Goal: Task Accomplishment & Management: Use online tool/utility

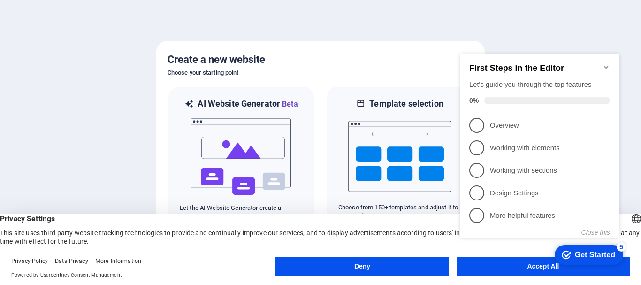
click at [567, 264] on div "checkmark Get Started 5" at bounding box center [589, 255] width 69 height 20
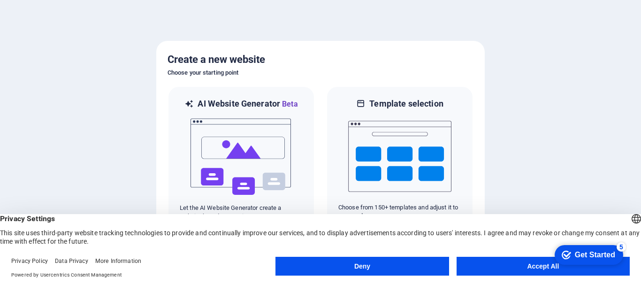
click at [541, 269] on button "Accept All" at bounding box center [543, 266] width 173 height 19
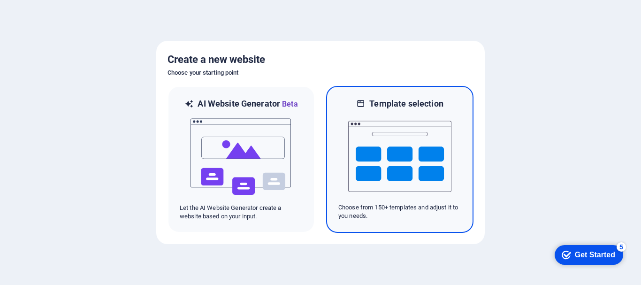
click at [451, 182] on img at bounding box center [399, 156] width 103 height 94
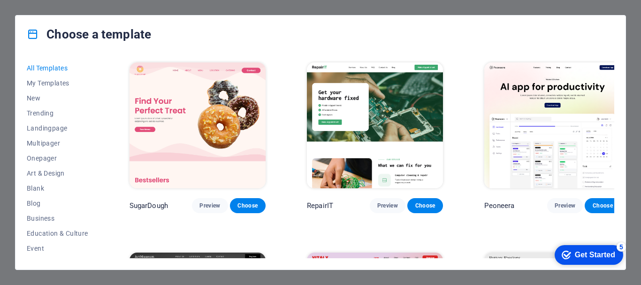
scroll to position [173, 0]
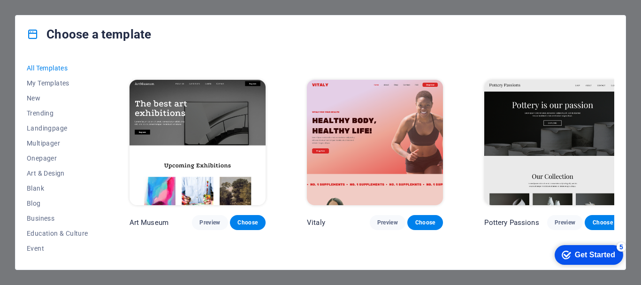
click at [618, 160] on div "All Templates My Templates New Trending Landingpage Multipager Onepager Art & D…" at bounding box center [320, 161] width 610 height 216
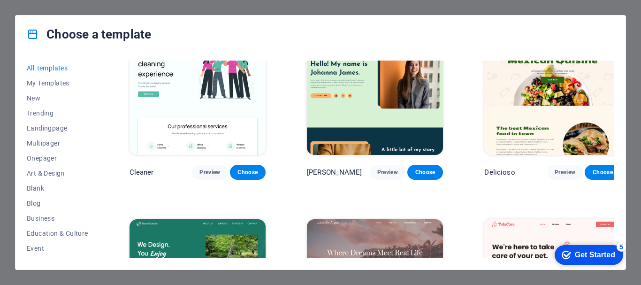
scroll to position [1384, 0]
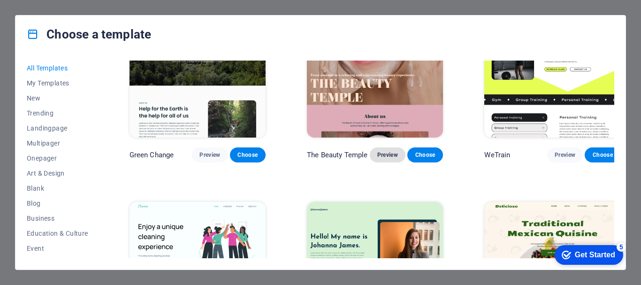
click at [384, 151] on span "Preview" at bounding box center [388, 155] width 21 height 8
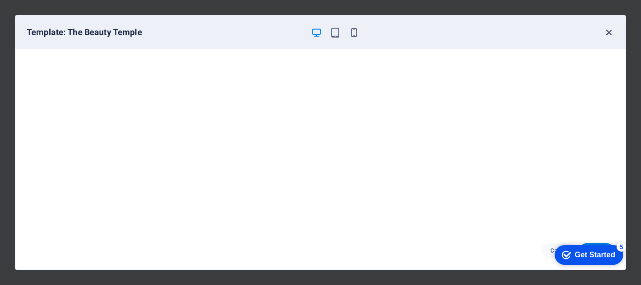
click at [611, 34] on icon "button" at bounding box center [609, 32] width 11 height 11
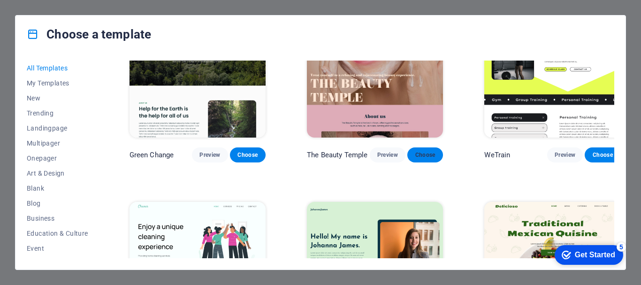
click at [427, 147] on button "Choose" at bounding box center [426, 154] width 36 height 15
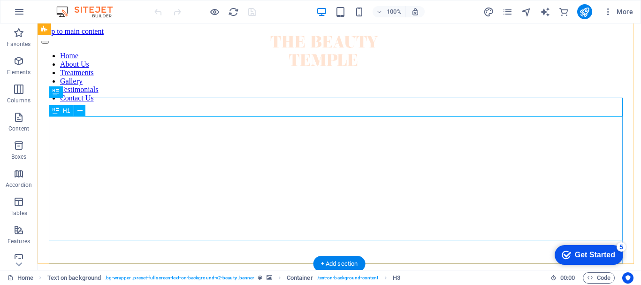
scroll to position [135, 0]
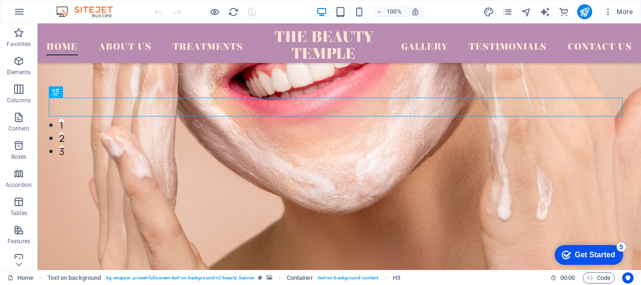
click at [569, 250] on icon "checkmark" at bounding box center [566, 254] width 9 height 9
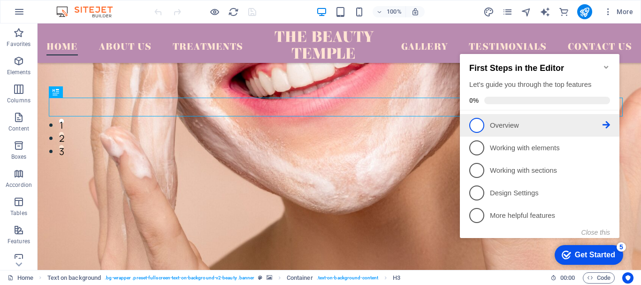
click at [525, 126] on p "Overview - incomplete" at bounding box center [546, 126] width 113 height 10
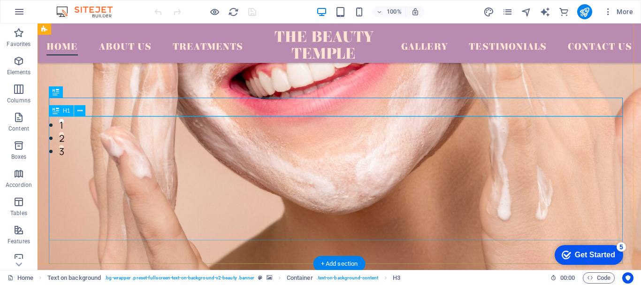
scroll to position [0, 0]
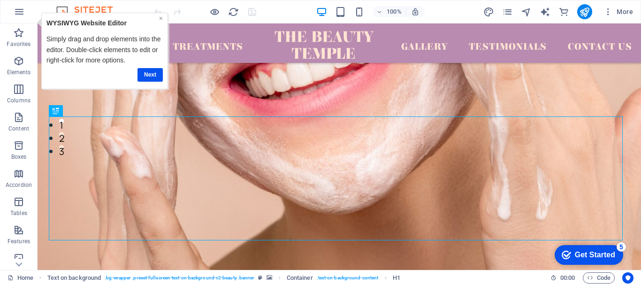
click at [160, 20] on link "×" at bounding box center [161, 19] width 4 height 8
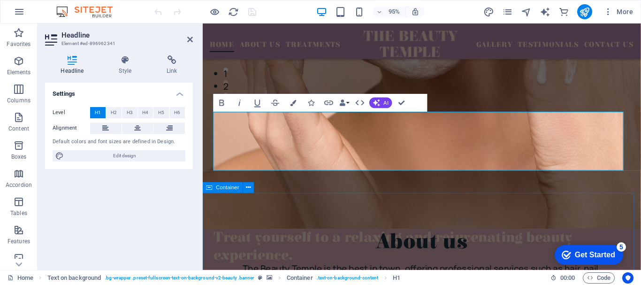
scroll to position [135, 0]
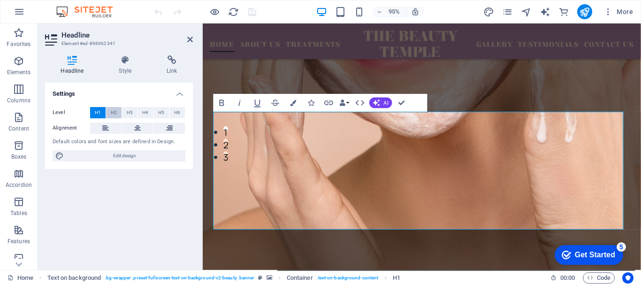
click at [117, 111] on button "H2" at bounding box center [113, 112] width 15 height 11
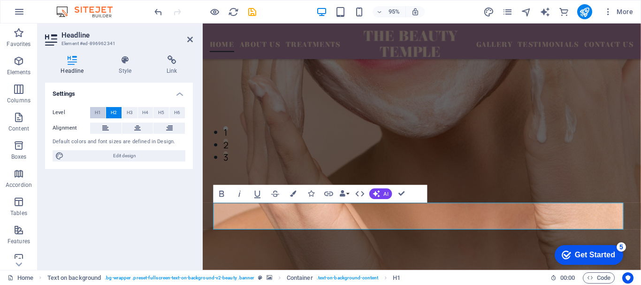
click at [100, 114] on span "H1" at bounding box center [98, 112] width 6 height 11
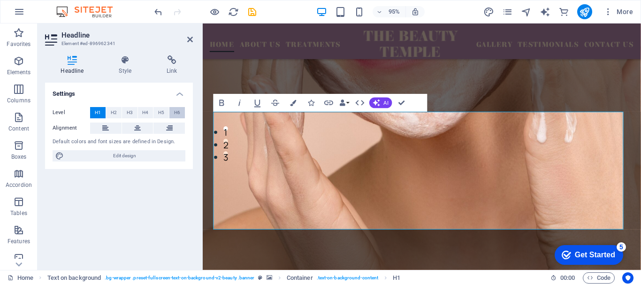
click at [177, 111] on span "H6" at bounding box center [177, 112] width 6 height 11
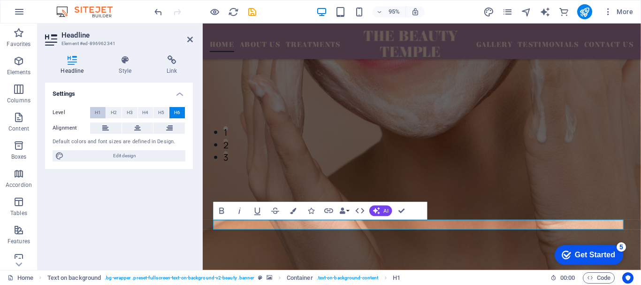
click at [100, 113] on span "H1" at bounding box center [98, 112] width 6 height 11
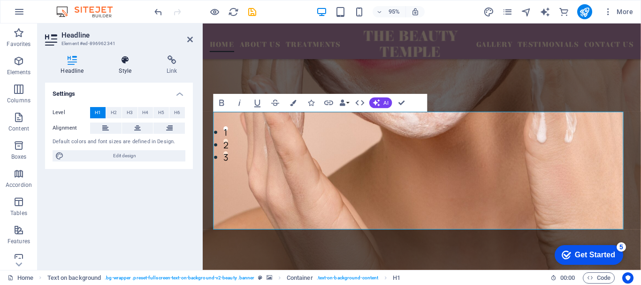
click at [130, 68] on h4 "Style" at bounding box center [127, 65] width 48 height 20
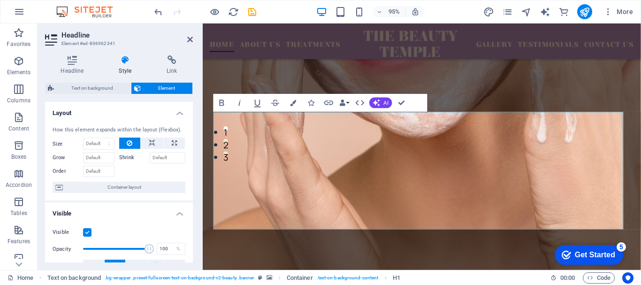
click at [126, 62] on icon at bounding box center [125, 59] width 44 height 9
click at [295, 105] on icon "button" at bounding box center [293, 103] width 6 height 6
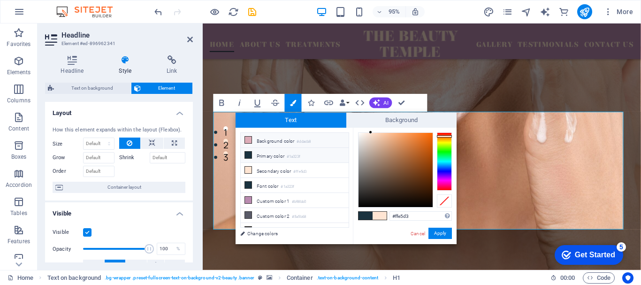
click at [293, 141] on li "Background color #ddacb8" at bounding box center [295, 140] width 108 height 15
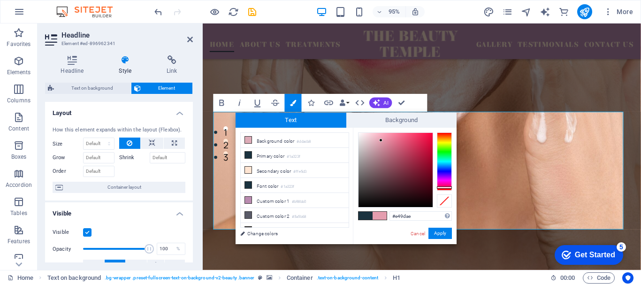
click at [381, 140] on div at bounding box center [396, 170] width 74 height 74
click at [446, 231] on button "Apply" at bounding box center [440, 233] width 23 height 11
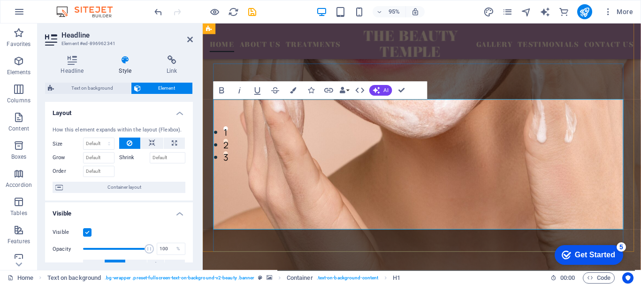
click at [292, 91] on icon "button" at bounding box center [293, 90] width 6 height 6
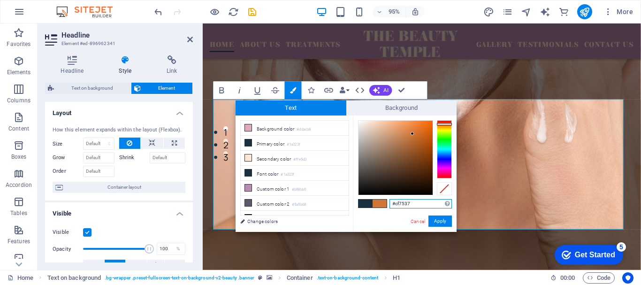
click at [413, 134] on div at bounding box center [396, 158] width 74 height 74
click at [440, 220] on button "Apply" at bounding box center [440, 221] width 23 height 11
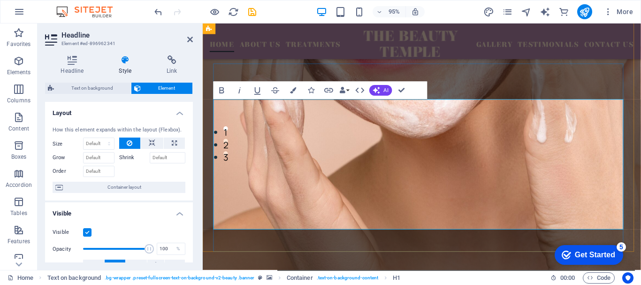
click at [296, 88] on icon "button" at bounding box center [293, 90] width 6 height 6
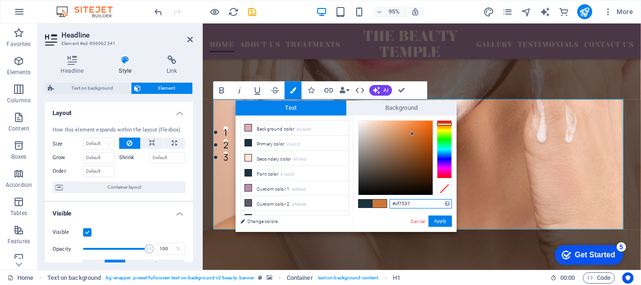
scroll to position [22, 0]
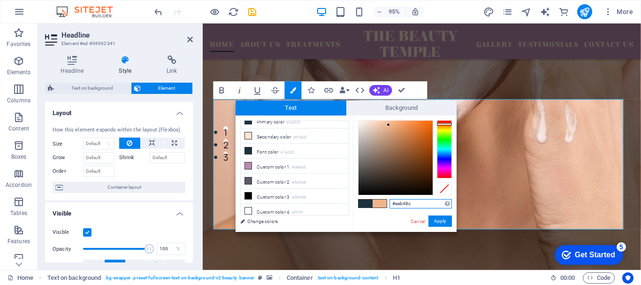
click at [389, 125] on div at bounding box center [396, 158] width 74 height 74
click at [248, 150] on icon at bounding box center [248, 150] width 7 height 7
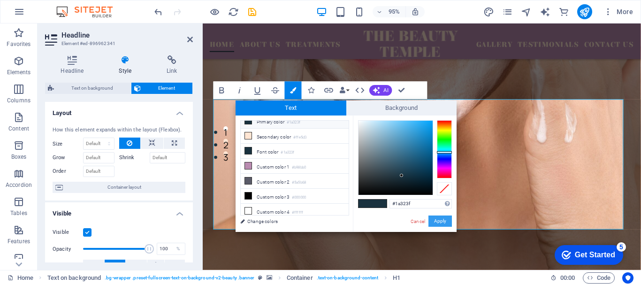
click at [443, 221] on button "Apply" at bounding box center [440, 221] width 23 height 11
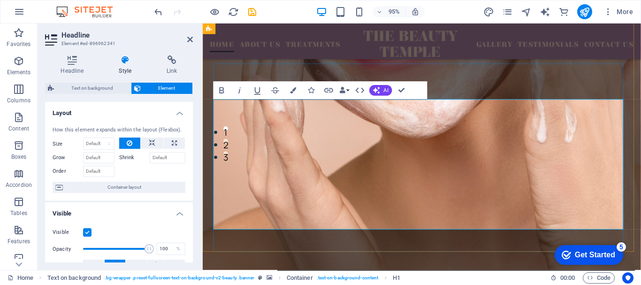
click at [291, 91] on icon "button" at bounding box center [293, 90] width 6 height 6
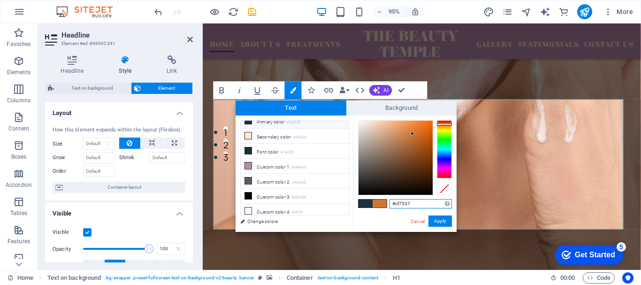
type input "#ce37cf"
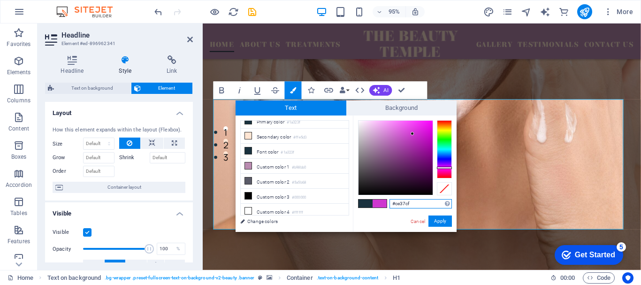
click at [444, 168] on div at bounding box center [444, 149] width 15 height 58
click at [441, 221] on button "Apply" at bounding box center [440, 221] width 23 height 11
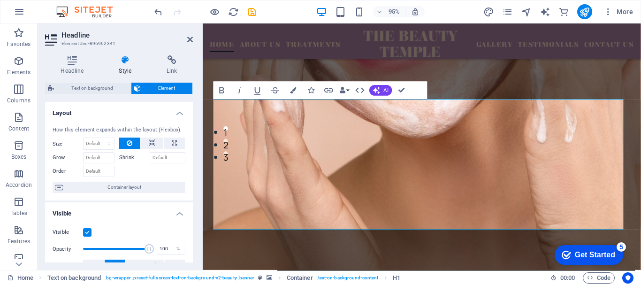
click at [190, 54] on div "Headline Style Link Settings Level H1 H2 H3 H4 H5 H6 Alignment Default colors a…" at bounding box center [119, 159] width 163 height 222
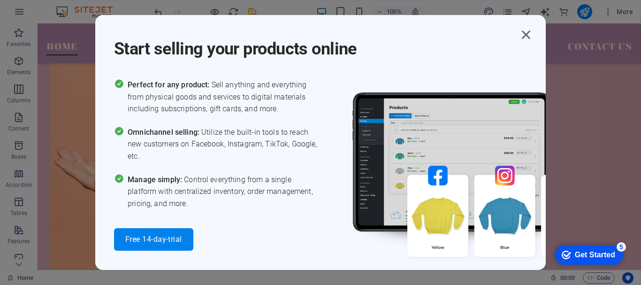
scroll to position [2748, 0]
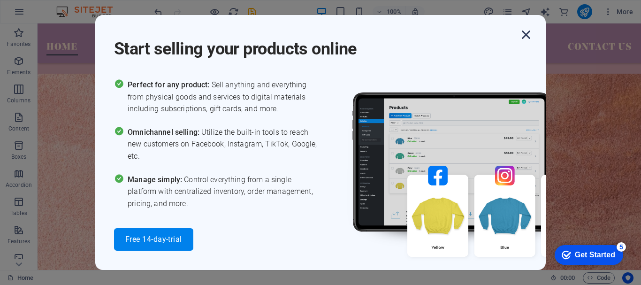
click at [522, 34] on icon "button" at bounding box center [526, 34] width 17 height 17
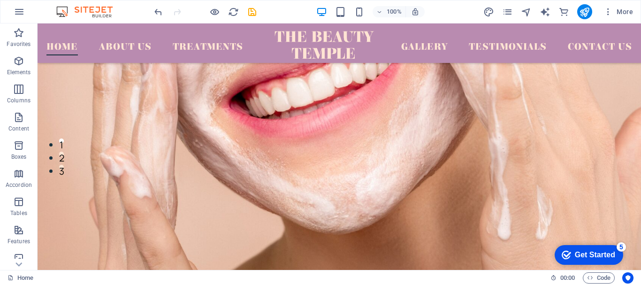
scroll to position [135, 0]
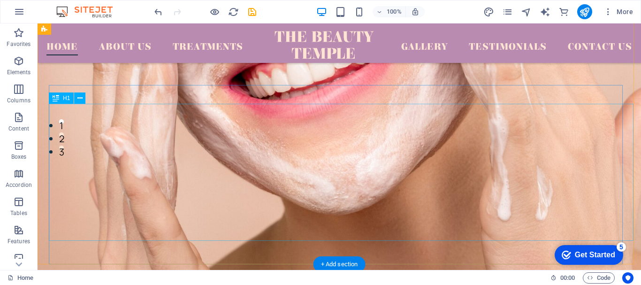
drag, startPoint x: 551, startPoint y: 151, endPoint x: 404, endPoint y: 157, distance: 147.1
click at [404, 157] on figure at bounding box center [340, 116] width 604 height 376
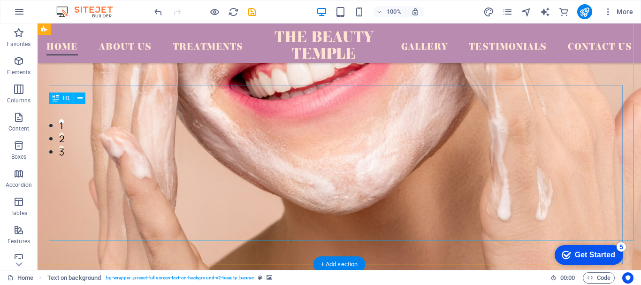
drag, startPoint x: 404, startPoint y: 157, endPoint x: 551, endPoint y: 151, distance: 147.1
drag, startPoint x: 551, startPoint y: 151, endPoint x: 404, endPoint y: 157, distance: 147.1
click at [404, 157] on figure at bounding box center [340, 116] width 604 height 376
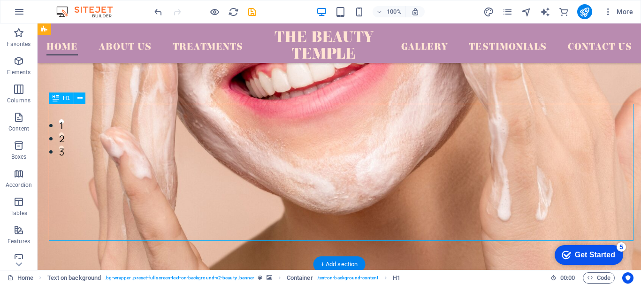
drag, startPoint x: 404, startPoint y: 157, endPoint x: 551, endPoint y: 151, distance: 147.1
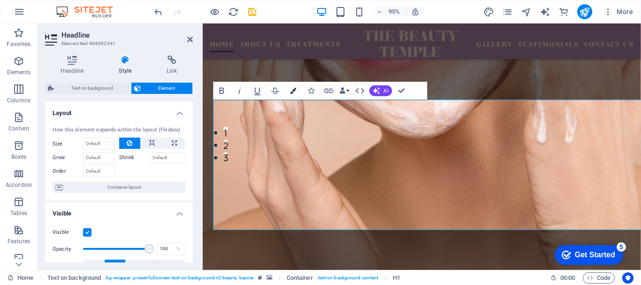
click at [295, 91] on icon "button" at bounding box center [293, 91] width 6 height 6
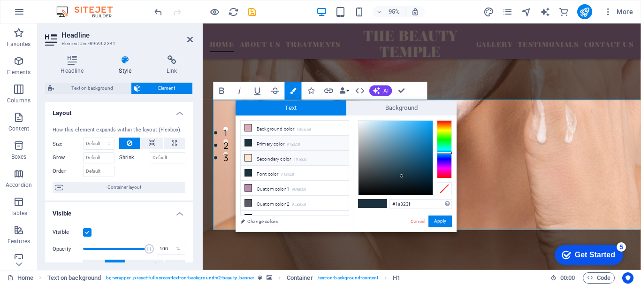
click at [292, 154] on li "Secondary color #ffe5d3" at bounding box center [295, 158] width 108 height 15
type input "#ffe5d3"
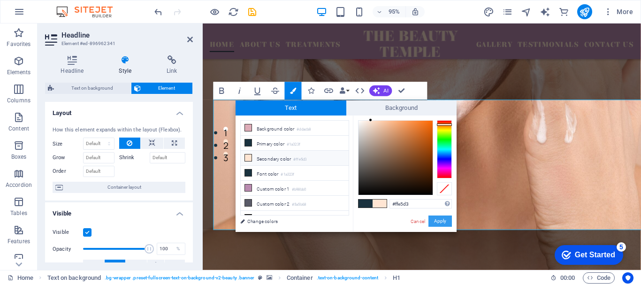
click at [441, 220] on button "Apply" at bounding box center [440, 221] width 23 height 11
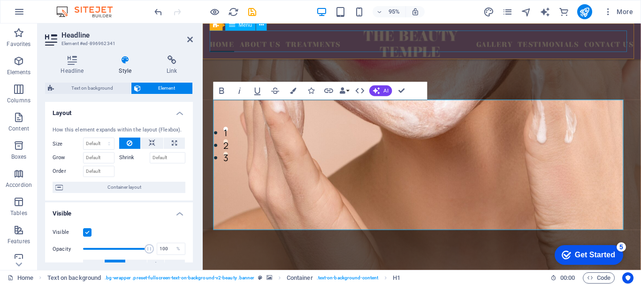
click at [339, 38] on nav "Home About Us Treatments Gallery Testimonials Contact Us" at bounding box center [433, 42] width 447 height 23
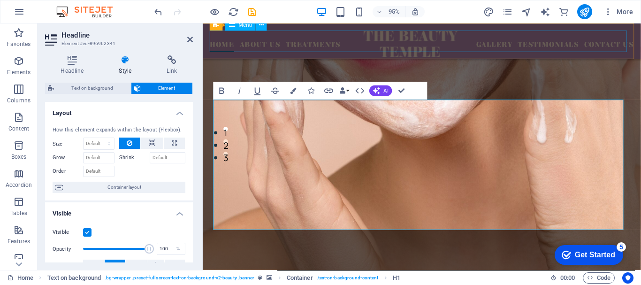
click at [519, 44] on nav "Home About Us Treatments Gallery Testimonials Contact Us" at bounding box center [433, 42] width 447 height 23
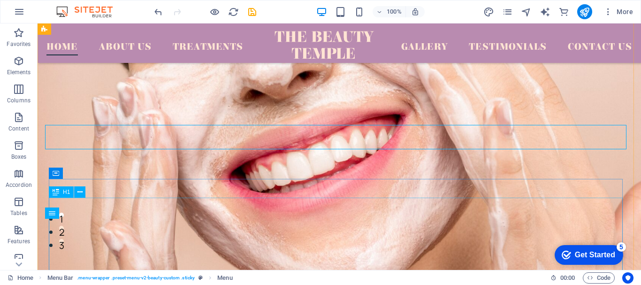
scroll to position [41, 0]
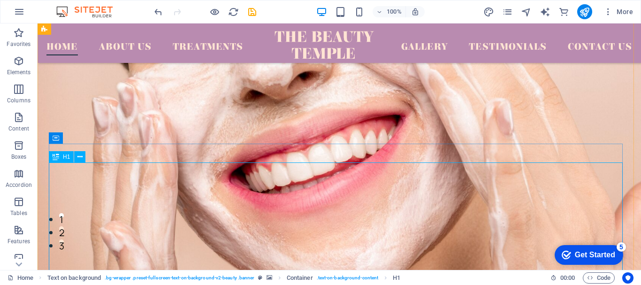
scroll to position [135, 0]
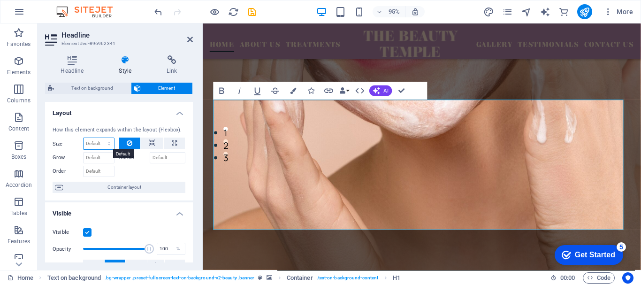
click at [108, 139] on select "Default auto px % 1/1 1/2 1/3 1/4 1/5 1/6 1/7 1/8 1/9 1/10" at bounding box center [99, 143] width 31 height 11
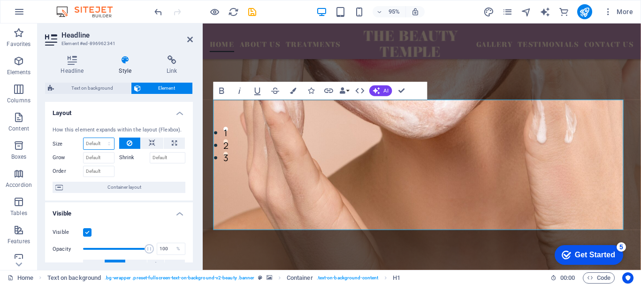
select select "1/2"
click at [100, 138] on select "Default auto px % 1/1 1/2 1/3 1/4 1/5 1/6 1/7 1/8 1/9 1/10" at bounding box center [99, 143] width 31 height 11
type input "50"
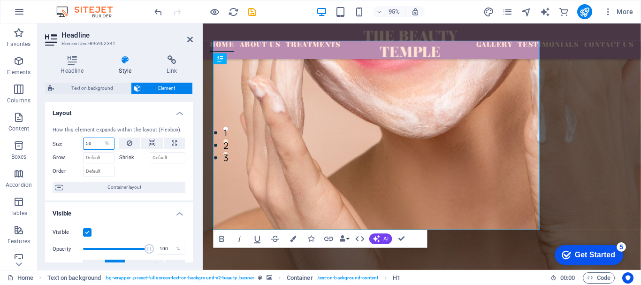
click at [98, 147] on input "50" at bounding box center [99, 143] width 31 height 11
click at [101, 142] on select "Default auto px % 1/1 1/2 1/3 1/4 1/5 1/6 1/7 1/8 1/9 1/10" at bounding box center [107, 143] width 13 height 11
select select "1/4"
click at [101, 138] on select "Default auto px % 1/1 1/2 1/3 1/4 1/5 1/6 1/7 1/8 1/9 1/10" at bounding box center [107, 143] width 13 height 11
type input "25"
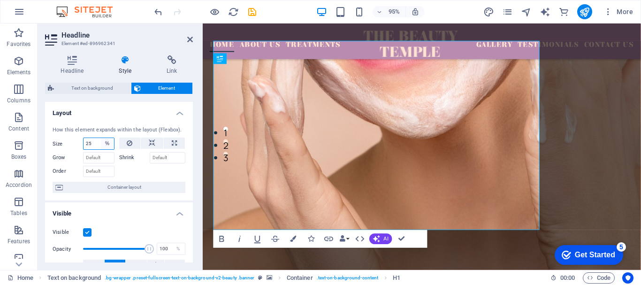
click at [102, 148] on select "Default auto px % 1/1 1/2 1/3 1/4 1/5 1/6 1/7 1/8 1/9 1/10" at bounding box center [107, 143] width 13 height 11
click at [101, 138] on select "Default auto px % 1/1 1/2 1/3 1/4 1/5 1/6 1/7 1/8 1/9 1/10" at bounding box center [107, 143] width 13 height 11
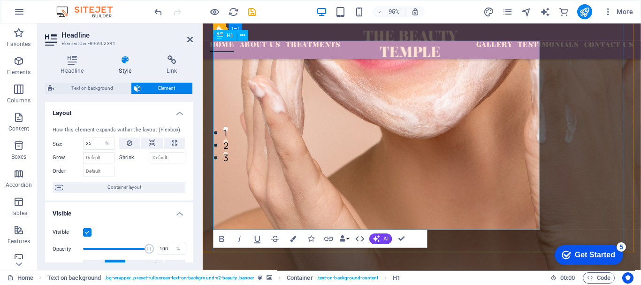
click at [109, 139] on select "Default auto px % 1/1 1/2 1/3 1/4 1/5 1/6 1/7 1/8 1/9 1/10" at bounding box center [107, 143] width 13 height 11
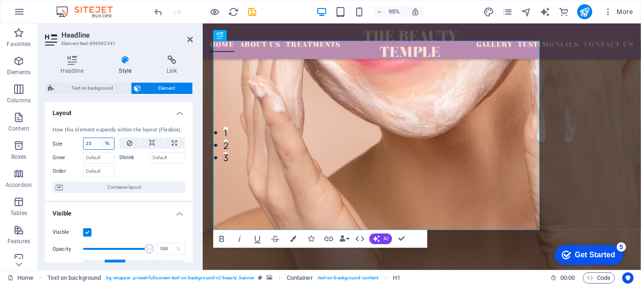
select select "1/9"
click at [101, 138] on select "Default auto px % 1/1 1/2 1/3 1/4 1/5 1/6 1/7 1/8 1/9 1/10" at bounding box center [107, 143] width 13 height 11
type input "11.11"
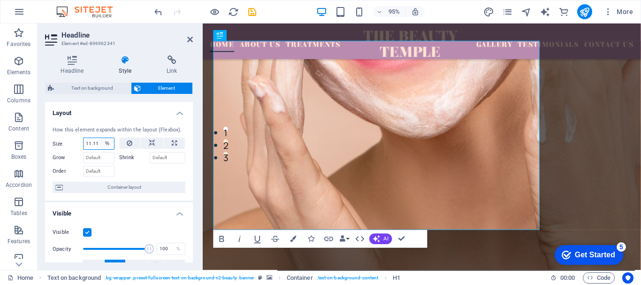
click at [109, 142] on select "Default auto px % 1/1 1/2 1/3 1/4 1/5 1/6 1/7 1/8 1/9 1/10" at bounding box center [107, 143] width 13 height 11
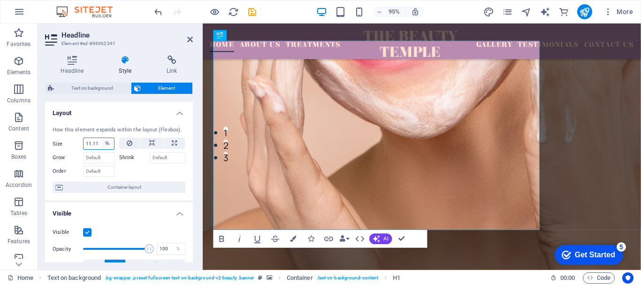
select select "1/3"
click at [101, 138] on select "Default auto px % 1/1 1/2 1/3 1/4 1/5 1/6 1/7 1/8 1/9 1/10" at bounding box center [107, 143] width 13 height 11
type input "33.33"
select select "%"
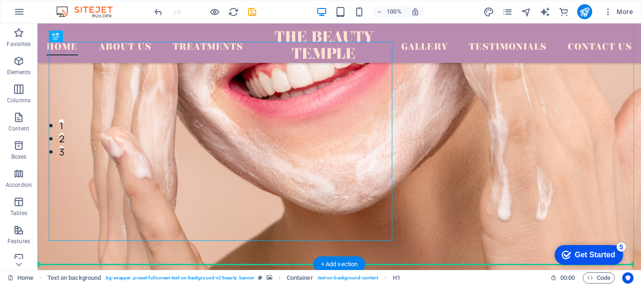
drag, startPoint x: 386, startPoint y: 149, endPoint x: 454, endPoint y: 146, distance: 68.6
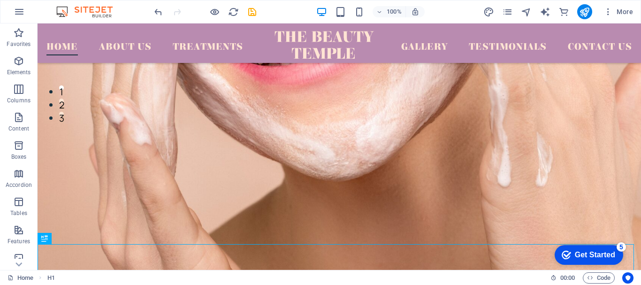
scroll to position [153, 0]
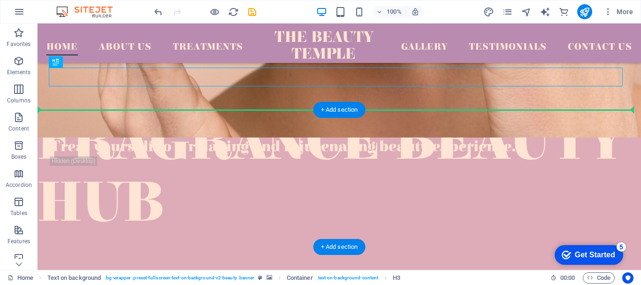
drag, startPoint x: 440, startPoint y: 217, endPoint x: 439, endPoint y: 246, distance: 28.7
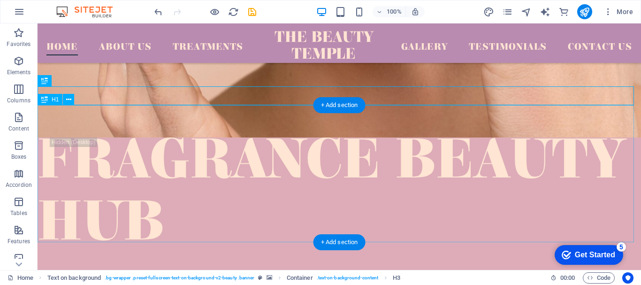
scroll to position [313, 0]
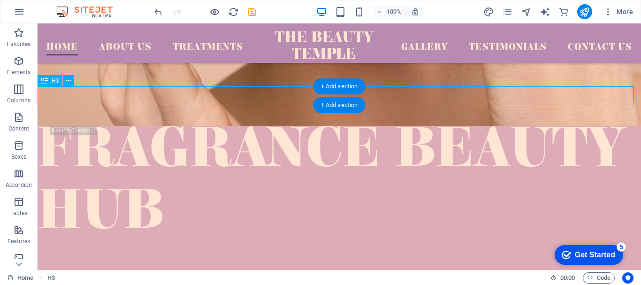
click at [447, 95] on div "Treat yourself to a relaxing and rejuvenating beauty experience." at bounding box center [340, 95] width 604 height 19
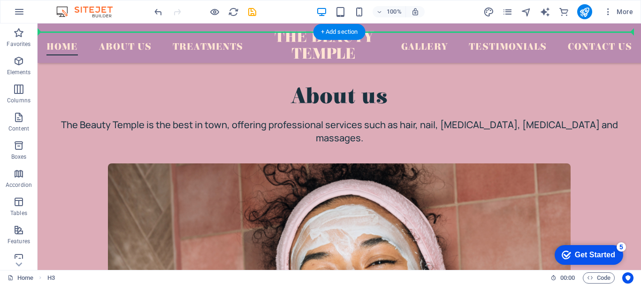
drag, startPoint x: 460, startPoint y: 91, endPoint x: 453, endPoint y: 85, distance: 9.3
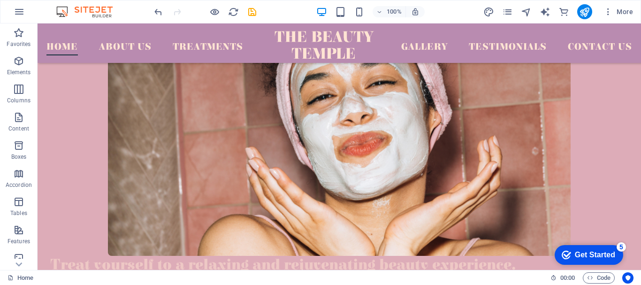
scroll to position [652, 0]
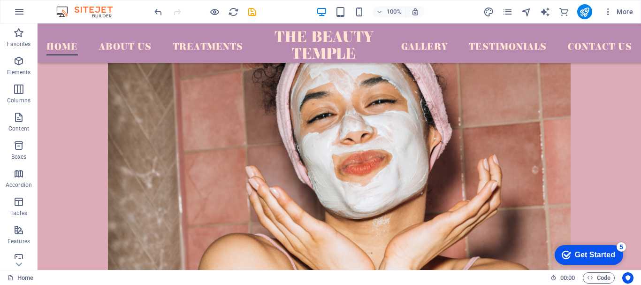
drag, startPoint x: 478, startPoint y: 253, endPoint x: 488, endPoint y: 88, distance: 165.6
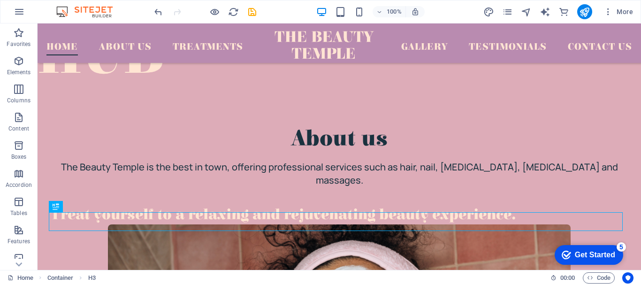
scroll to position [442, 0]
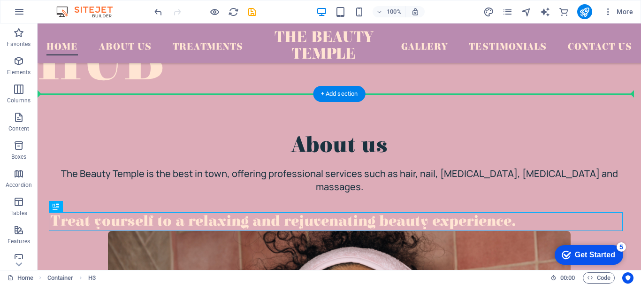
drag, startPoint x: 464, startPoint y: 216, endPoint x: 466, endPoint y: 115, distance: 101.9
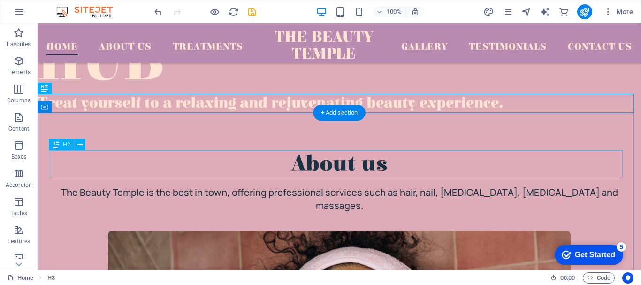
click at [491, 161] on div "About us" at bounding box center [339, 164] width 579 height 28
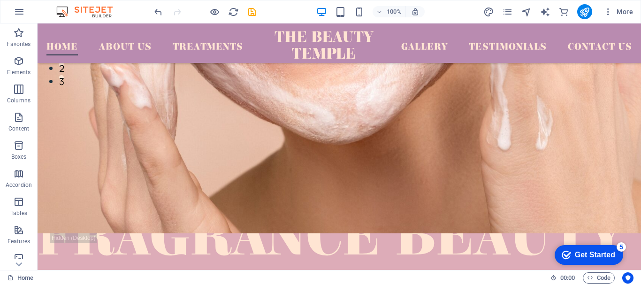
scroll to position [210, 0]
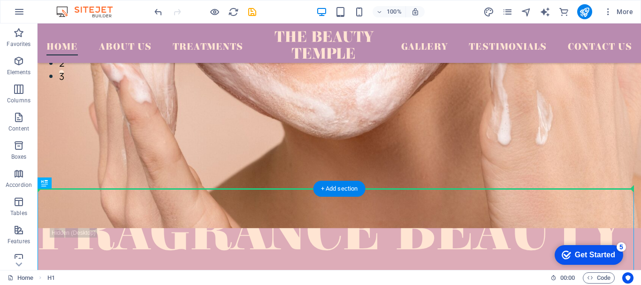
drag, startPoint x: 398, startPoint y: 241, endPoint x: 400, endPoint y: 203, distance: 37.6
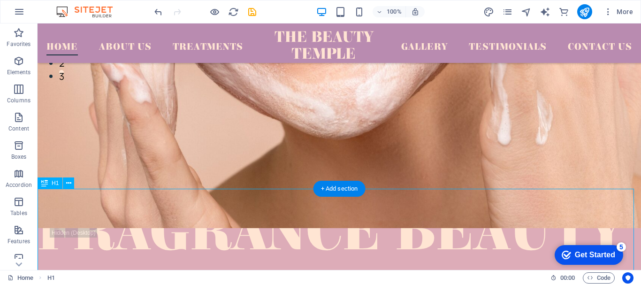
click at [394, 239] on div "​​ fragrance beauty hub" at bounding box center [340, 257] width 604 height 137
click at [304, 221] on div "​​ fragrance beauty hub" at bounding box center [340, 257] width 604 height 137
click at [263, 206] on div "​​ fragrance beauty hub" at bounding box center [340, 257] width 604 height 137
click at [261, 226] on div "​​ fragrance beauty hub" at bounding box center [340, 257] width 604 height 137
click at [261, 243] on div "​​ fragrance beauty hub" at bounding box center [340, 257] width 604 height 137
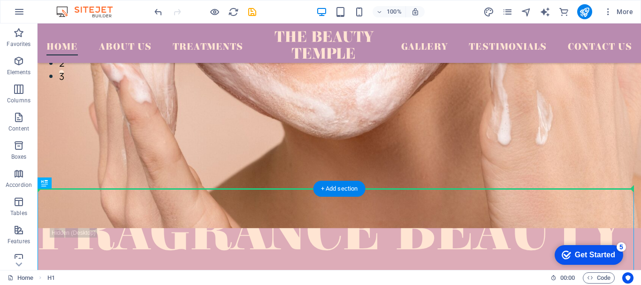
drag, startPoint x: 230, startPoint y: 195, endPoint x: 256, endPoint y: 103, distance: 95.1
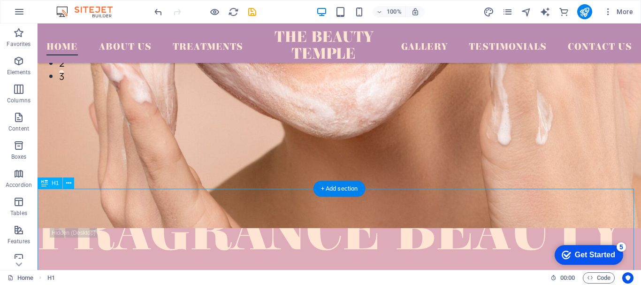
click at [222, 232] on div "​​ fragrance beauty hub" at bounding box center [340, 257] width 604 height 137
click at [220, 244] on div "​​ fragrance beauty hub" at bounding box center [340, 257] width 604 height 137
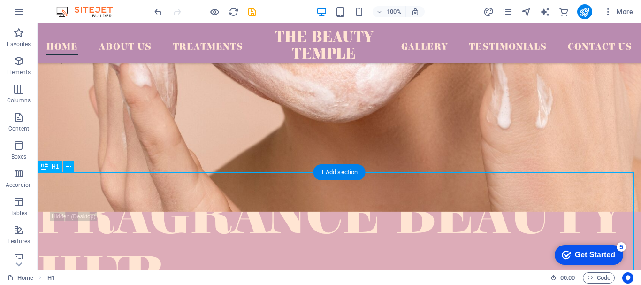
scroll to position [232, 0]
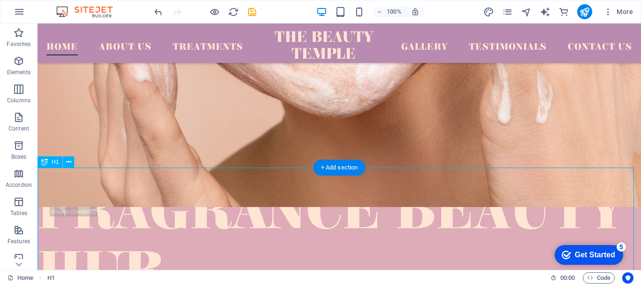
drag, startPoint x: 394, startPoint y: 249, endPoint x: 414, endPoint y: 191, distance: 61.6
click at [414, 191] on div "​​ fragrance beauty hub" at bounding box center [340, 236] width 604 height 137
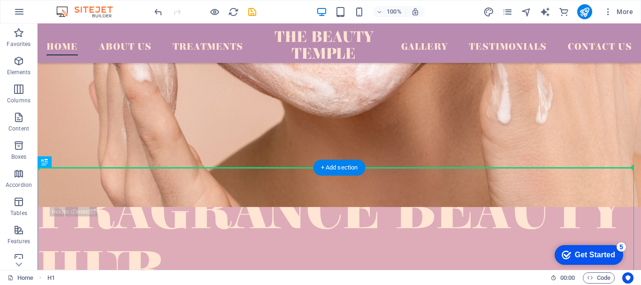
drag, startPoint x: 413, startPoint y: 222, endPoint x: 480, endPoint y: 137, distance: 108.3
drag, startPoint x: 617, startPoint y: 204, endPoint x: 493, endPoint y: 233, distance: 127.3
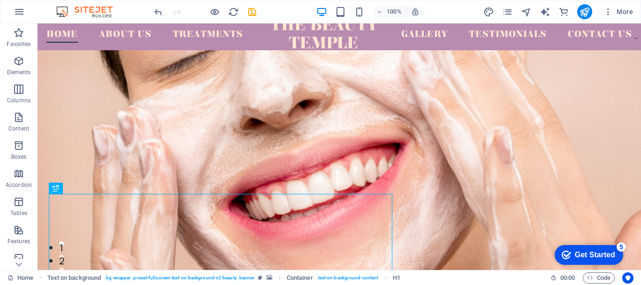
scroll to position [6, 0]
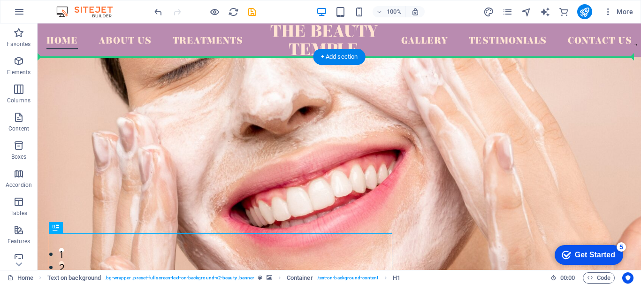
drag, startPoint x: 170, startPoint y: 258, endPoint x: 200, endPoint y: 136, distance: 125.7
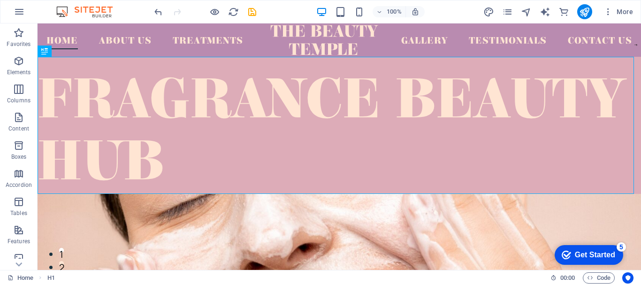
scroll to position [0, 0]
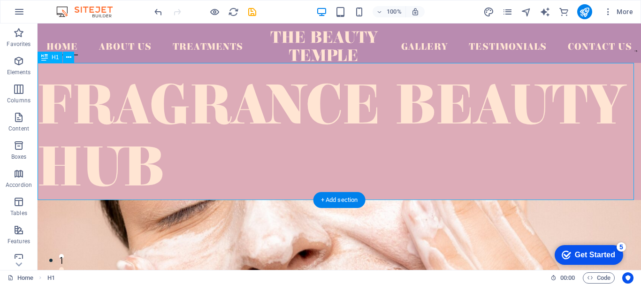
click at [72, 150] on div "​​ fragrance beauty hub" at bounding box center [340, 131] width 604 height 137
click at [44, 169] on div "​​ fragrance beauty hub" at bounding box center [340, 131] width 604 height 137
click at [43, 158] on div "​​ fragrance beauty hub" at bounding box center [340, 131] width 604 height 137
click at [42, 177] on div "​​ fragrance beauty hub" at bounding box center [340, 131] width 604 height 137
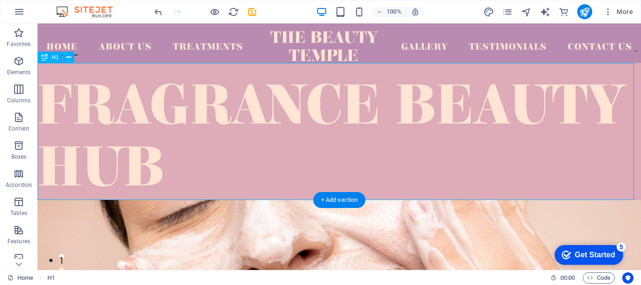
click at [42, 164] on div "​​ fragrance beauty hub" at bounding box center [340, 131] width 604 height 137
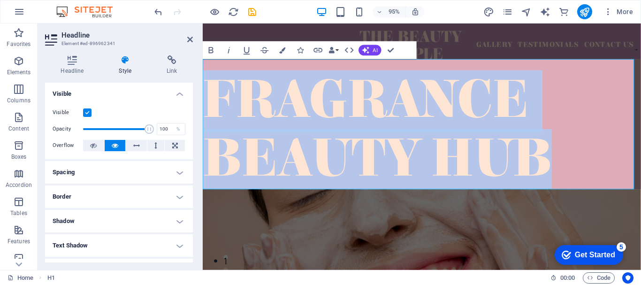
click at [433, 144] on span "fragrance beauty hub" at bounding box center [387, 136] width 368 height 127
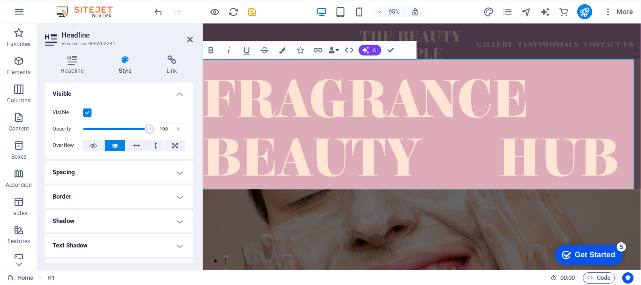
click at [186, 37] on h2 "Headline" at bounding box center [127, 35] width 131 height 8
click at [191, 37] on icon at bounding box center [190, 40] width 6 height 8
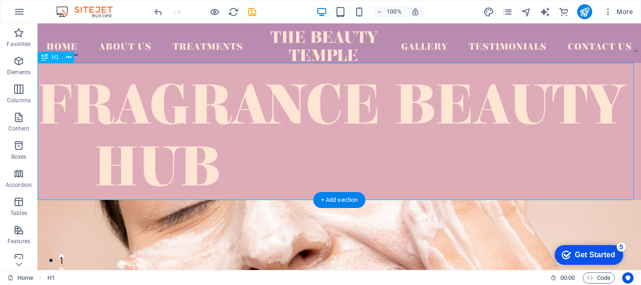
click at [100, 137] on div "​​ fragrance beauty hub" at bounding box center [340, 131] width 604 height 137
click at [100, 154] on div "​​ fragrance beauty hub" at bounding box center [340, 131] width 604 height 137
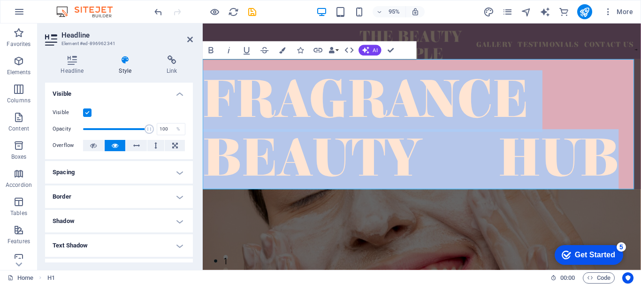
click at [207, 161] on span "fragrance beauty hub" at bounding box center [422, 136] width 438 height 127
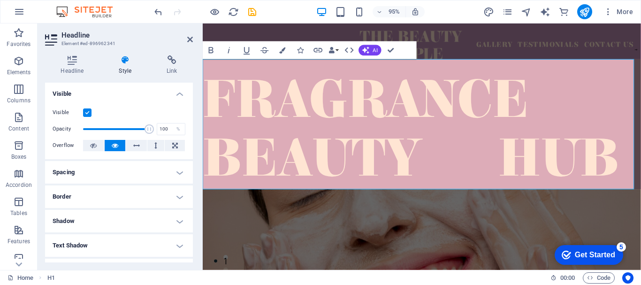
click at [207, 161] on span "fragrance beauty hub" at bounding box center [422, 136] width 438 height 127
click at [207, 162] on span "fragrance beauty hub" at bounding box center [422, 136] width 438 height 127
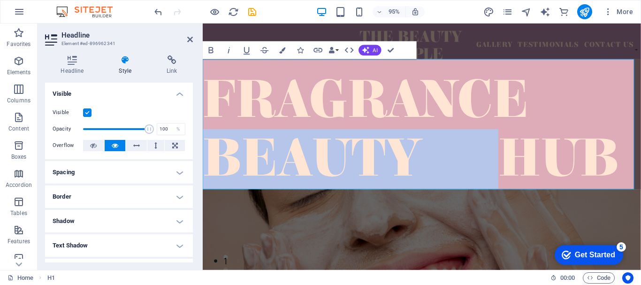
click at [207, 162] on span "fragrance beauty hub" at bounding box center [422, 136] width 438 height 127
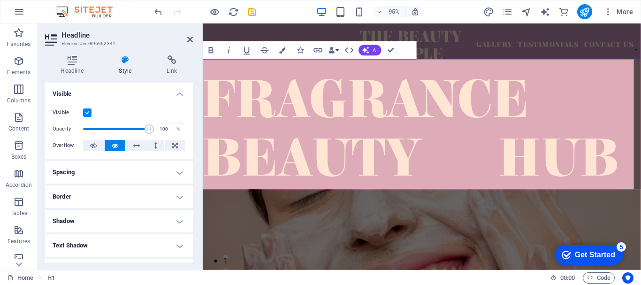
click at [207, 162] on span "fragrance beauty hub" at bounding box center [422, 136] width 438 height 127
click at [209, 152] on span "fragrance beauty hub" at bounding box center [422, 136] width 438 height 127
click at [204, 170] on span "fragrance beauty hub" at bounding box center [422, 136] width 438 height 127
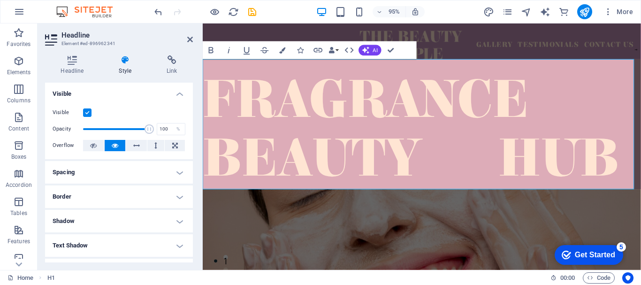
click at [203, 169] on span "fragrance beauty hub" at bounding box center [422, 136] width 438 height 127
click at [208, 185] on span "fragrance beauty hub" at bounding box center [422, 136] width 438 height 127
click at [207, 173] on span "fragrance beauty hub" at bounding box center [422, 136] width 438 height 127
click at [207, 171] on span "fragrance beauty hub" at bounding box center [422, 136] width 438 height 127
click at [203, 161] on span "fragrance beauty hub" at bounding box center [422, 136] width 438 height 127
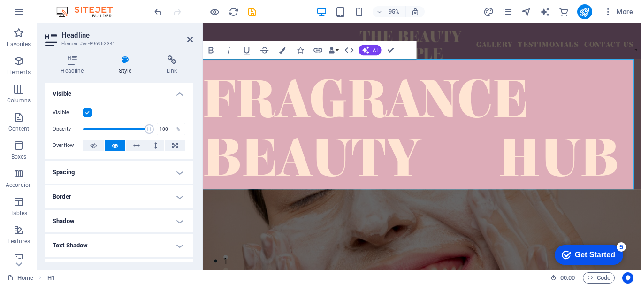
click at [203, 161] on span "fragrance beauty hub" at bounding box center [422, 136] width 438 height 127
click at [203, 132] on span "fragrance beauty hub" at bounding box center [422, 136] width 438 height 127
click at [209, 175] on span "fragrance beauty hub" at bounding box center [422, 136] width 438 height 127
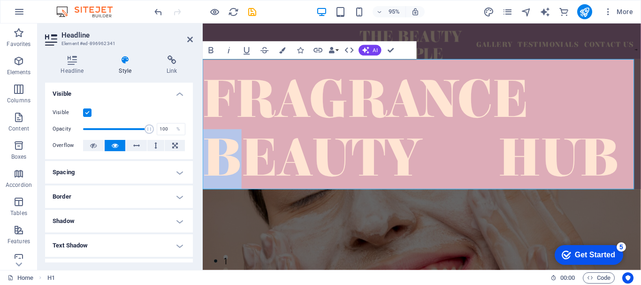
drag, startPoint x: 202, startPoint y: 178, endPoint x: 249, endPoint y: 171, distance: 47.0
click at [255, 171] on span "fragrance beauty hub" at bounding box center [422, 136] width 438 height 127
click at [216, 171] on span "fragrance beauty hub" at bounding box center [422, 136] width 438 height 127
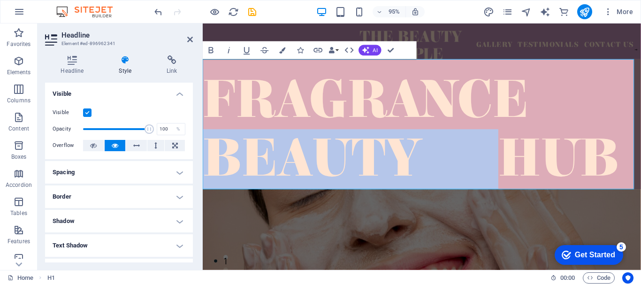
click at [216, 171] on span "fragrance beauty hub" at bounding box center [422, 136] width 438 height 127
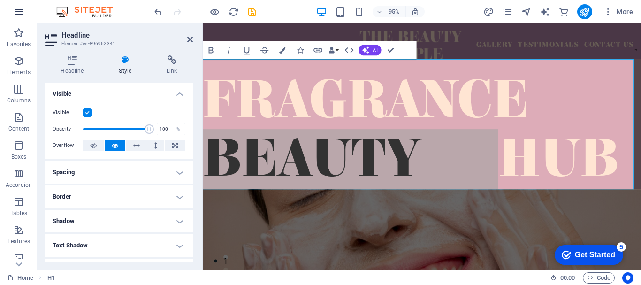
click at [641, 23] on section "Favorites Elements Columns Content Boxes Accordion Tables Features Images Slide…" at bounding box center [320, 146] width 641 height 247
click at [103, 3] on div "95% More" at bounding box center [320, 11] width 641 height 23
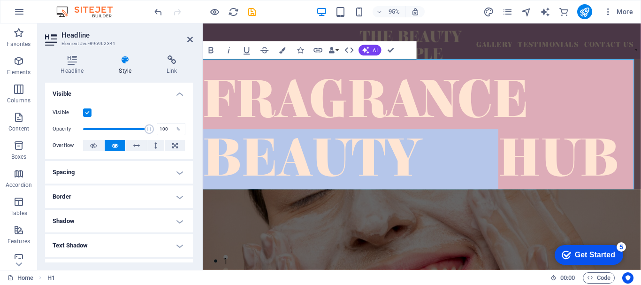
click at [210, 168] on span "fragrance beauty hub" at bounding box center [422, 136] width 438 height 127
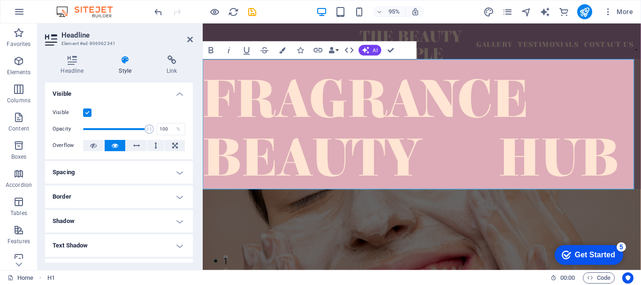
click at [205, 173] on span "fragrance beauty hub" at bounding box center [422, 136] width 438 height 127
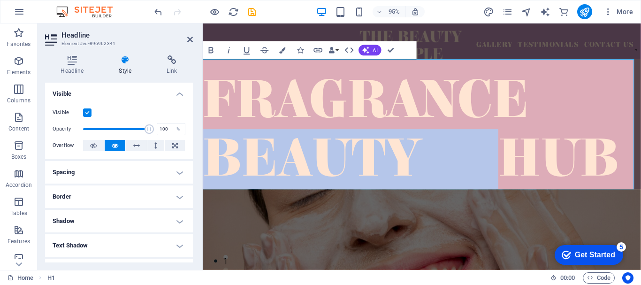
click at [205, 173] on span "fragrance beauty hub" at bounding box center [422, 136] width 438 height 127
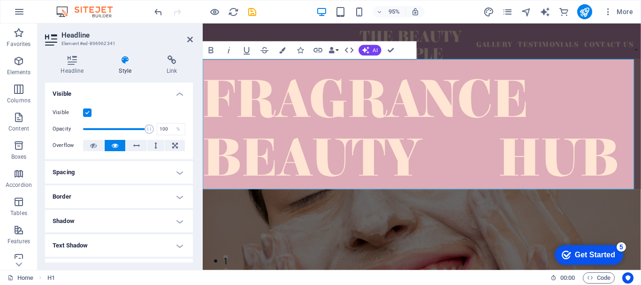
click at [205, 173] on span "fragrance beauty hub" at bounding box center [422, 136] width 438 height 127
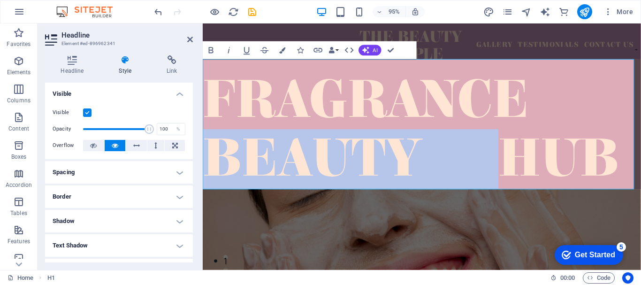
click at [205, 173] on span "fragrance beauty hub" at bounding box center [422, 136] width 438 height 127
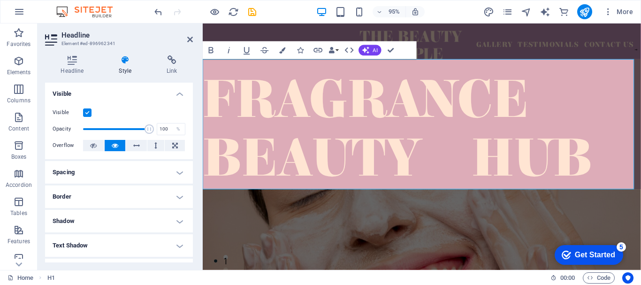
click at [552, 107] on h1 "fragrance beauty hub" at bounding box center [434, 136] width 462 height 124
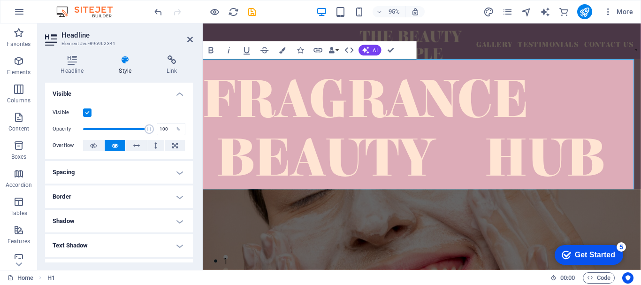
click at [220, 169] on span "fragrance ‌ beauty hub" at bounding box center [415, 136] width 424 height 127
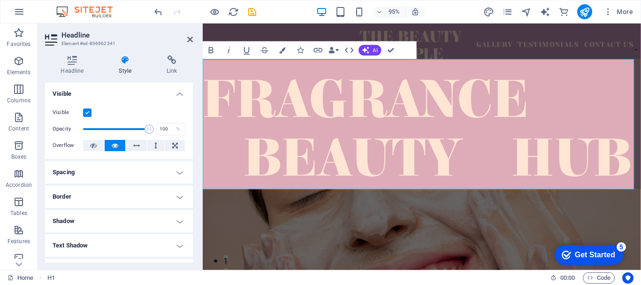
click at [208, 103] on span "fragrance ‌ beauty hub" at bounding box center [429, 136] width 452 height 127
click at [203, 113] on span "fragrance ‌ beauty hub" at bounding box center [429, 136] width 452 height 127
click at [188, 38] on icon at bounding box center [190, 40] width 6 height 8
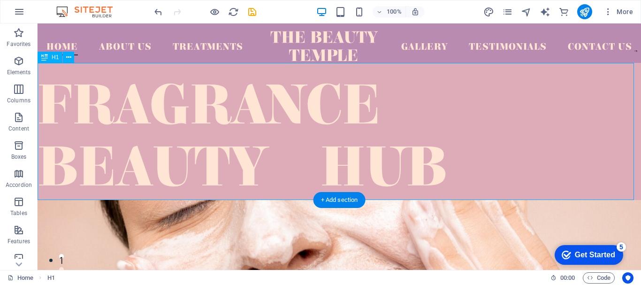
click at [57, 100] on div "​​ fragrance beauty hub" at bounding box center [340, 131] width 604 height 137
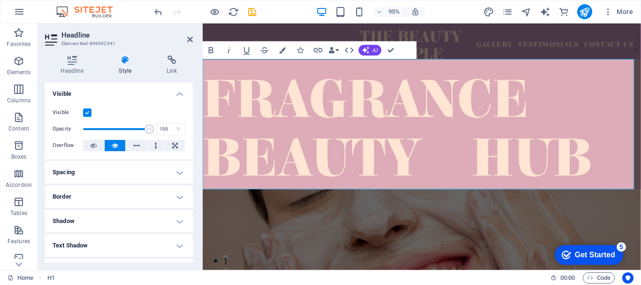
click at [203, 85] on span "fragrance beauty hub" at bounding box center [408, 136] width 410 height 127
click at [205, 100] on span "fragrance beauty hub" at bounding box center [408, 136] width 410 height 127
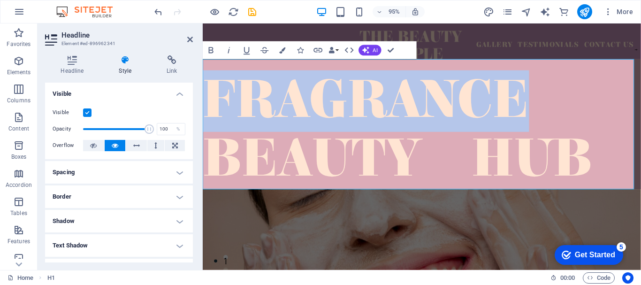
click at [205, 100] on span "fragrance beauty hub" at bounding box center [408, 136] width 410 height 127
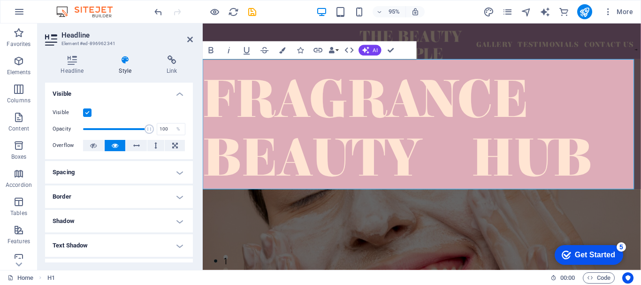
click at [205, 100] on span "fragrance beauty hub" at bounding box center [408, 136] width 410 height 127
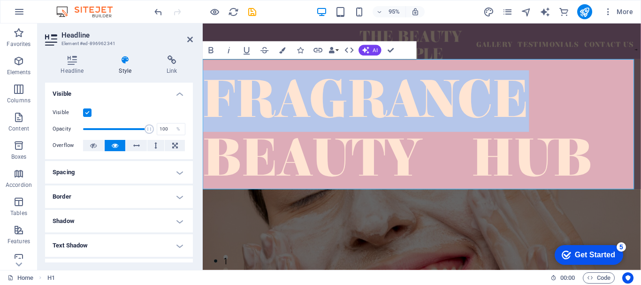
click at [205, 100] on span "fragrance beauty hub" at bounding box center [408, 136] width 410 height 127
click at [205, 124] on span "fragrance beauty hub" at bounding box center [408, 136] width 410 height 127
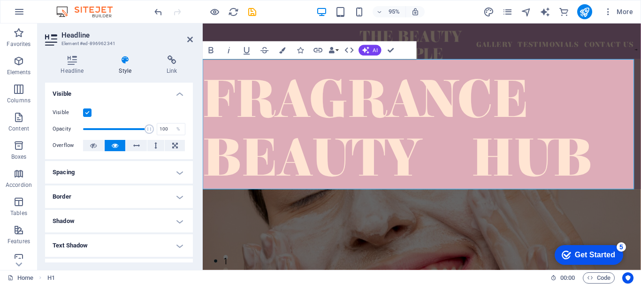
click at [209, 106] on span "fragrance beauty hub" at bounding box center [408, 136] width 410 height 127
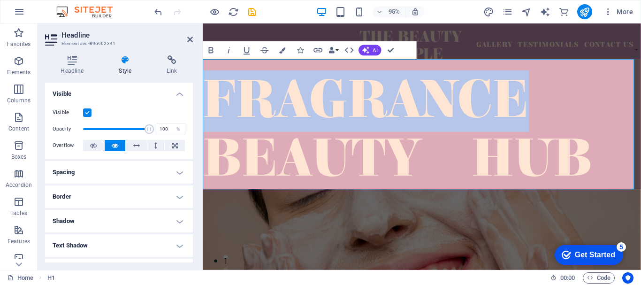
click at [209, 106] on span "fragrance beauty hub" at bounding box center [408, 136] width 410 height 127
click at [207, 110] on span "fragrance beauty hub" at bounding box center [408, 136] width 410 height 127
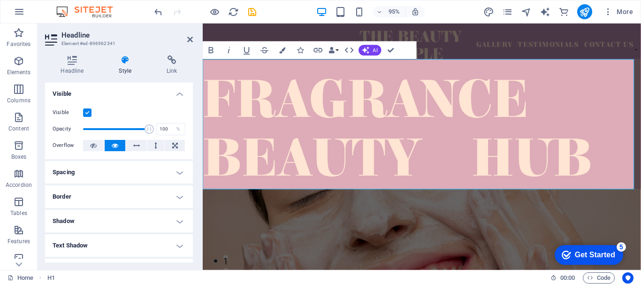
click at [207, 110] on span "fragrance beauty hub" at bounding box center [408, 136] width 410 height 127
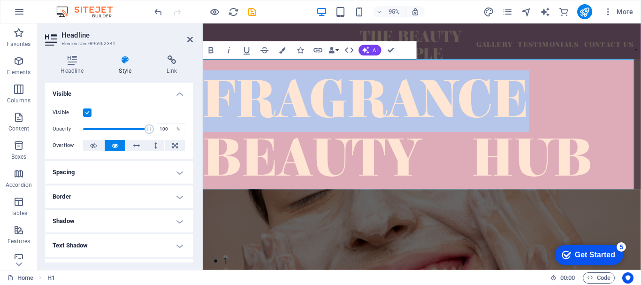
click at [207, 110] on span "fragrance beauty hub" at bounding box center [408, 136] width 410 height 127
click at [203, 109] on span "fragrance beauty hub" at bounding box center [408, 136] width 410 height 127
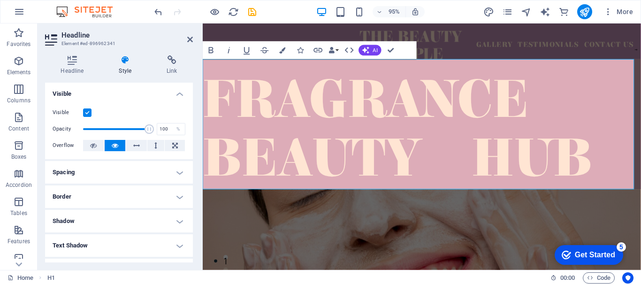
click at [196, 41] on aside "Headline Element #ed-896962341 Headline Style Link Settings Level H1 H2 H3 H4 H…" at bounding box center [120, 146] width 165 height 247
click at [185, 38] on h2 "Headline" at bounding box center [127, 35] width 131 height 8
click at [193, 41] on icon at bounding box center [190, 40] width 6 height 8
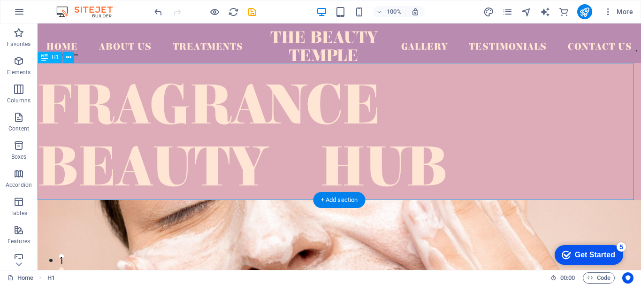
click at [92, 104] on div "​​ fragrance beauty hub" at bounding box center [340, 131] width 604 height 137
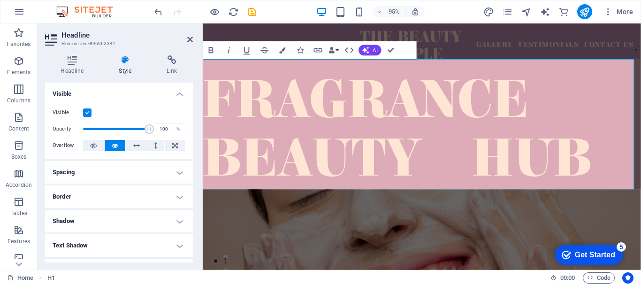
click at [256, 100] on span "fragrance beauty hub" at bounding box center [408, 136] width 410 height 127
click at [192, 37] on icon at bounding box center [190, 40] width 6 height 8
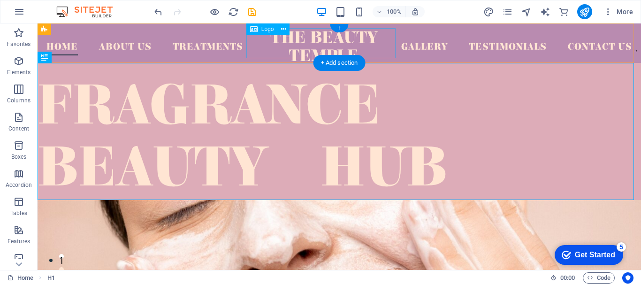
click at [346, 33] on div at bounding box center [324, 46] width 151 height 30
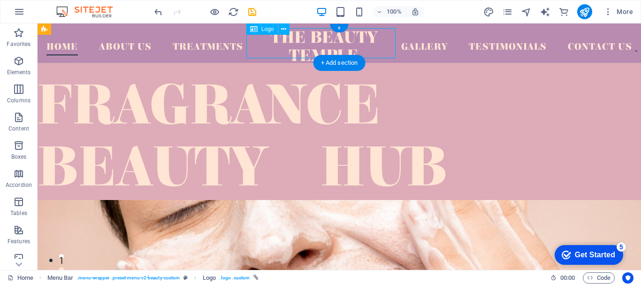
click at [355, 47] on div at bounding box center [324, 46] width 151 height 30
click at [283, 27] on icon at bounding box center [283, 29] width 5 height 10
click at [376, 53] on div at bounding box center [324, 46] width 151 height 30
click at [367, 51] on div at bounding box center [324, 46] width 151 height 30
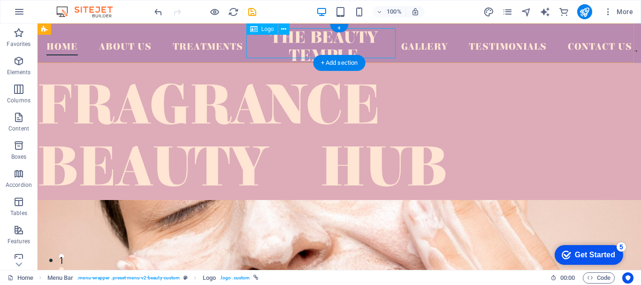
click at [367, 51] on div at bounding box center [324, 46] width 151 height 30
select select "px"
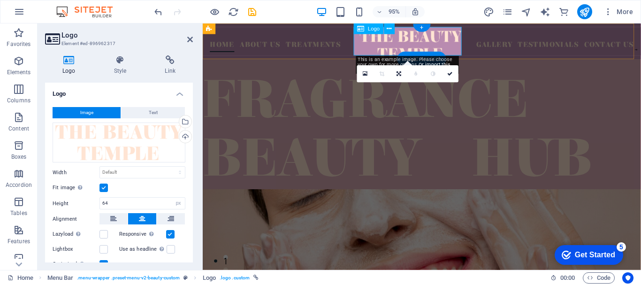
click at [458, 46] on div at bounding box center [422, 46] width 116 height 30
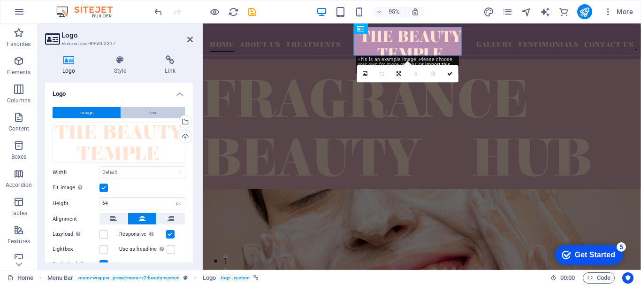
click at [142, 115] on button "Text" at bounding box center [153, 112] width 64 height 11
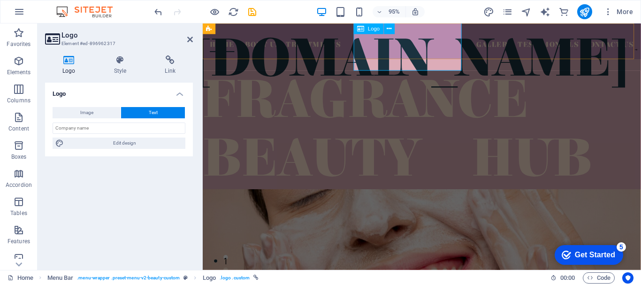
click at [471, 58] on div "[DOMAIN_NAME]" at bounding box center [422, 62] width 116 height 62
click at [106, 116] on button "Image" at bounding box center [87, 112] width 68 height 11
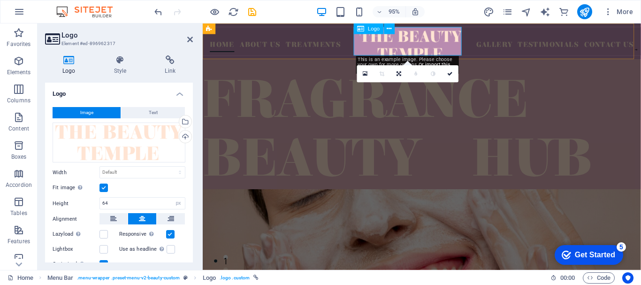
click at [438, 38] on div at bounding box center [422, 46] width 116 height 30
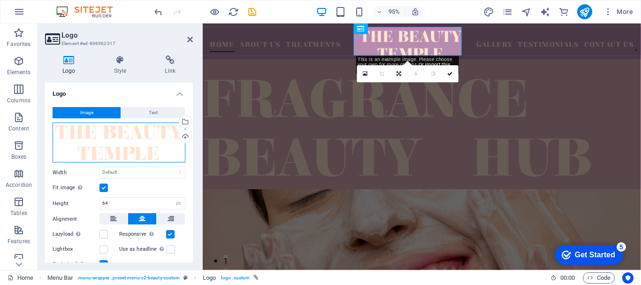
click at [141, 145] on div "Drag files here, click to choose files or select files from Files or our free s…" at bounding box center [119, 143] width 133 height 40
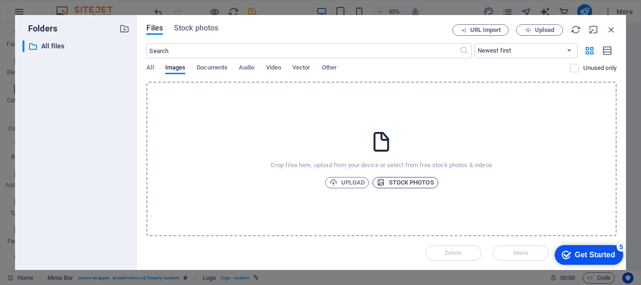
click at [398, 185] on span "Stock photos" at bounding box center [405, 182] width 57 height 11
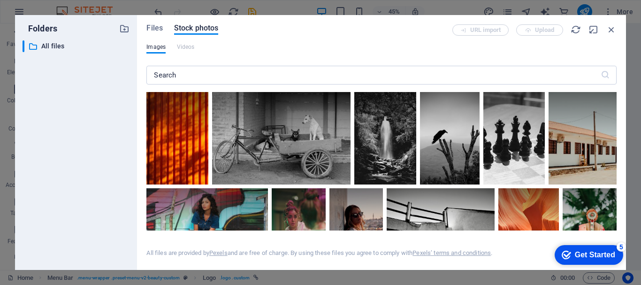
click at [618, 131] on div "Files Stock photos URL import Upload Images Videos ​ All files are provided by …" at bounding box center [381, 142] width 489 height 255
click at [617, 134] on div "Files Stock photos URL import Upload Images Videos ​ All files are provided by …" at bounding box center [381, 142] width 489 height 255
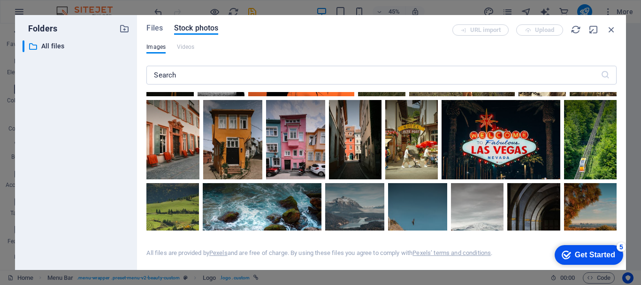
scroll to position [1697, 0]
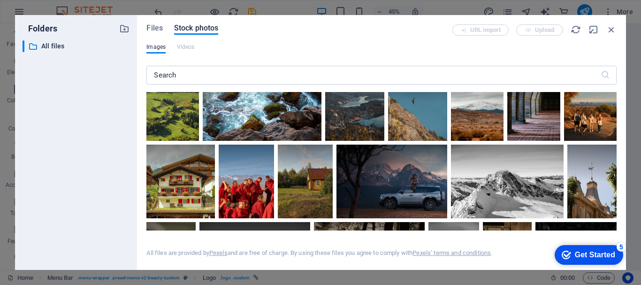
click at [618, 179] on div "Files Stock photos URL import Upload Images Videos ​ All files are provided by …" at bounding box center [381, 142] width 489 height 255
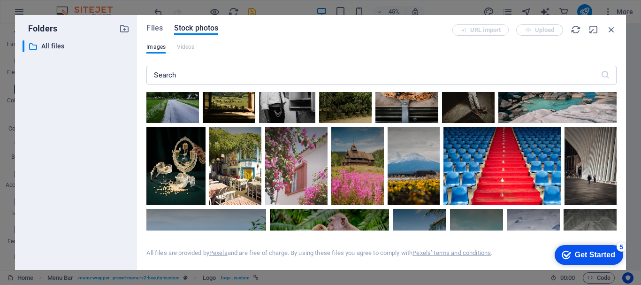
scroll to position [3758, 0]
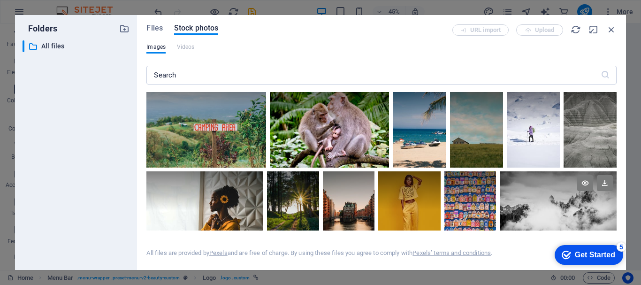
click at [614, 188] on div at bounding box center [558, 190] width 117 height 39
click at [618, 193] on div "Files Stock photos URL import Upload Images Videos ​ Exceeded number of results…" at bounding box center [381, 142] width 489 height 255
click at [618, 194] on div "Files Stock photos URL import Upload Images Videos ​ Exceeded number of results…" at bounding box center [381, 142] width 489 height 255
click at [618, 196] on div "Files Stock photos URL import Upload Images Videos ​ Exceeded number of results…" at bounding box center [381, 142] width 489 height 255
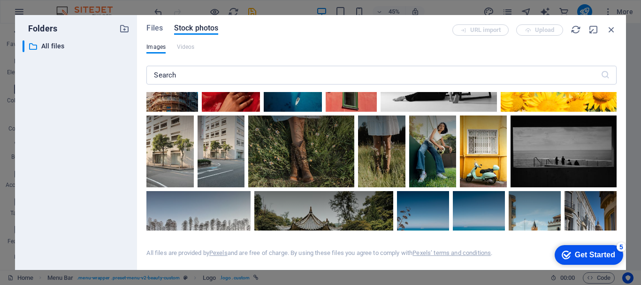
scroll to position [4970, 0]
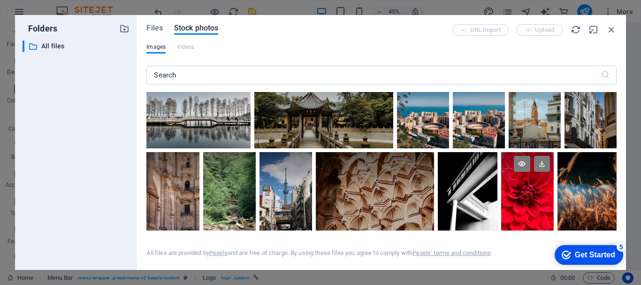
click at [554, 211] on div at bounding box center [528, 191] width 53 height 79
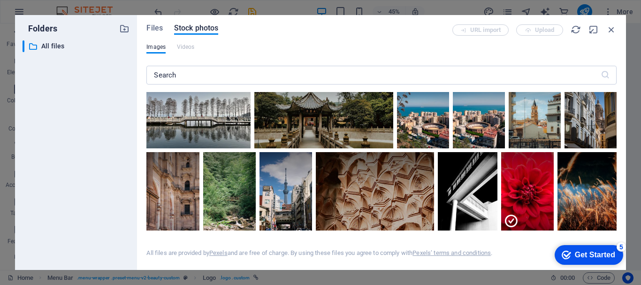
click at [620, 219] on div "Files Stock photos URL import Upload Images Videos ​ Exceeded number of results…" at bounding box center [381, 142] width 489 height 255
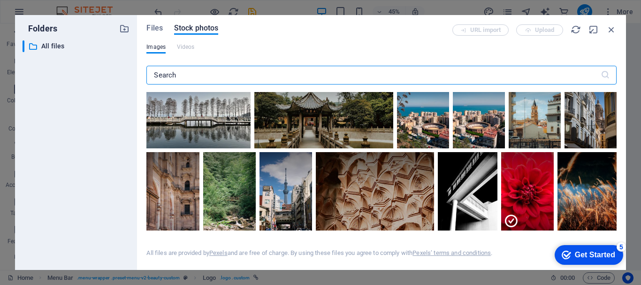
click at [181, 71] on input "text" at bounding box center [374, 75] width 454 height 19
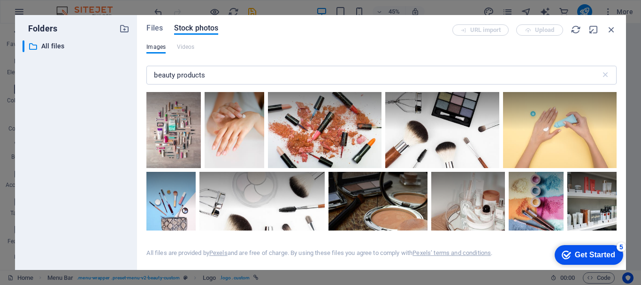
click at [621, 161] on div "Files Stock photos URL import Upload Images Videos beauty products ​ All files …" at bounding box center [381, 142] width 489 height 255
click at [620, 167] on div "Files Stock photos URL import Upload Images Videos beauty products ​ All files …" at bounding box center [381, 142] width 489 height 255
click at [587, 149] on div at bounding box center [560, 130] width 114 height 76
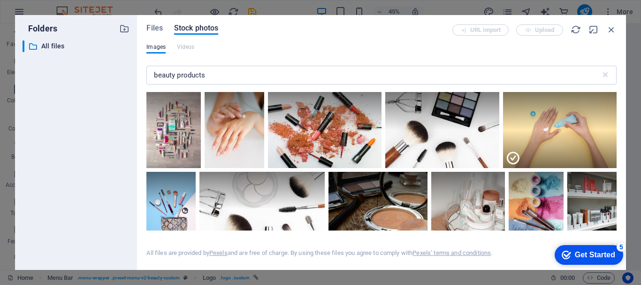
click at [617, 158] on div "Files Stock photos URL import Upload Images Videos beauty products ​ All files …" at bounding box center [381, 142] width 489 height 255
click at [617, 137] on div "Files Stock photos URL import Upload Images Videos beauty products ​ All files …" at bounding box center [381, 142] width 489 height 255
click at [615, 146] on div at bounding box center [560, 149] width 114 height 38
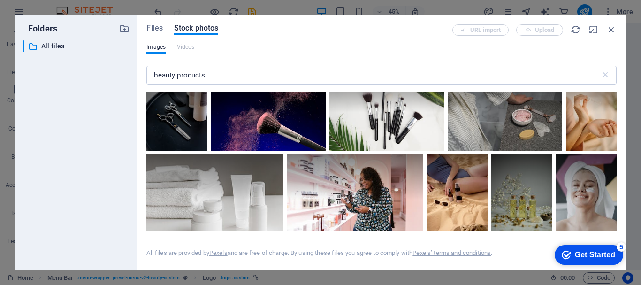
scroll to position [1939, 0]
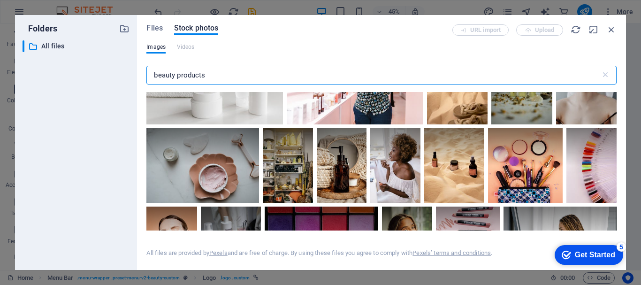
click at [221, 76] on input "beauty products" at bounding box center [374, 75] width 454 height 19
type input "b"
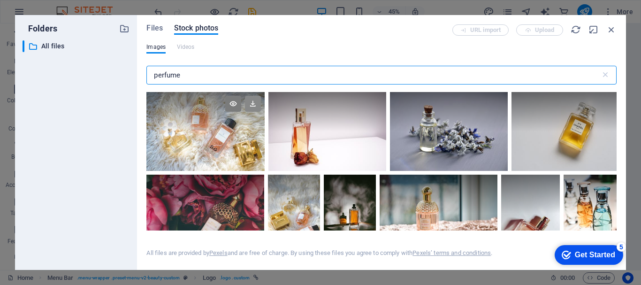
type input "perfume"
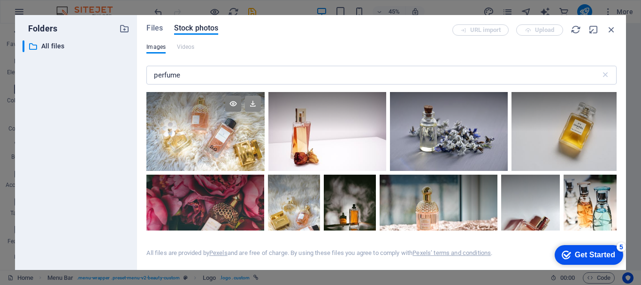
click at [251, 109] on icon at bounding box center [253, 104] width 16 height 16
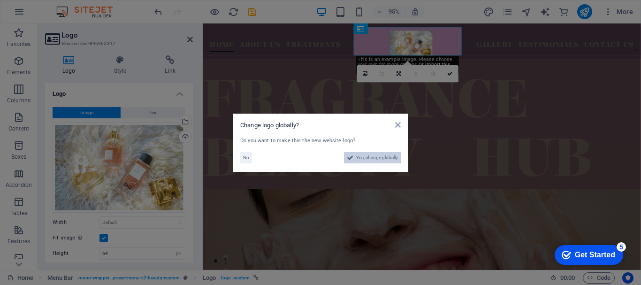
click at [360, 160] on span "Yes, change globally" at bounding box center [377, 157] width 42 height 11
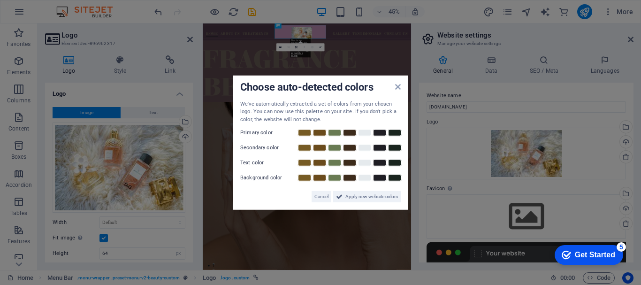
click at [396, 95] on div "Choose auto-detected colors We've automatically extracted a set of colors from …" at bounding box center [321, 142] width 176 height 135
click at [398, 88] on icon at bounding box center [398, 87] width 6 height 8
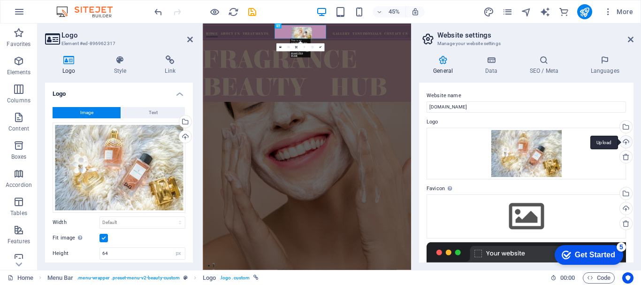
click at [626, 143] on div "Upload" at bounding box center [625, 143] width 14 height 14
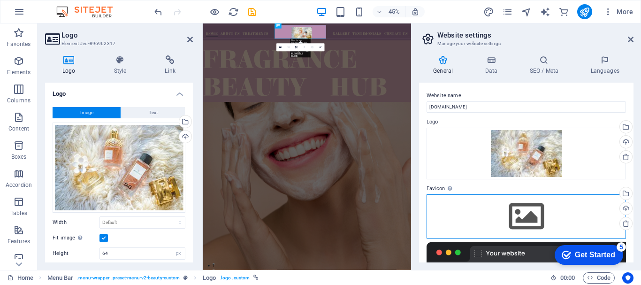
click at [520, 213] on div "Drag files here, click to choose files or select files from Files or our free s…" at bounding box center [527, 216] width 200 height 44
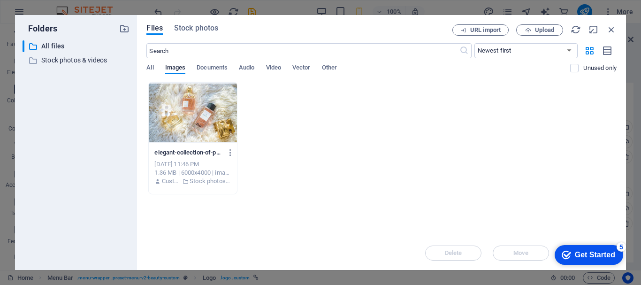
click at [196, 21] on div "Files Stock photos URL import Upload ​ Newest first Oldest first Name (A-Z) Nam…" at bounding box center [381, 142] width 489 height 255
click at [195, 31] on span "Stock photos" at bounding box center [196, 28] width 44 height 11
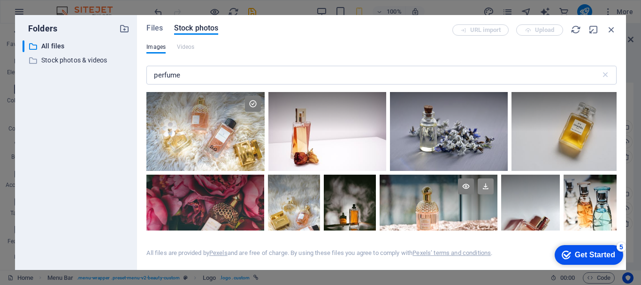
click at [482, 186] on icon at bounding box center [486, 186] width 16 height 16
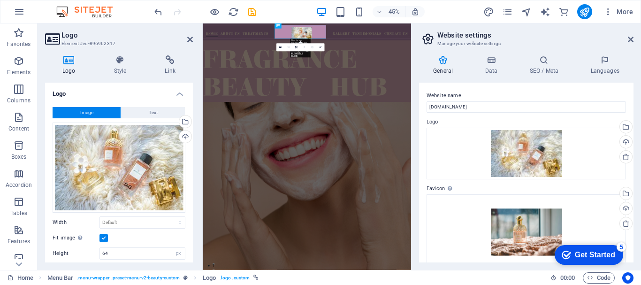
click at [634, 204] on div "General Data SEO / Meta Languages Website name [DOMAIN_NAME] Logo Drag files he…" at bounding box center [527, 159] width 230 height 222
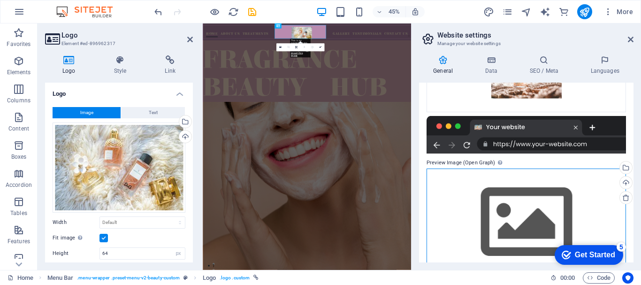
click at [543, 229] on div "Drag files here, click to choose files or select files from Files or our free s…" at bounding box center [527, 223] width 200 height 108
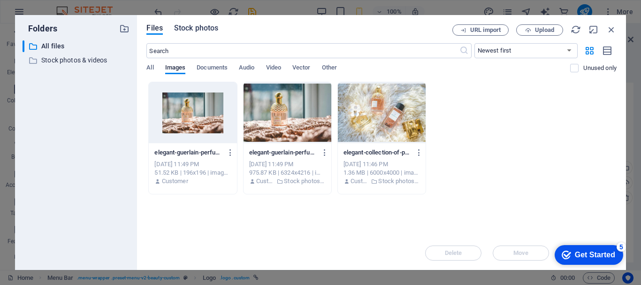
click at [215, 26] on span "Stock photos" at bounding box center [196, 28] width 44 height 11
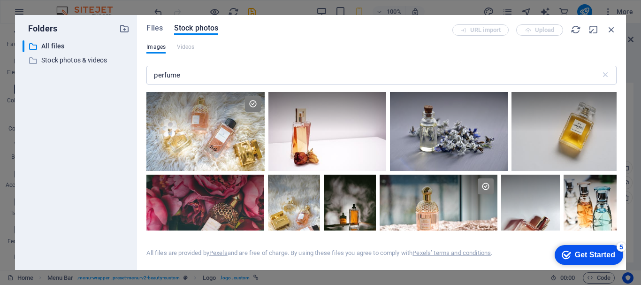
click at [618, 212] on div "Files Stock photos URL import Upload Images Videos perfume ​ All files are prov…" at bounding box center [381, 142] width 489 height 255
click at [617, 204] on div "Files Stock photos URL import Upload Images Videos perfume ​ All files are prov…" at bounding box center [381, 142] width 489 height 255
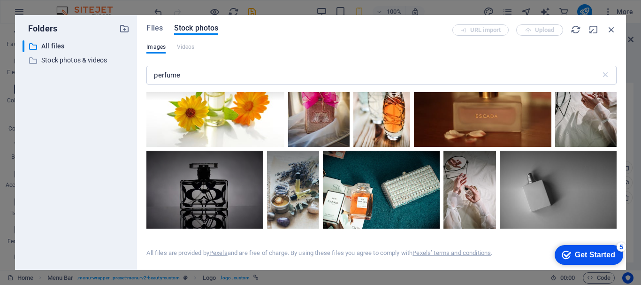
scroll to position [363, 0]
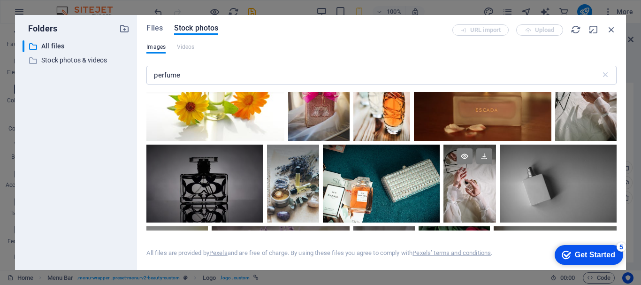
click at [471, 179] on div at bounding box center [470, 164] width 53 height 39
click at [486, 160] on icon at bounding box center [485, 156] width 16 height 16
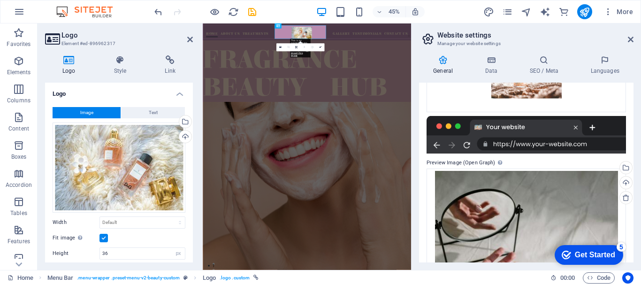
type input "64"
click at [631, 213] on div "Website name [DOMAIN_NAME] Logo Drag files here, click to choose files or selec…" at bounding box center [526, 173] width 215 height 180
click at [630, 226] on div "Website name [DOMAIN_NAME] Logo Drag files here, click to choose files or selec…" at bounding box center [526, 173] width 215 height 180
click at [632, 239] on div "Website name [DOMAIN_NAME] Logo Drag files here, click to choose files or selec…" at bounding box center [526, 173] width 215 height 180
click at [625, 212] on div "Website name [DOMAIN_NAME] Logo Drag files here, click to choose files or selec…" at bounding box center [526, 173] width 215 height 180
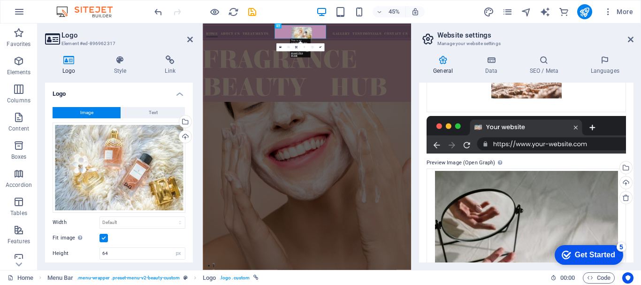
click at [630, 224] on div "Website name [DOMAIN_NAME] Logo Drag files here, click to choose files or selec…" at bounding box center [526, 173] width 215 height 180
click at [631, 209] on div "Website name [DOMAIN_NAME] Logo Drag files here, click to choose files or selec…" at bounding box center [526, 173] width 215 height 180
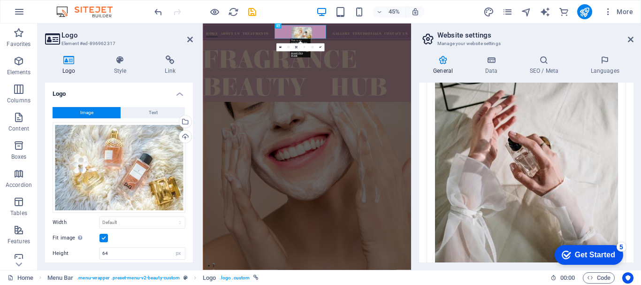
click at [630, 255] on div "Website name [DOMAIN_NAME] Logo Drag files here, click to choose files or selec…" at bounding box center [526, 173] width 215 height 180
click at [188, 38] on icon at bounding box center [190, 40] width 6 height 8
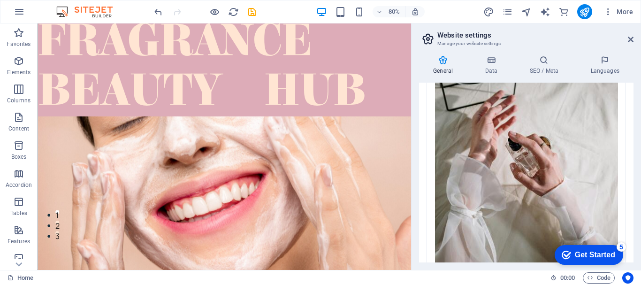
scroll to position [0, 0]
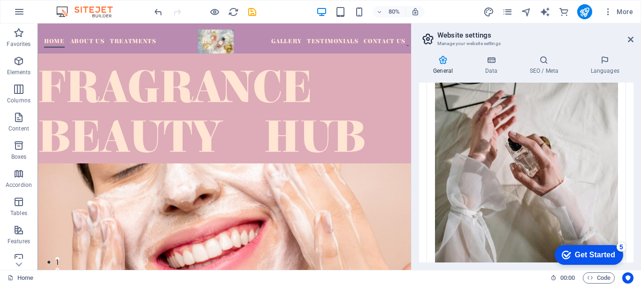
click at [631, 258] on div "Website name [DOMAIN_NAME] Logo Drag files here, click to choose files or selec…" at bounding box center [526, 173] width 215 height 180
click at [622, 163] on div "Drag files here, click to choose files or select files from Files or our free s…" at bounding box center [527, 148] width 200 height 275
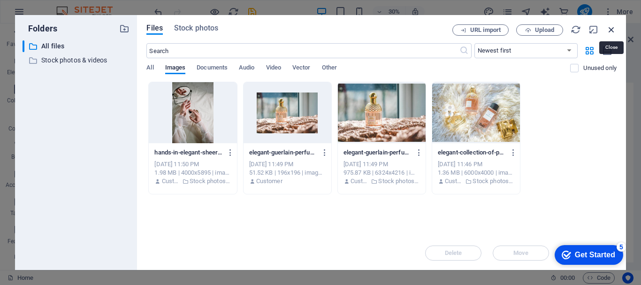
click at [613, 27] on icon "button" at bounding box center [612, 29] width 10 height 10
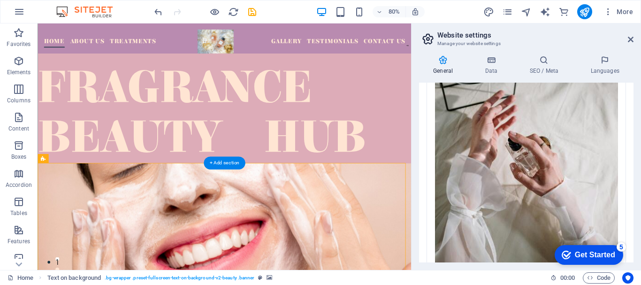
select select "px"
select select "banner"
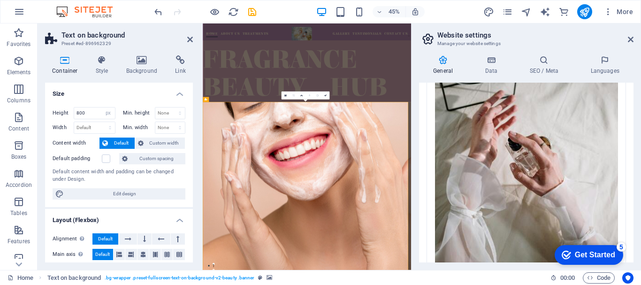
click at [414, 252] on div "General Data SEO / Meta Languages Website name [DOMAIN_NAME] Logo Drag files he…" at bounding box center [527, 159] width 230 height 222
click at [473, 239] on div "Drag files here, click to choose files or select files from Files or our free s…" at bounding box center [527, 148] width 200 height 275
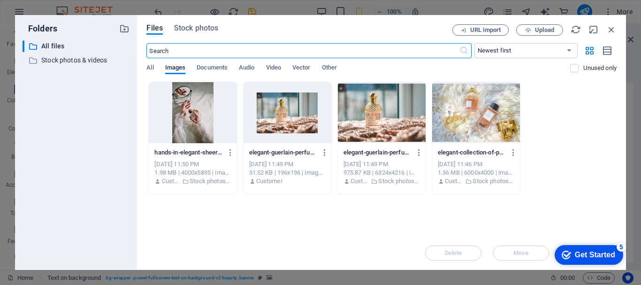
scroll to position [215, 0]
click at [612, 32] on icon "button" at bounding box center [612, 29] width 10 height 10
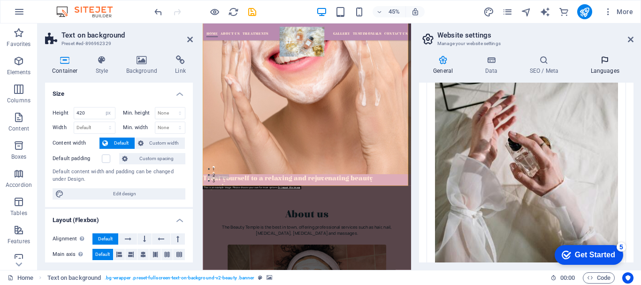
type input "800"
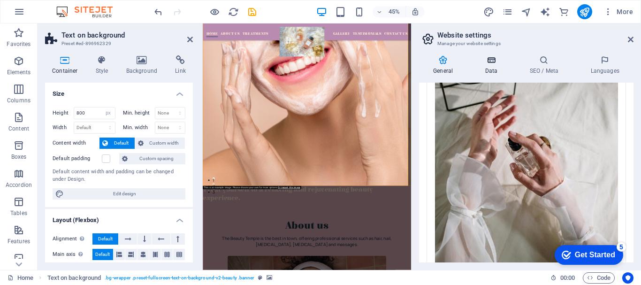
click at [494, 66] on h4 "Data" at bounding box center [493, 65] width 45 height 20
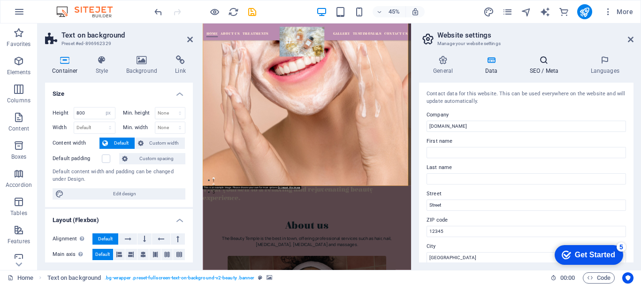
click at [534, 66] on h4 "SEO / Meta" at bounding box center [546, 65] width 61 height 20
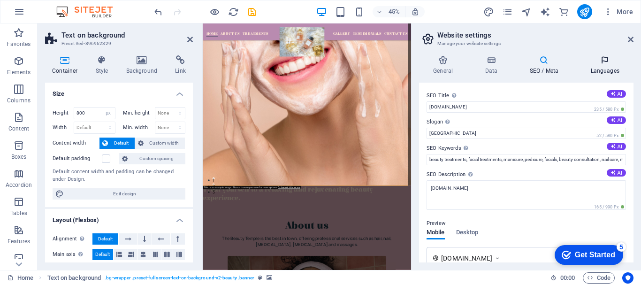
click at [610, 69] on h4 "Languages" at bounding box center [605, 65] width 57 height 20
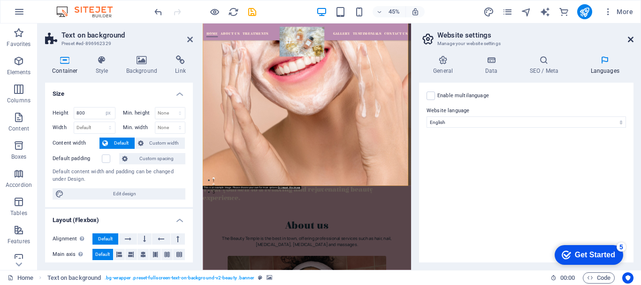
click at [631, 41] on icon at bounding box center [631, 40] width 6 height 8
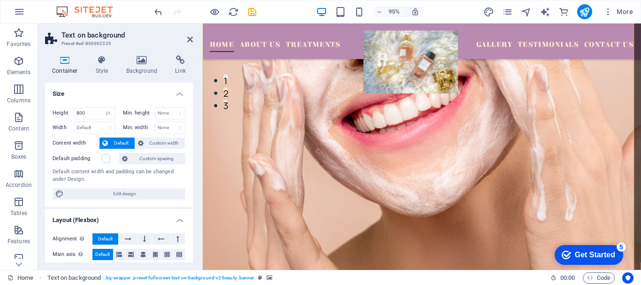
click at [422, 108] on figure at bounding box center [434, 196] width 462 height 376
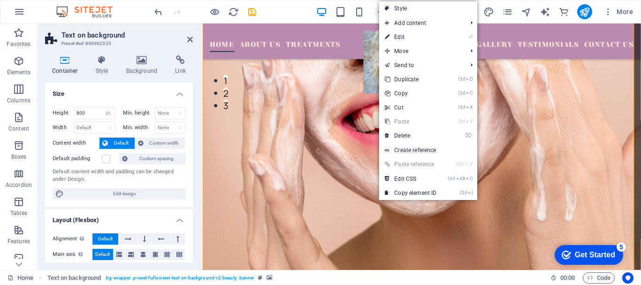
click at [307, 127] on figure at bounding box center [434, 196] width 462 height 376
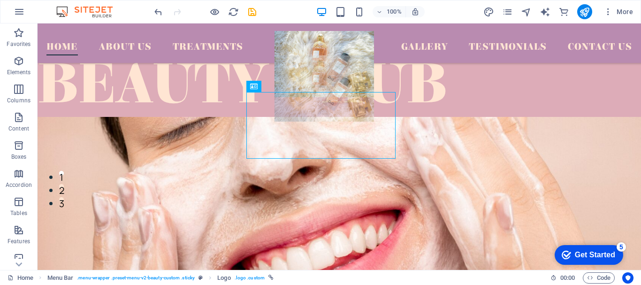
drag, startPoint x: 254, startPoint y: 67, endPoint x: 413, endPoint y: 46, distance: 160.6
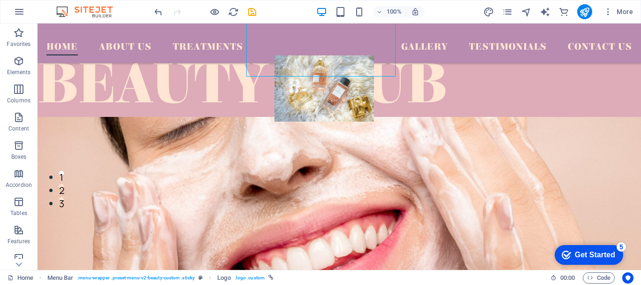
scroll to position [60, 0]
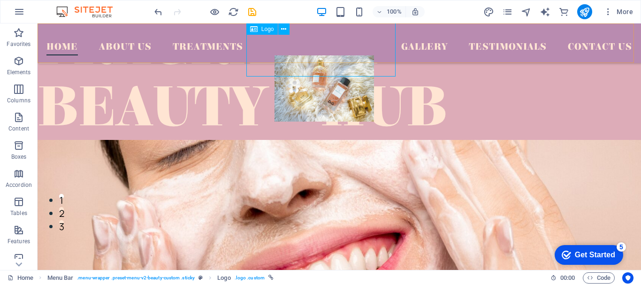
click at [370, 67] on div at bounding box center [324, 88] width 151 height 66
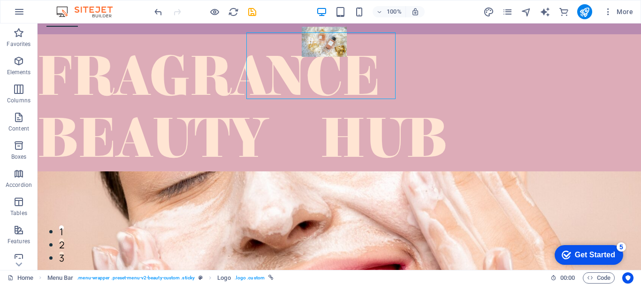
drag, startPoint x: 370, startPoint y: 67, endPoint x: 368, endPoint y: 54, distance: 12.4
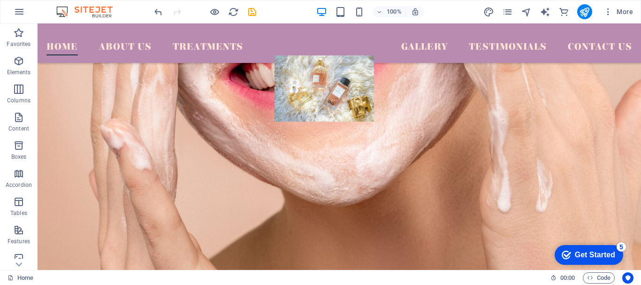
scroll to position [295, 0]
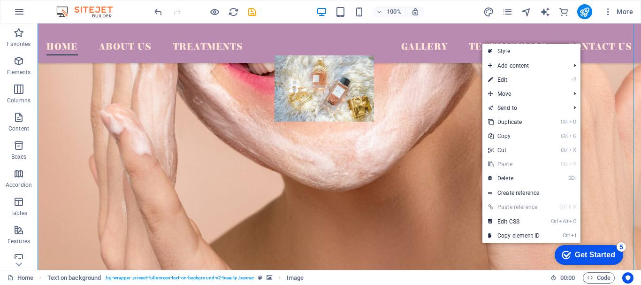
click at [225, 171] on figure at bounding box center [340, 93] width 604 height 376
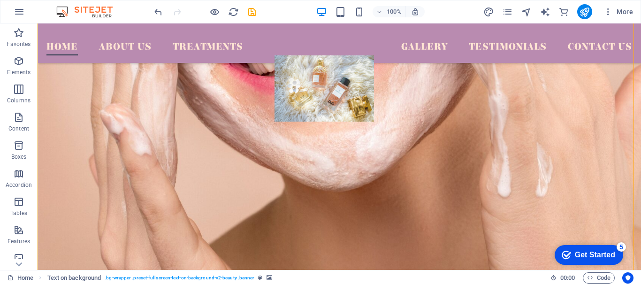
click at [225, 171] on figure at bounding box center [340, 93] width 604 height 376
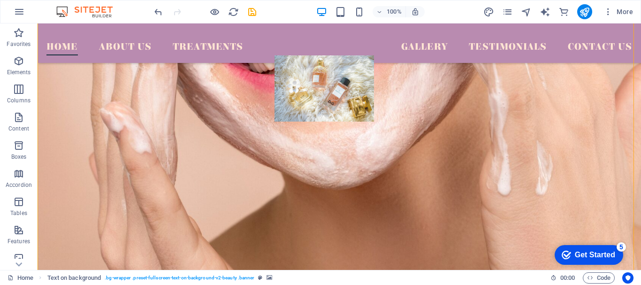
select select "px"
select select "banner"
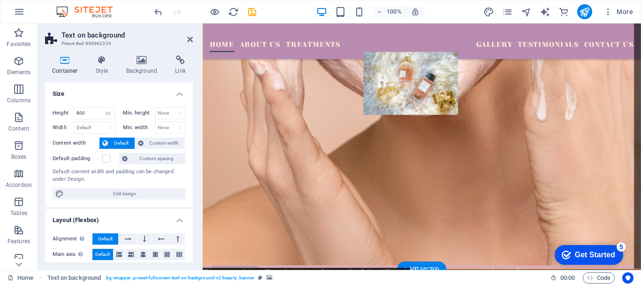
scroll to position [293, 0]
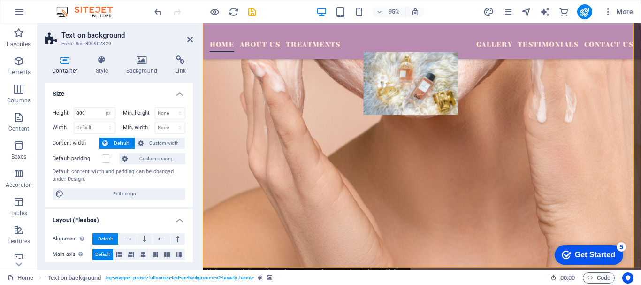
click at [182, 38] on h2 "Text on background" at bounding box center [127, 35] width 131 height 8
click at [193, 40] on icon at bounding box center [190, 40] width 6 height 8
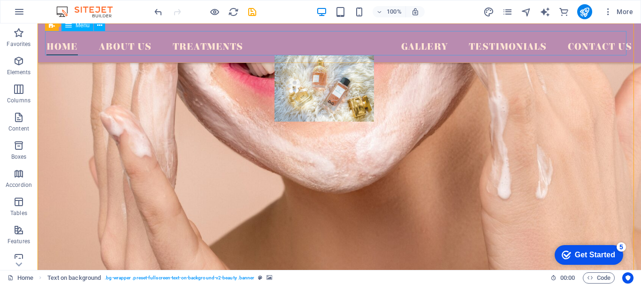
scroll to position [295, 0]
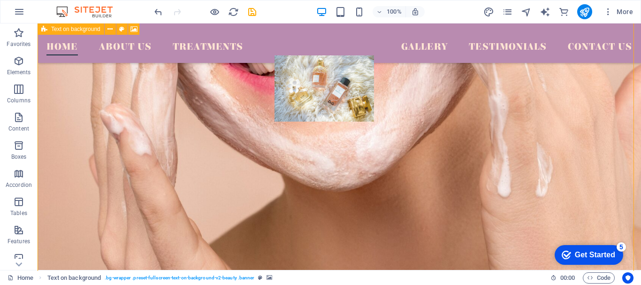
click at [58, 124] on figure at bounding box center [340, 93] width 604 height 376
click at [60, 162] on figure at bounding box center [340, 93] width 604 height 376
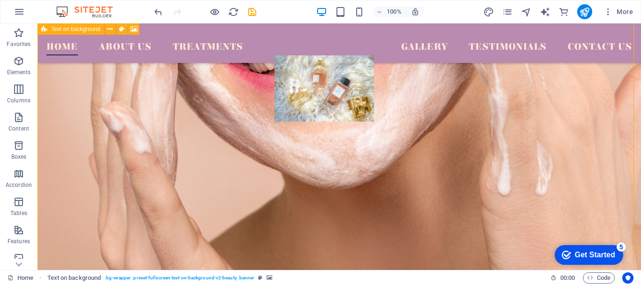
select select "px"
select select "banner"
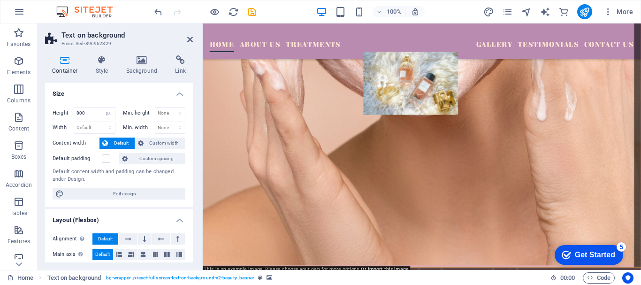
click at [60, 162] on label "Default padding" at bounding box center [77, 158] width 49 height 11
click at [0, 0] on input "Default padding" at bounding box center [0, 0] width 0 height 0
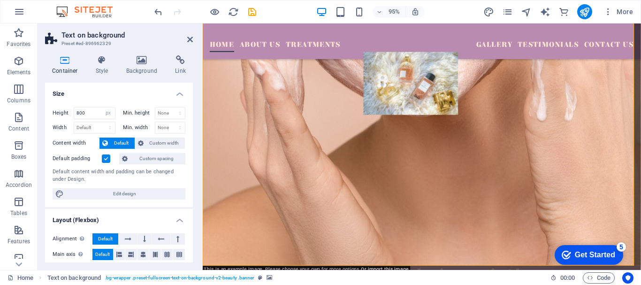
click at [195, 37] on aside "Text on background Preset #ed-896962329 Container Style Background Link Size He…" at bounding box center [120, 146] width 165 height 247
click at [190, 39] on icon at bounding box center [190, 40] width 6 height 8
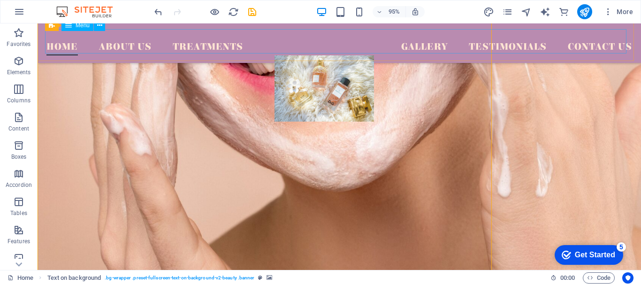
scroll to position [297, 0]
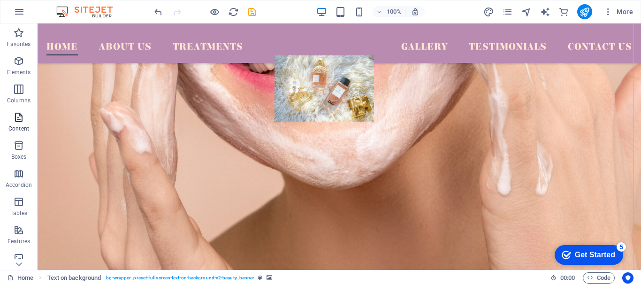
click at [18, 111] on button "Content" at bounding box center [19, 122] width 38 height 28
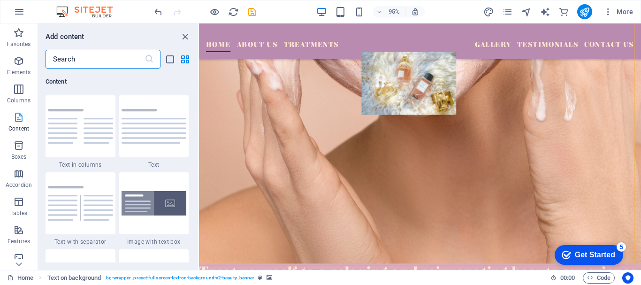
scroll to position [295, 0]
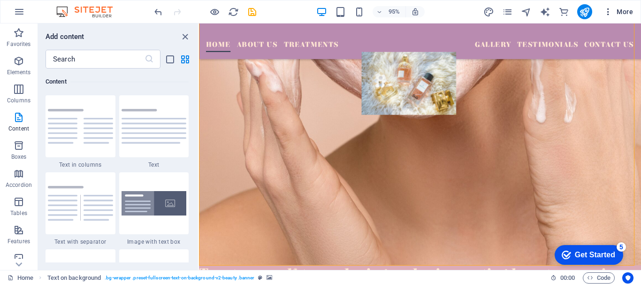
click at [624, 15] on span "More" at bounding box center [619, 11] width 30 height 9
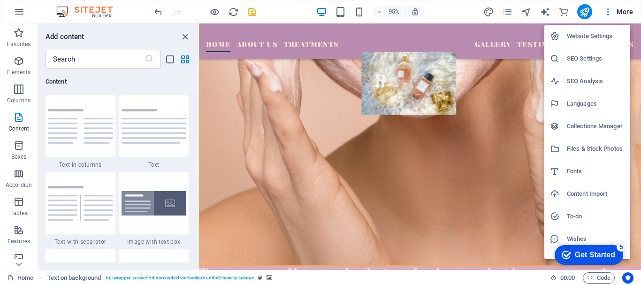
click at [510, 123] on div at bounding box center [320, 142] width 641 height 285
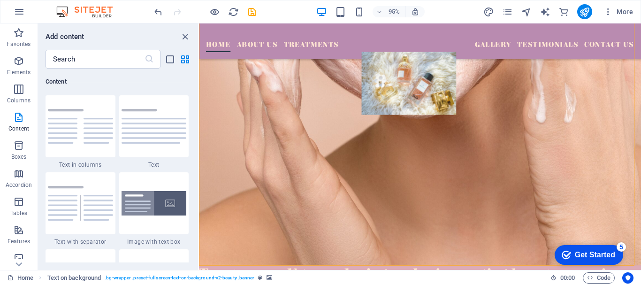
click div "checkmark Get Started 5 First Steps in the Editor Let's guide you through the t…"
click at [613, 255] on div "Get Started" at bounding box center [595, 255] width 40 height 8
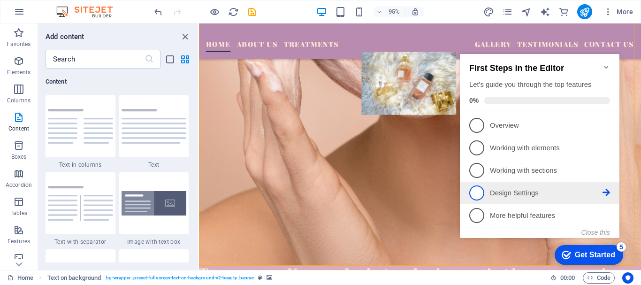
click at [545, 197] on link "4 Design Settings - incomplete" at bounding box center [540, 192] width 141 height 15
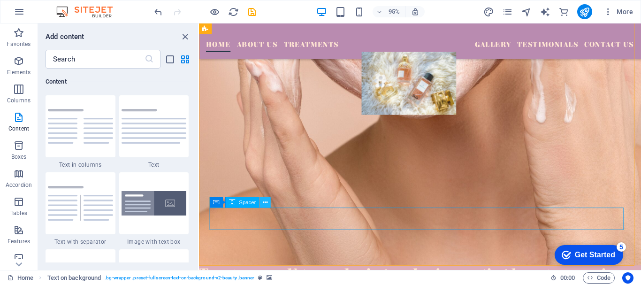
click at [269, 199] on button at bounding box center [265, 202] width 11 height 11
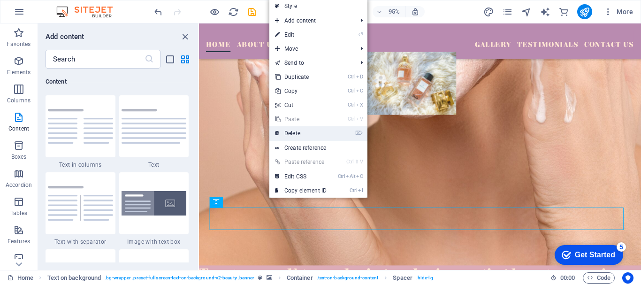
click at [295, 139] on link "⌦ Delete" at bounding box center [301, 133] width 63 height 14
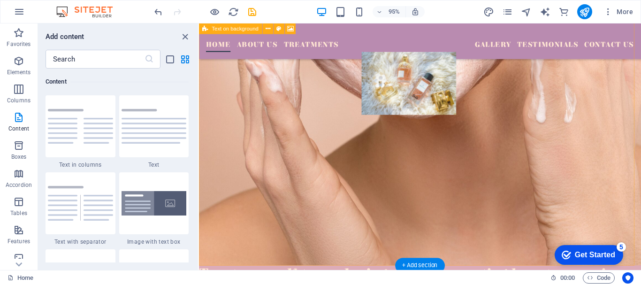
click at [472, 154] on figure at bounding box center [432, 91] width 466 height 376
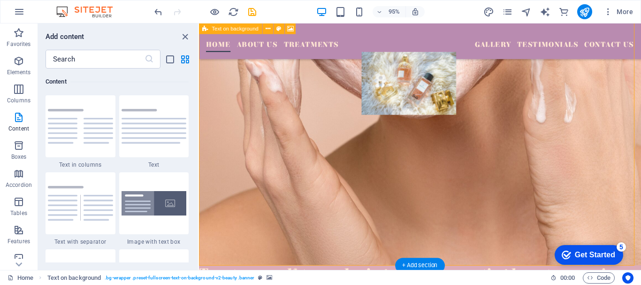
click at [434, 135] on figure at bounding box center [432, 91] width 466 height 376
select select "px"
select select "banner"
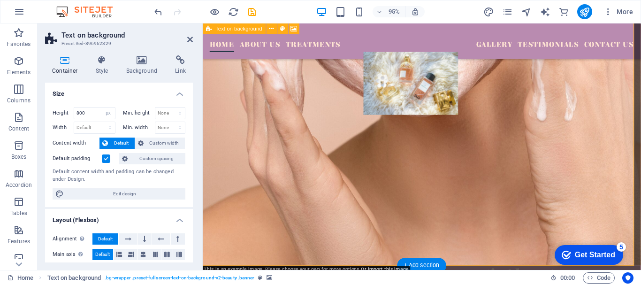
click at [487, 156] on figure at bounding box center [434, 91] width 462 height 376
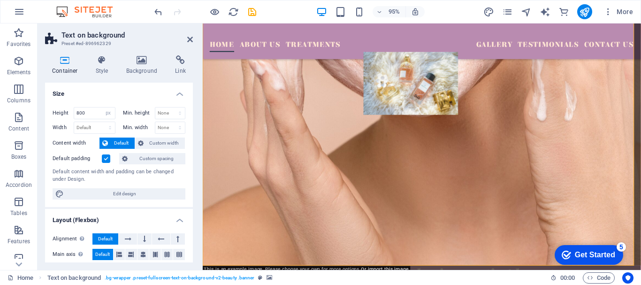
click at [575, 254] on div "Get Started" at bounding box center [595, 255] width 40 height 8
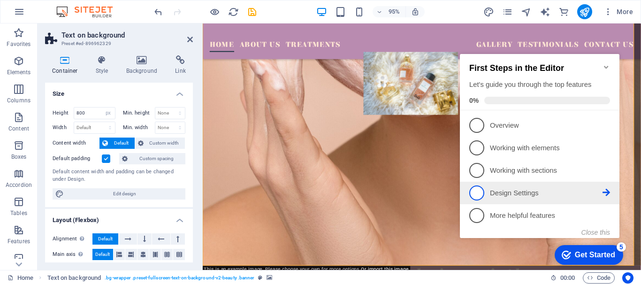
click at [570, 200] on li "4 Design Settings - incomplete" at bounding box center [540, 193] width 160 height 23
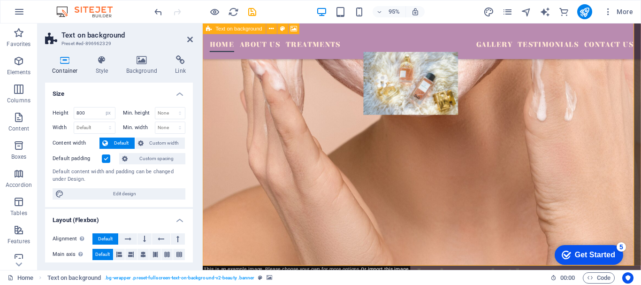
click at [302, 140] on figure at bounding box center [434, 91] width 462 height 376
click at [307, 135] on figure at bounding box center [434, 91] width 462 height 376
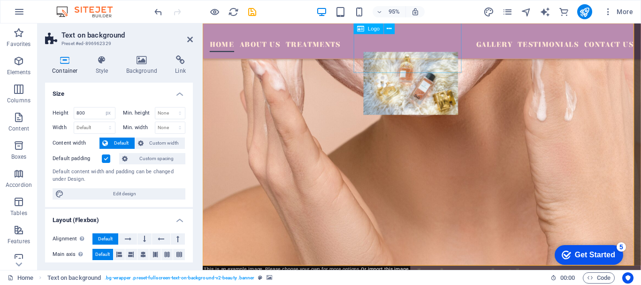
click at [440, 62] on div at bounding box center [422, 87] width 116 height 66
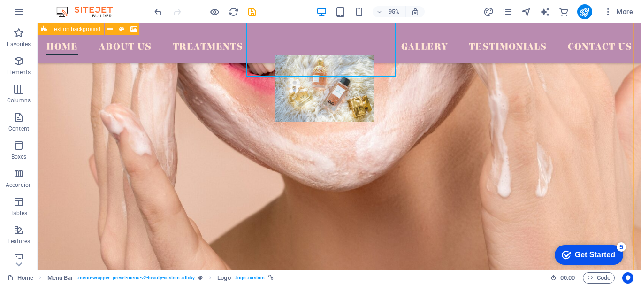
scroll to position [297, 0]
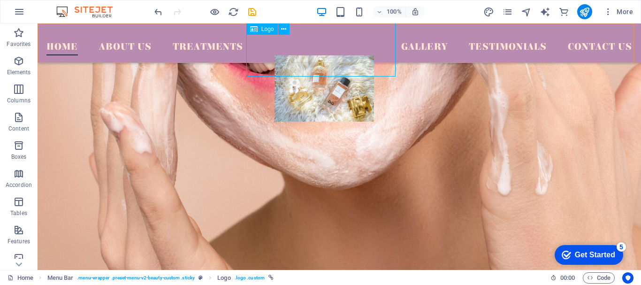
click at [394, 72] on div at bounding box center [324, 88] width 151 height 66
click at [352, 55] on div at bounding box center [324, 88] width 151 height 66
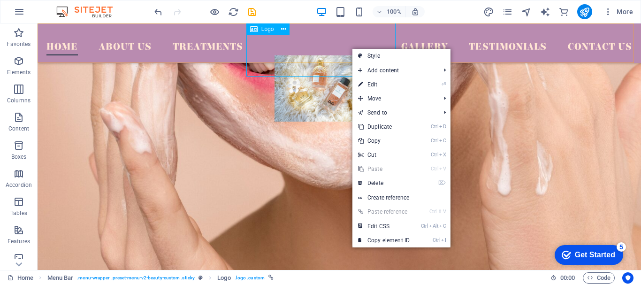
click at [338, 55] on div at bounding box center [324, 88] width 151 height 66
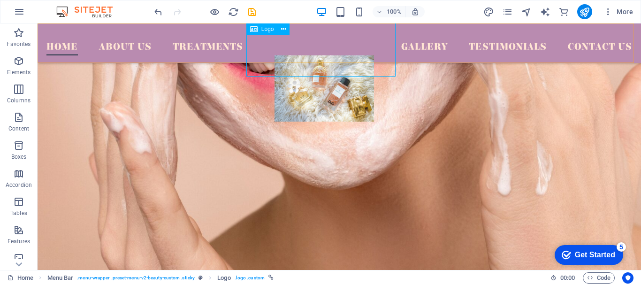
click at [338, 55] on div at bounding box center [324, 88] width 151 height 66
click at [180, 56] on div "Home About Us Treatments Gallery Testimonials Contact Us" at bounding box center [340, 42] width 604 height 39
select select "px"
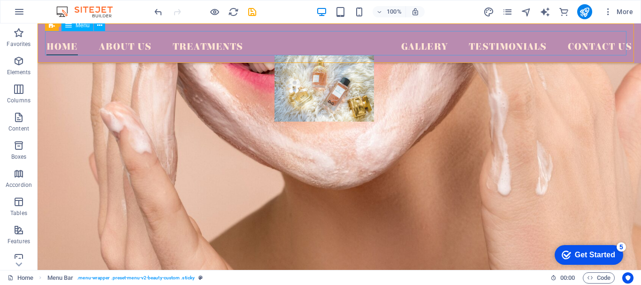
click at [408, 48] on nav "Home About Us Treatments Gallery Testimonials Contact Us" at bounding box center [339, 43] width 586 height 24
click at [355, 55] on div at bounding box center [324, 88] width 151 height 66
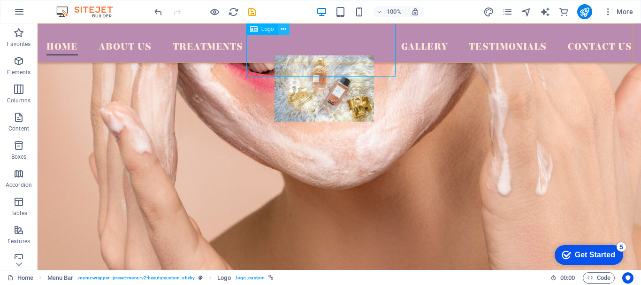
click at [286, 25] on icon at bounding box center [283, 29] width 5 height 10
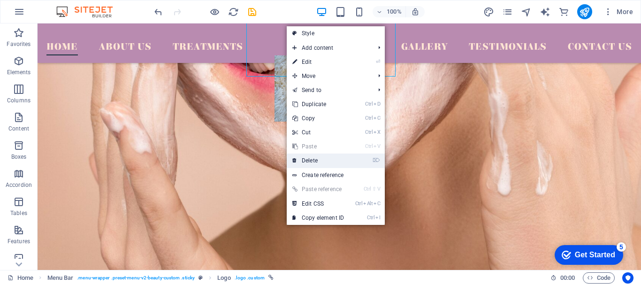
click at [302, 160] on link "⌦ Delete" at bounding box center [318, 161] width 63 height 14
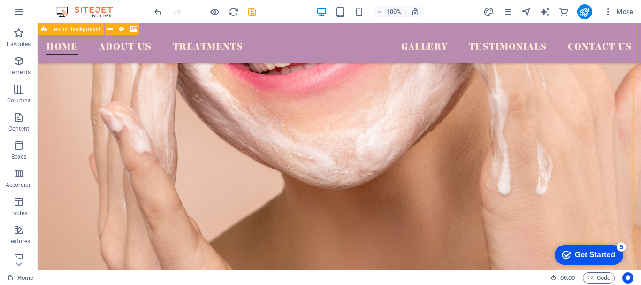
click at [323, 140] on figure at bounding box center [340, 91] width 604 height 376
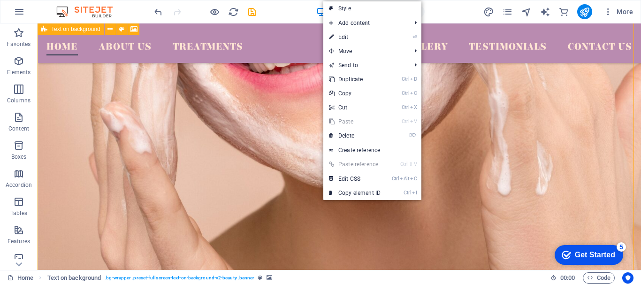
click at [247, 140] on figure at bounding box center [340, 91] width 604 height 376
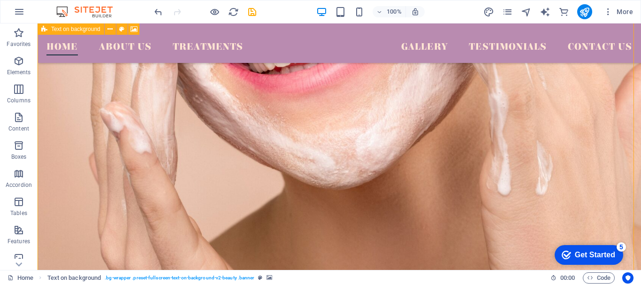
click at [153, 147] on figure at bounding box center [340, 91] width 604 height 376
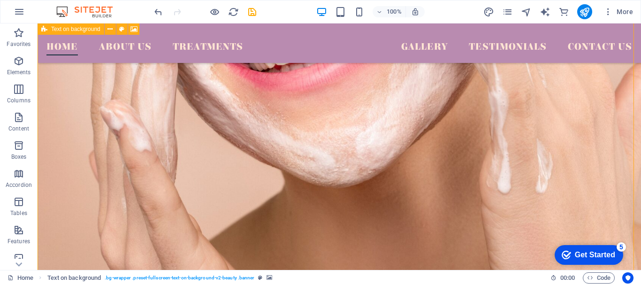
select select "px"
select select "banner"
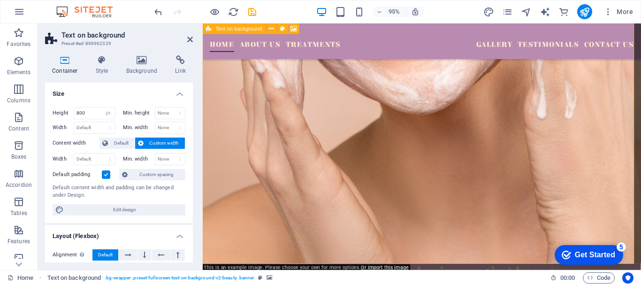
click at [578, 93] on figure at bounding box center [434, 89] width 462 height 376
click at [140, 65] on h4 "Background" at bounding box center [143, 65] width 49 height 20
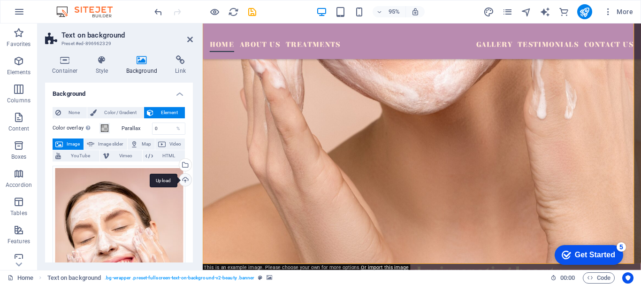
click at [185, 178] on div "Upload" at bounding box center [185, 181] width 14 height 14
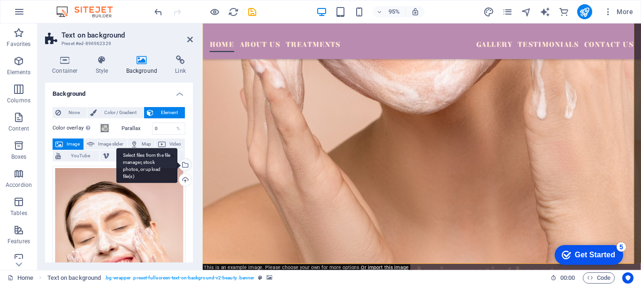
click at [184, 162] on div "Select files from the file manager, stock photos, or upload file(s)" at bounding box center [185, 166] width 14 height 14
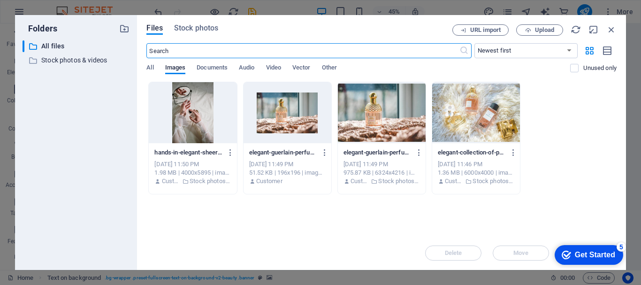
click at [202, 125] on div at bounding box center [193, 112] width 88 height 61
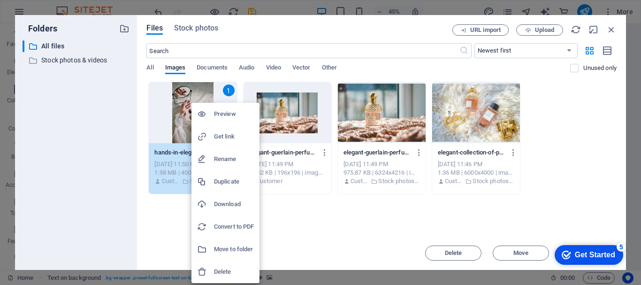
click at [248, 119] on h6 "Preview" at bounding box center [234, 113] width 40 height 11
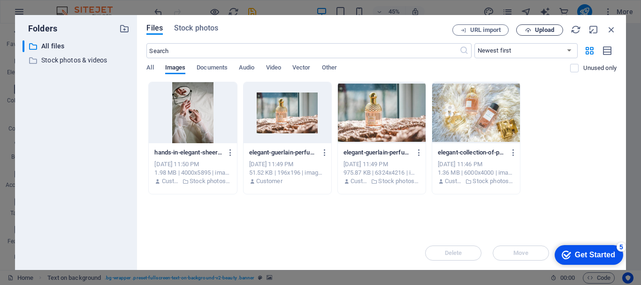
click at [526, 34] on button "Upload" at bounding box center [540, 29] width 47 height 11
click at [225, 156] on button "button" at bounding box center [229, 152] width 13 height 15
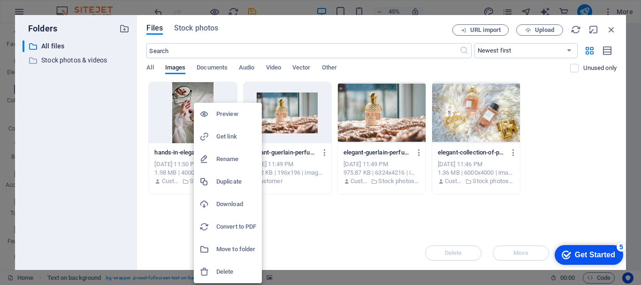
click at [229, 210] on li "Download" at bounding box center [228, 204] width 68 height 23
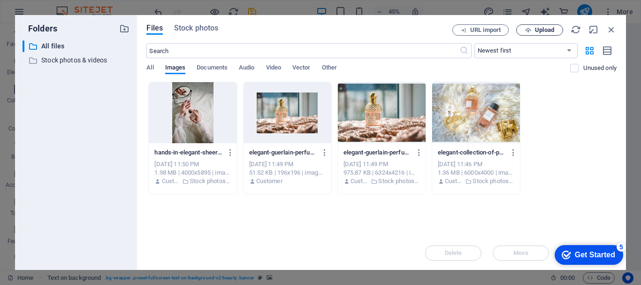
click at [551, 28] on span "Upload" at bounding box center [544, 30] width 19 height 6
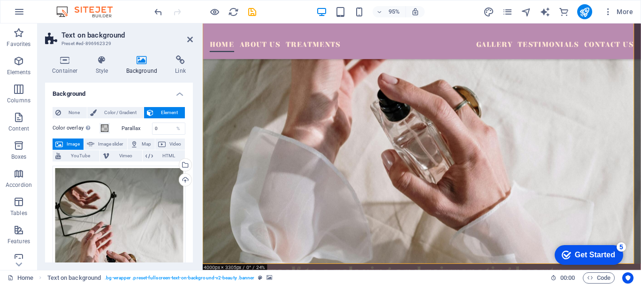
click at [195, 40] on aside "Text on background Preset #ed-896962329 Container Style Background Link Size He…" at bounding box center [120, 146] width 165 height 247
click at [193, 40] on aside "Text on background Preset #ed-896962329 Container Style Background Link Size He…" at bounding box center [120, 146] width 165 height 247
click at [192, 37] on icon at bounding box center [190, 40] width 6 height 8
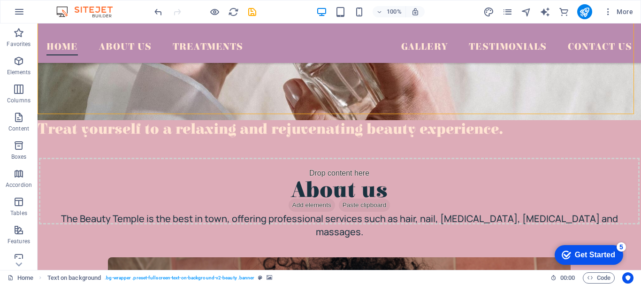
scroll to position [487, 0]
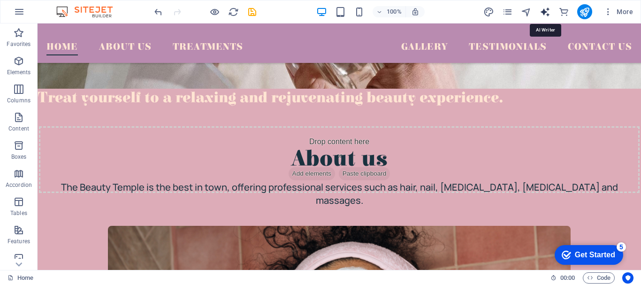
click at [540, 12] on icon "text_generator" at bounding box center [545, 12] width 11 height 11
select select "English"
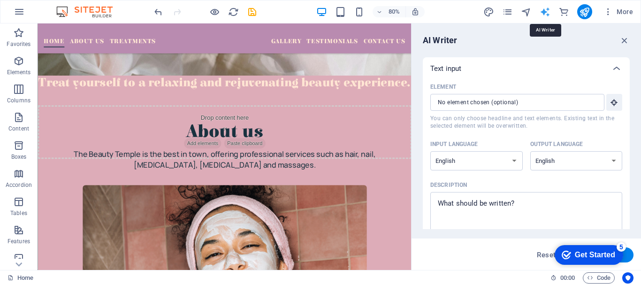
scroll to position [0, 0]
click at [572, 108] on input "Element ​ You can only choose headline and text elements. Existing text in the …" at bounding box center [515, 102] width 168 height 17
click at [572, 105] on input "Element ​ You can only choose headline and text elements. Existing text in the …" at bounding box center [515, 102] width 168 height 17
click at [530, 103] on input "Element ​ You can only choose headline and text elements. Existing text in the …" at bounding box center [515, 102] width 168 height 17
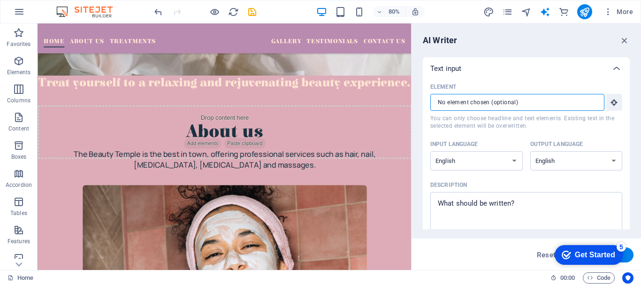
click at [448, 103] on input "Element ​ You can only choose headline and text elements. Existing text in the …" at bounding box center [515, 102] width 168 height 17
click at [568, 98] on input "Element ​ You can only choose headline and text elements. Existing text in the …" at bounding box center [515, 102] width 168 height 17
click at [564, 105] on input "Element ​ You can only choose headline and text elements. Existing text in the …" at bounding box center [515, 102] width 168 height 17
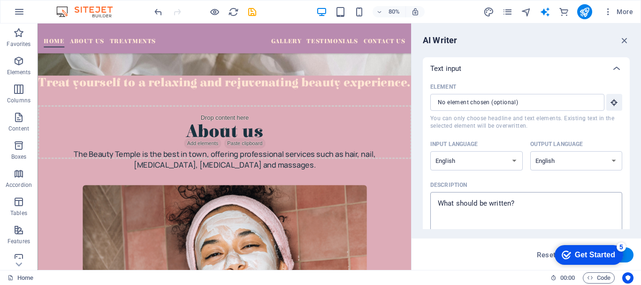
click at [539, 196] on div "x ​" at bounding box center [527, 212] width 192 height 40
click at [539, 197] on textarea "Description x ​" at bounding box center [526, 212] width 183 height 31
type textarea "x"
type textarea "w"
type textarea "x"
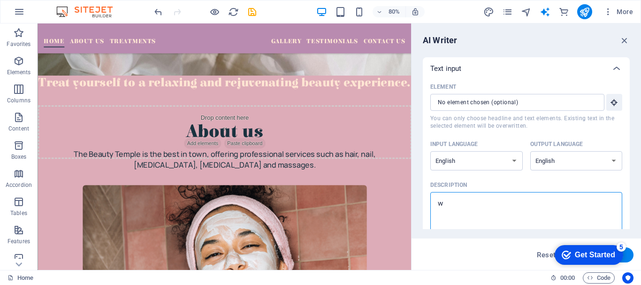
type textarea "wr"
type textarea "x"
type textarea "wri"
type textarea "x"
type textarea "writ"
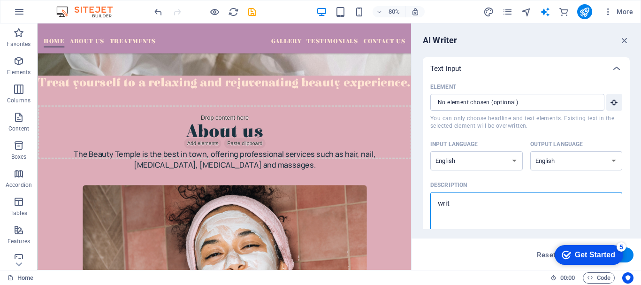
type textarea "x"
type textarea "write"
type textarea "x"
type textarea "write"
type textarea "x"
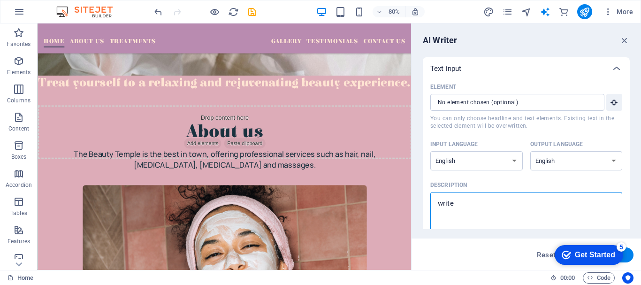
type textarea "write a"
type textarea "x"
type textarea "write ab"
type textarea "x"
type textarea "write abo"
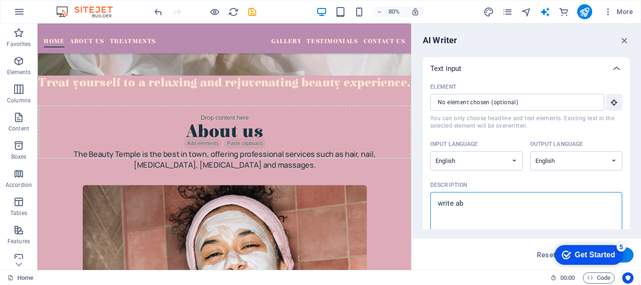
type textarea "x"
type textarea "write abou"
type textarea "x"
type textarea "write about"
type textarea "x"
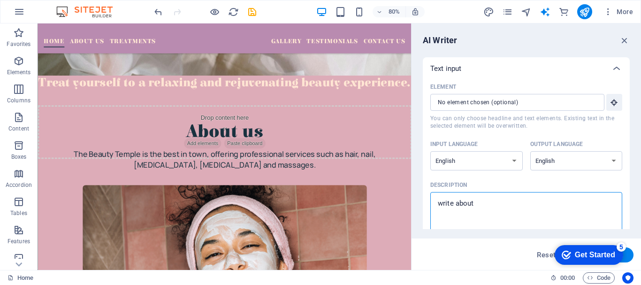
type textarea "write about"
type textarea "x"
type textarea "write about f"
type textarea "x"
type textarea "write about fr"
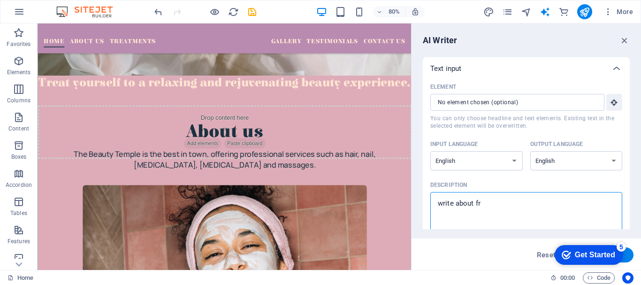
type textarea "x"
type textarea "write about fra"
type textarea "x"
type textarea "write about frag"
type textarea "x"
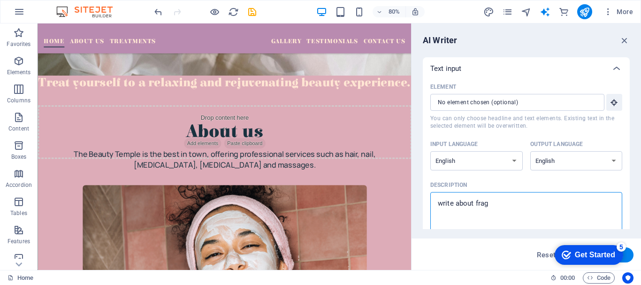
type textarea "write about fragr"
type textarea "x"
type textarea "write about fragra"
type textarea "x"
type textarea "write about fragran"
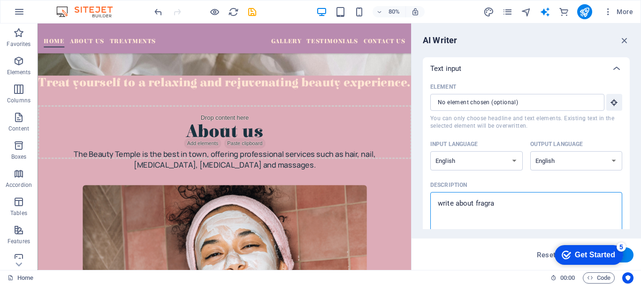
type textarea "x"
type textarea "write about fragranc"
type textarea "x"
type textarea "write about fragrance"
type textarea "x"
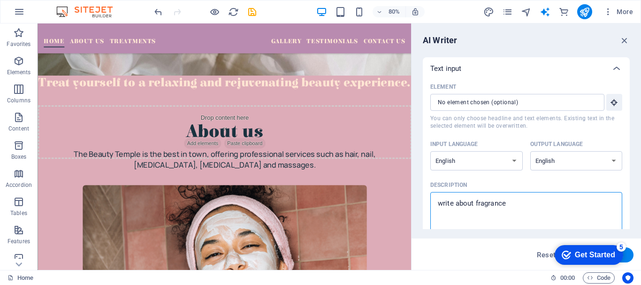
type textarea "write about fragrance"
type textarea "x"
type textarea "write about fragrance b"
type textarea "x"
type textarea "write about fragrance be"
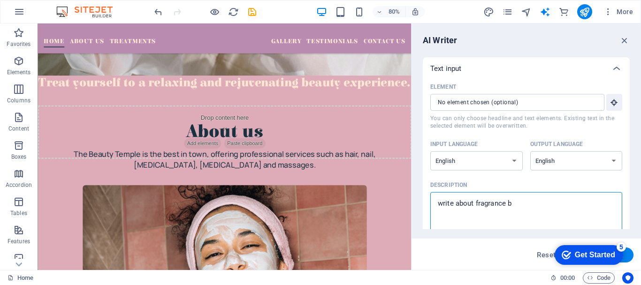
type textarea "x"
type textarea "write about fragrance bea"
type textarea "x"
type textarea "write about fragrance beau"
type textarea "x"
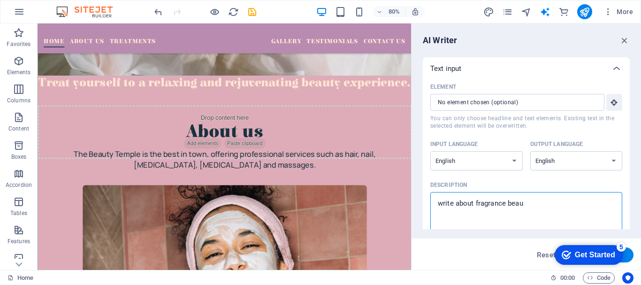
type textarea "write about fragrance beaut"
type textarea "x"
type textarea "write about fragrance beauty"
type textarea "x"
type textarea "write about fragrance beauty"
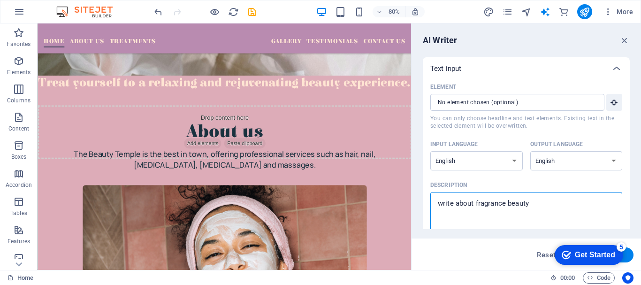
type textarea "x"
type textarea "write about fragrance beauty h"
type textarea "x"
type textarea "write about fragrance beauty hu"
type textarea "x"
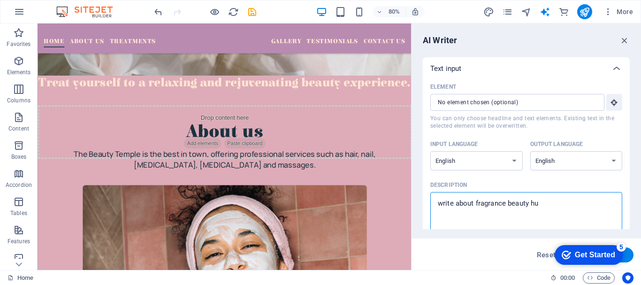
type textarea "write about fragrance beauty hub"
type textarea "x"
type textarea "write about fragrance beauty hub"
type textarea "x"
type textarea "write about fragrance beauty hub w"
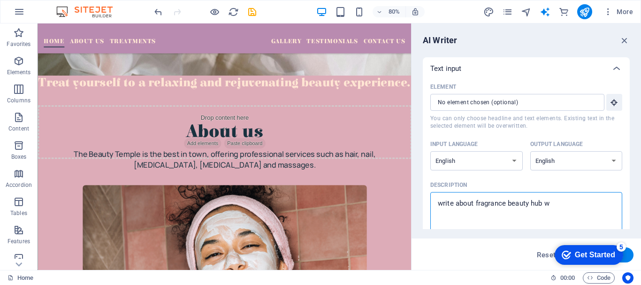
type textarea "x"
type textarea "write about fragrance beauty hub wh"
type textarea "x"
type textarea "write about fragrance beauty hub whi"
type textarea "x"
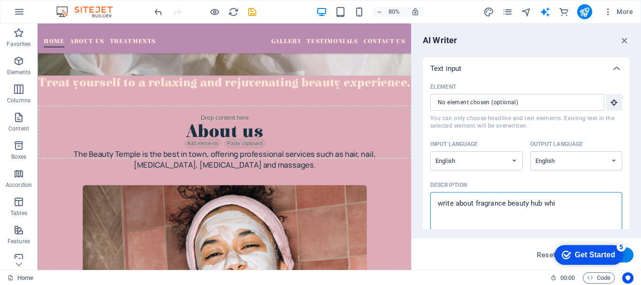
type textarea "write about fragrance beauty hub whic"
type textarea "x"
type textarea "write about fragrance beauty hub which"
type textarea "x"
type textarea "write about fragrance beauty hub which"
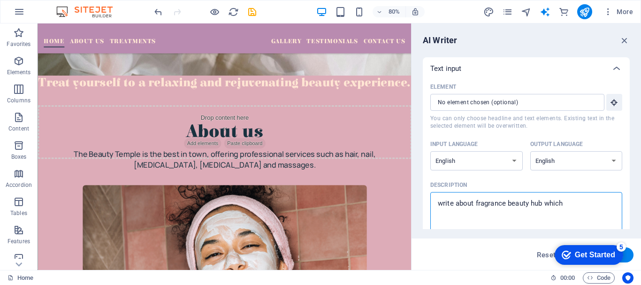
type textarea "x"
type textarea "write about fragrance beauty hub which i"
type textarea "x"
type textarea "write about fragrance beauty hub which is"
type textarea "x"
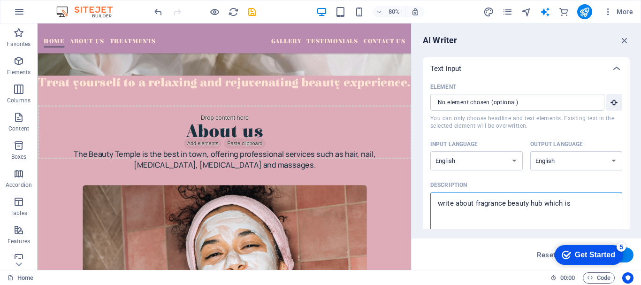
type textarea "write about fragrance beauty hub which ise"
type textarea "x"
type textarea "write about fragrance beauty hub which is"
type textarea "x"
type textarea "write about fragrance beauty hub which iss"
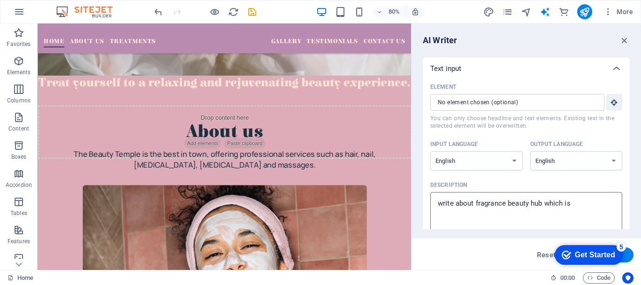
type textarea "x"
type textarea "write about fragrance beauty hub which isse"
type textarea "x"
type textarea "write about fragrance beauty hub which [PERSON_NAME]"
type textarea "x"
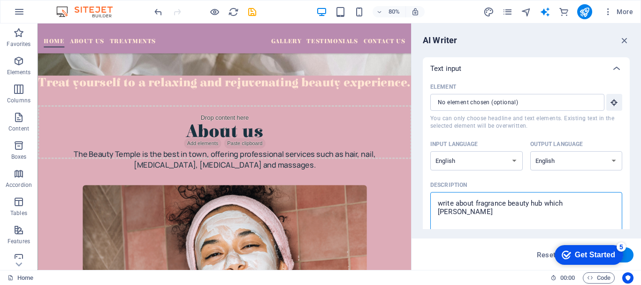
type textarea "write about fragrance beauty hub which [PERSON_NAME]"
type textarea "x"
type textarea "write about fragrance beauty hub which [PERSON_NAME]"
type textarea "x"
type textarea "write about fragrance beauty hub which issellin"
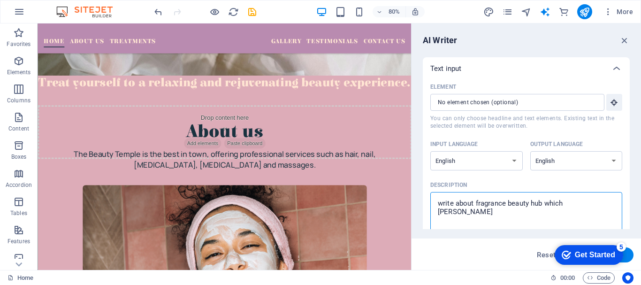
type textarea "x"
type textarea "write about fragrance beauty hub which isselling"
type textarea "x"
type textarea "write about fragrance beauty hub which isselling"
type textarea "x"
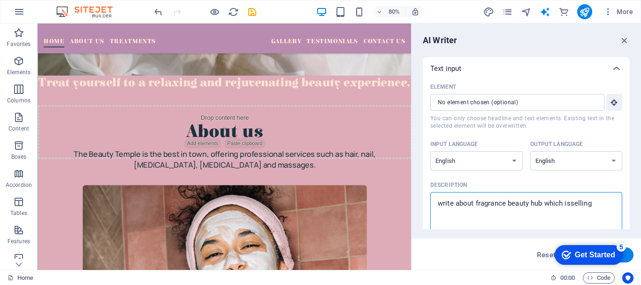
type textarea "write about fragrance beauty hub which isselling p"
type textarea "x"
type textarea "write about fragrance beauty hub which isselling pe"
type textarea "x"
type textarea "write about fragrance beauty hub which isselling per"
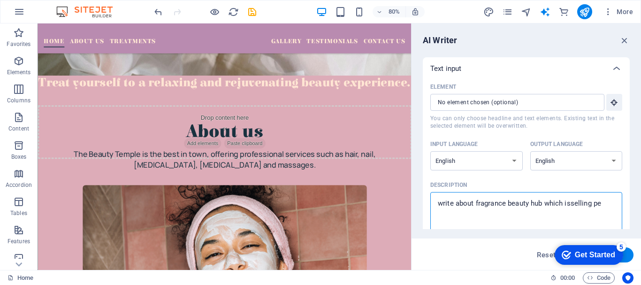
type textarea "x"
type textarea "write about fragrance beauty hub which isselling perf"
type textarea "x"
type textarea "write about fragrance beauty hub which isselling perfu"
type textarea "x"
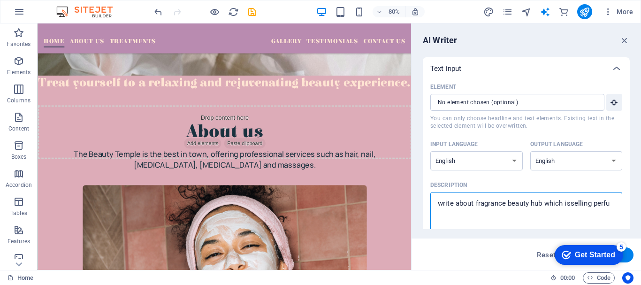
type textarea "write about fragrance beauty hub which isselling perfum"
type textarea "x"
type textarea "write about fragrance beauty hub which isselling perfume"
type textarea "x"
type textarea "write about fragrance beauty hub which isselling perfumes"
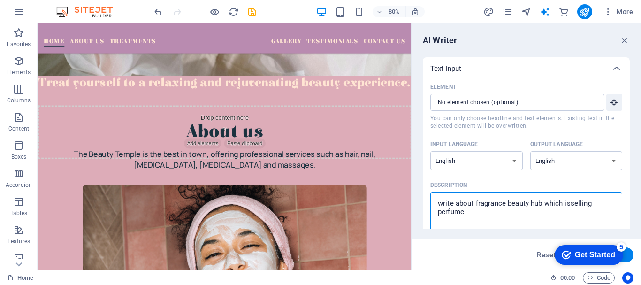
type textarea "x"
type textarea "write about fragrance beauty hub which isselling perfumes,"
type textarea "x"
type textarea "write about fragrance beauty hub which isselling perfumes,"
type textarea "x"
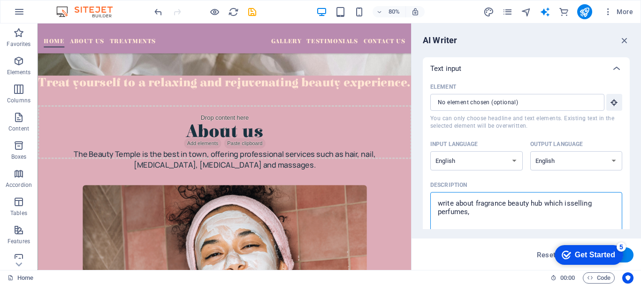
type textarea "write about fragrance beauty hub which isselling perfumes, l"
type textarea "x"
type textarea "write about fragrance beauty hub which isselling perfumes, lo"
type textarea "x"
type textarea "write about fragrance beauty hub which isselling perfumes, lot"
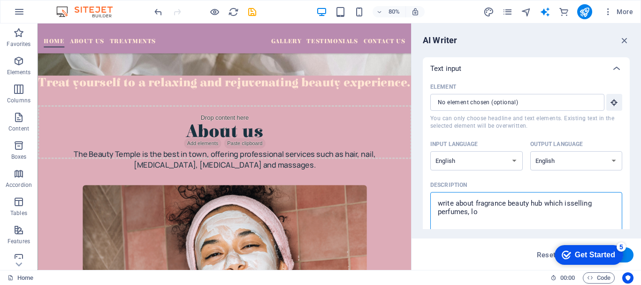
type textarea "x"
type textarea "write about fragrance beauty hub which isselling perfumes, loti"
type textarea "x"
type textarea "write about fragrance beauty hub which isselling perfumes, lotio"
type textarea "x"
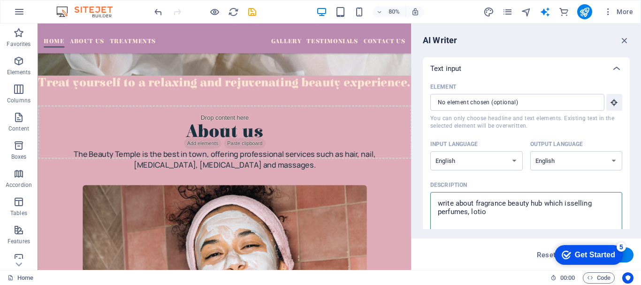
type textarea "write about fragrance beauty hub which isselling perfumes, lotion"
type textarea "x"
type textarea "write about fragrance beauty hub which isselling perfumes, lotions"
type textarea "x"
type textarea "write about fragrance beauty hub which isselling perfumes, lotions"
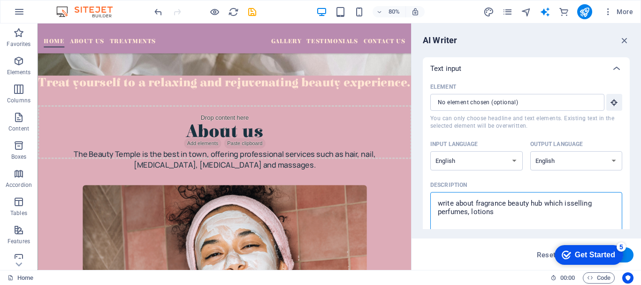
type textarea "x"
type textarea "write about fragrance beauty hub which isselling perfumes, lotions c"
type textarea "x"
type textarea "write about fragrance beauty hub which isselling perfumes, lotions ca"
type textarea "x"
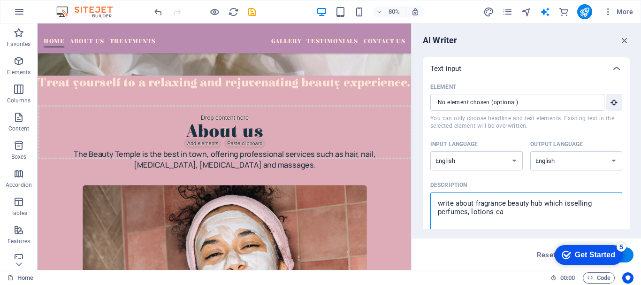
type textarea "write about fragrance beauty hub which isselling perfumes, lotions car"
type textarea "x"
type textarea "write about fragrance beauty hub which isselling perfumes, lotions car"
type textarea "x"
type textarea "write about fragrance beauty hub which isselling perfumes, lotions car d"
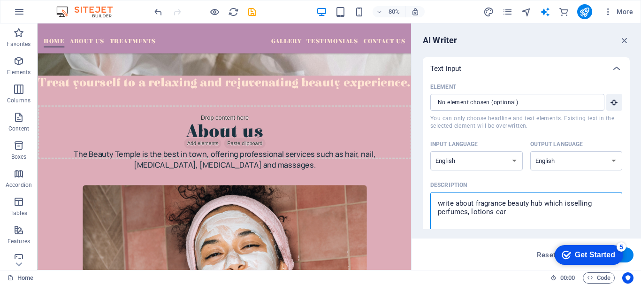
type textarea "x"
type textarea "write about fragrance beauty hub which isselling perfumes, lotions car di"
type textarea "x"
type textarea "write about fragrance beauty hub which isselling perfumes, lotions car dif"
type textarea "x"
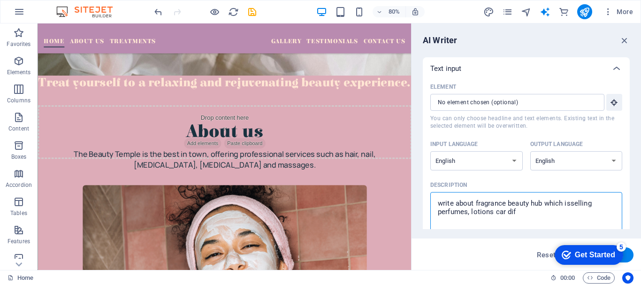
type textarea "write about fragrance beauty hub which isselling perfumes, lotions car diff"
type textarea "x"
type textarea "write about fragrance beauty hub which isselling perfumes, lotions car diffu"
type textarea "x"
type textarea "write about fragrance beauty hub which isselling perfumes, lotions car diffus"
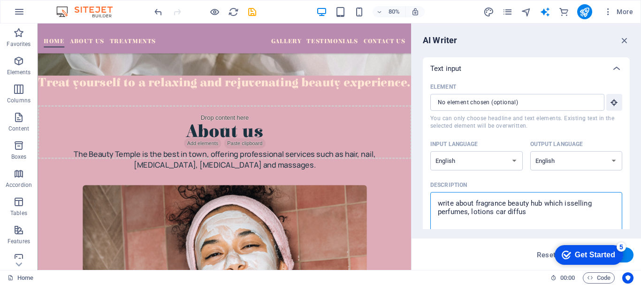
type textarea "x"
type textarea "write about fragrance beauty hub which isselling perfumes, lotions car diffuse"
type textarea "x"
type textarea "write about fragrance beauty hub which isselling perfumes, lotions car diffuser"
type textarea "x"
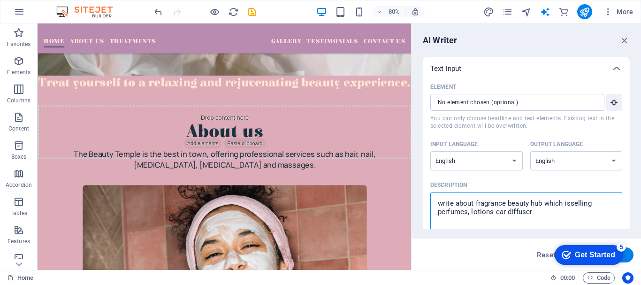
type textarea "write about fragrance beauty hub which isselling perfumes, lotions car diffusers"
type textarea "x"
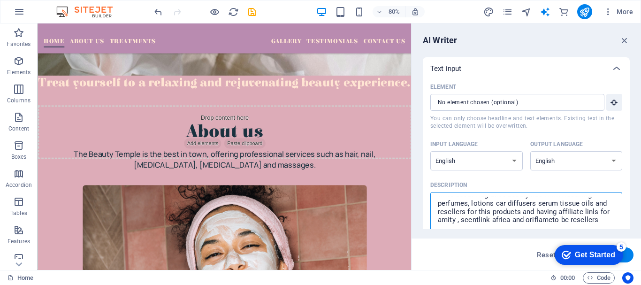
scroll to position [23, 0]
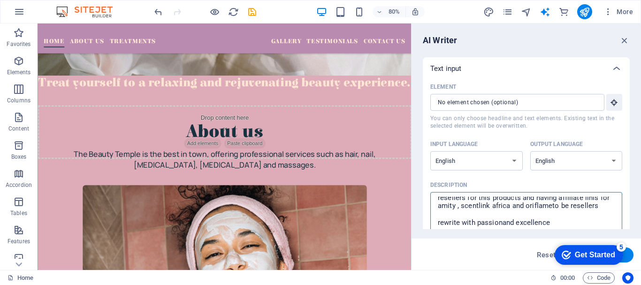
click at [630, 220] on div "AI Writer Text input Element ​ You can only choose headline and text elements. …" at bounding box center [527, 146] width 230 height 247
click at [631, 159] on div "AI Writer Text input Element ​ You can only choose headline and text elements. …" at bounding box center [527, 146] width 230 height 247
click at [627, 161] on div "Element ​ You can only choose headline and text elements. Existing text in the …" at bounding box center [526, 163] width 207 height 167
click at [628, 152] on div "Element ​ You can only choose headline and text elements. Existing text in the …" at bounding box center [526, 163] width 207 height 167
click at [631, 130] on div "AI Writer Text input Element ​ You can only choose headline and text elements. …" at bounding box center [527, 146] width 230 height 247
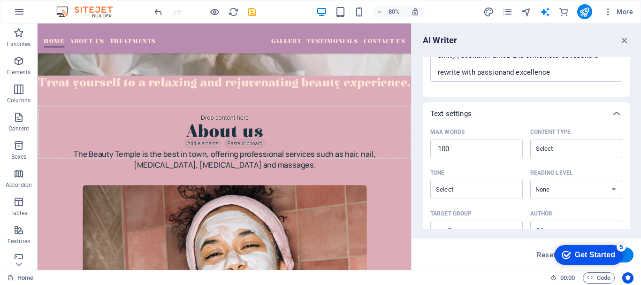
scroll to position [0, 0]
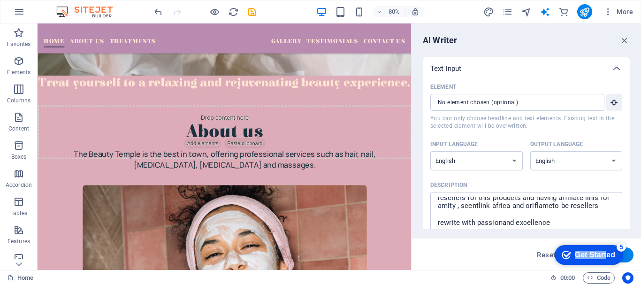
drag, startPoint x: 607, startPoint y: 250, endPoint x: 520, endPoint y: 244, distance: 87.1
click html "checkmark Get Started 5 First Steps in the Editor Let's guide you through the t…"
click at [628, 256] on button "Generate text" at bounding box center [601, 254] width 65 height 15
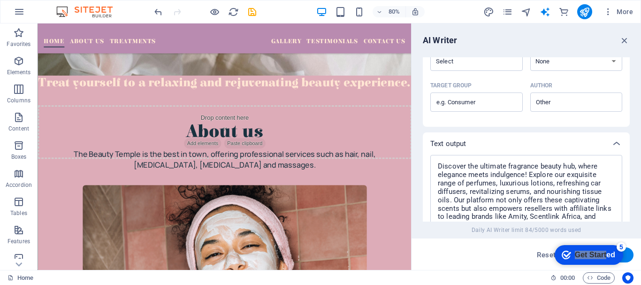
scroll to position [399, 0]
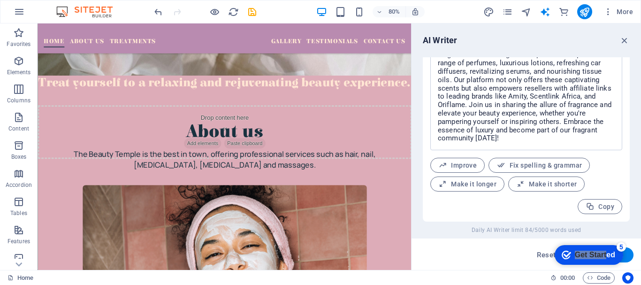
click at [627, 88] on div "Discover the ultimate fragrance beauty hub, where elegance meets indulgence! Ex…" at bounding box center [526, 128] width 207 height 187
click at [595, 212] on button "Copy" at bounding box center [600, 206] width 45 height 15
click at [322, 207] on div "The Beauty Temple is the best in town, offering professional services such as h…" at bounding box center [271, 194] width 445 height 26
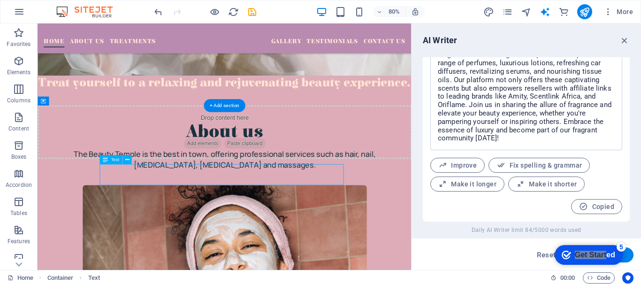
click at [401, 207] on div "The Beauty Temple is the best in town, offering professional services such as h…" at bounding box center [271, 194] width 445 height 26
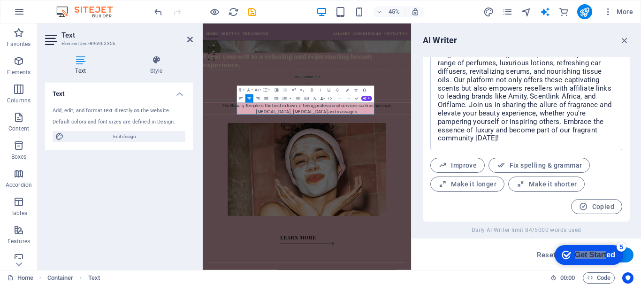
click at [82, 62] on icon at bounding box center [80, 59] width 71 height 9
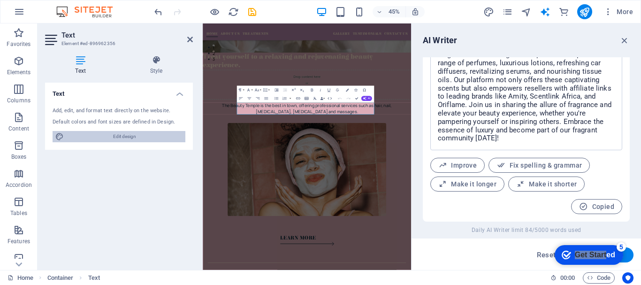
click at [111, 140] on span "Edit design" at bounding box center [125, 136] width 116 height 11
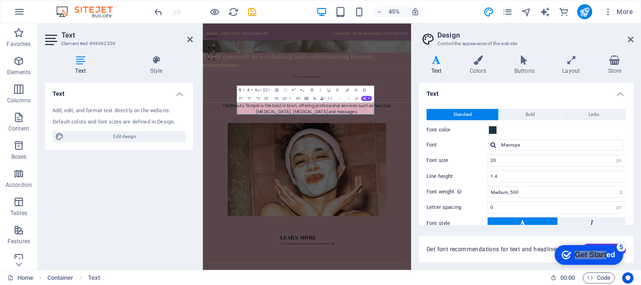
click at [630, 44] on header "Design Control the appearance of the website" at bounding box center [527, 35] width 213 height 24
click at [630, 39] on icon at bounding box center [631, 40] width 6 height 8
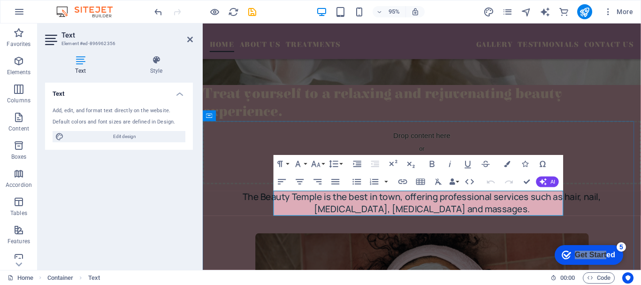
click at [548, 213] on p "The Beauty Temple is the best in town, offering professional services such as h…" at bounding box center [433, 213] width 439 height 26
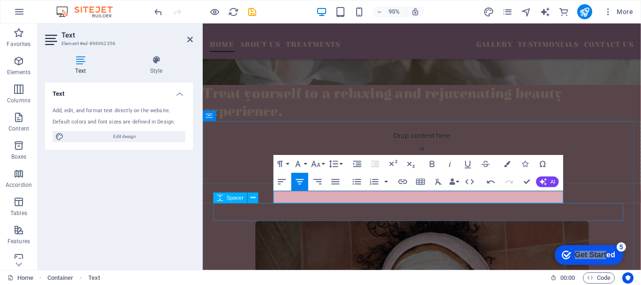
click at [548, 213] on div at bounding box center [433, 222] width 439 height 19
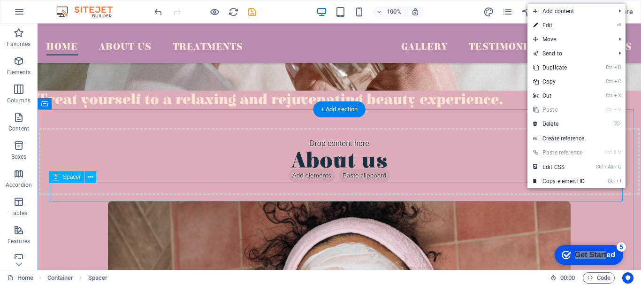
click at [486, 189] on div at bounding box center [339, 192] width 579 height 19
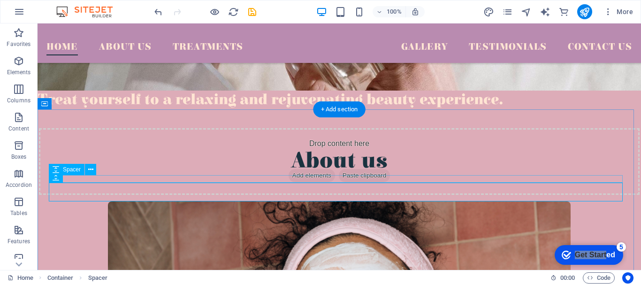
click at [219, 181] on div at bounding box center [339, 179] width 579 height 8
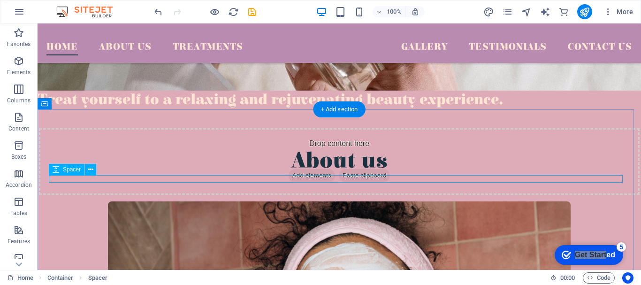
click at [207, 181] on div at bounding box center [339, 179] width 579 height 8
click at [207, 180] on div at bounding box center [339, 179] width 579 height 8
drag, startPoint x: 207, startPoint y: 180, endPoint x: 268, endPoint y: 298, distance: 133.2
click at [207, 180] on div at bounding box center [339, 179] width 579 height 8
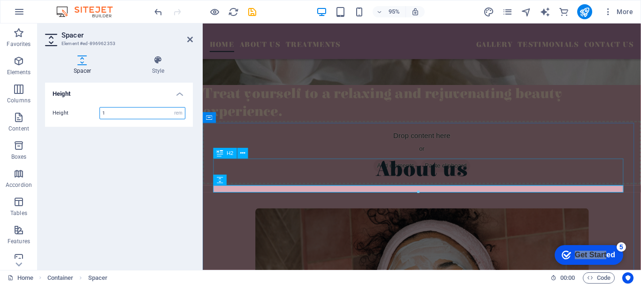
scroll to position [483, 0]
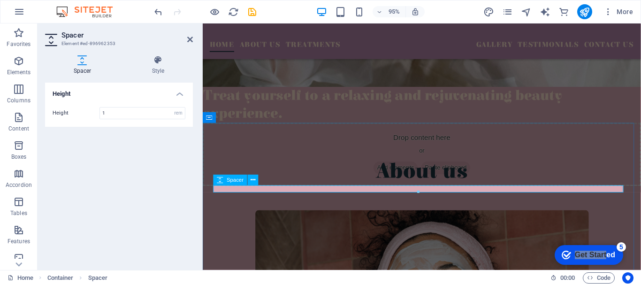
click at [311, 194] on div at bounding box center [433, 198] width 439 height 8
click at [186, 44] on header "Spacer Element #ed-896962353" at bounding box center [119, 35] width 148 height 24
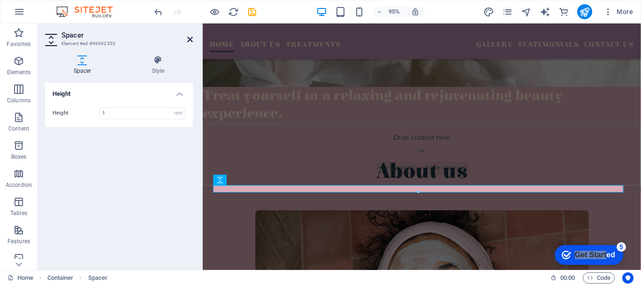
click at [191, 39] on icon at bounding box center [190, 40] width 6 height 8
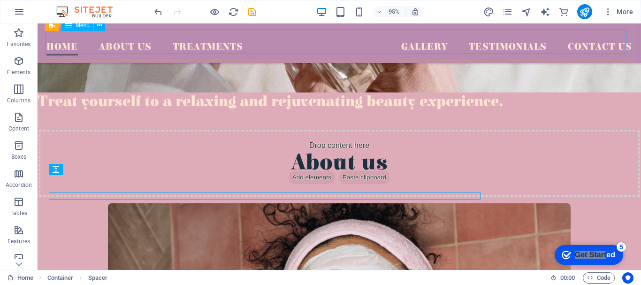
scroll to position [485, 0]
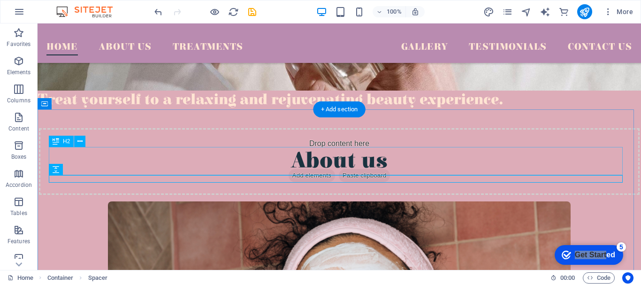
click at [324, 175] on div "About us" at bounding box center [339, 161] width 579 height 28
click at [292, 178] on div at bounding box center [339, 179] width 579 height 8
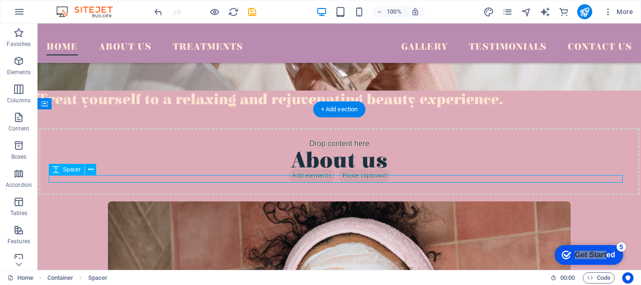
drag, startPoint x: 292, startPoint y: 178, endPoint x: 131, endPoint y: 186, distance: 161.3
click at [131, 175] on div "About us" at bounding box center [339, 161] width 579 height 28
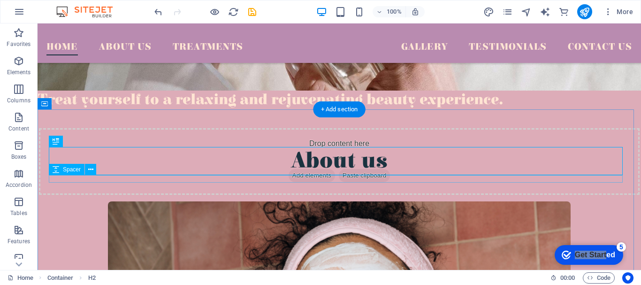
click at [284, 178] on div at bounding box center [339, 179] width 579 height 8
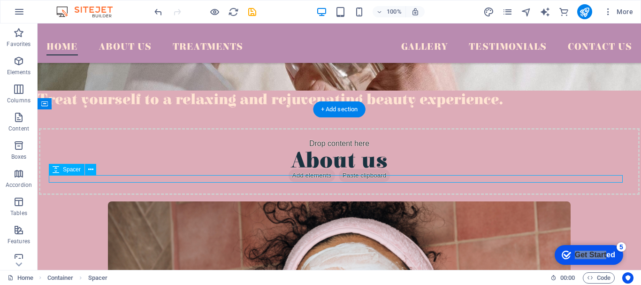
click at [261, 178] on div at bounding box center [339, 179] width 579 height 8
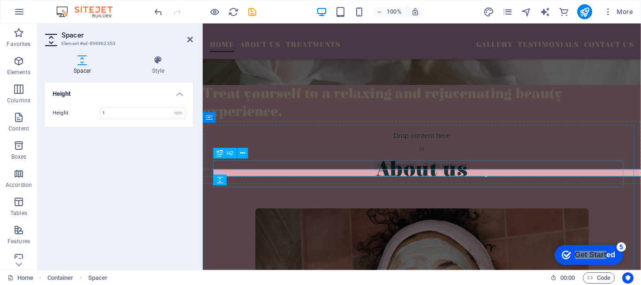
scroll to position [483, 0]
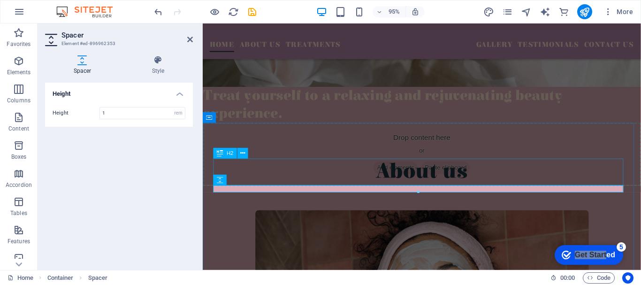
click at [262, 191] on div "About us" at bounding box center [433, 180] width 439 height 28
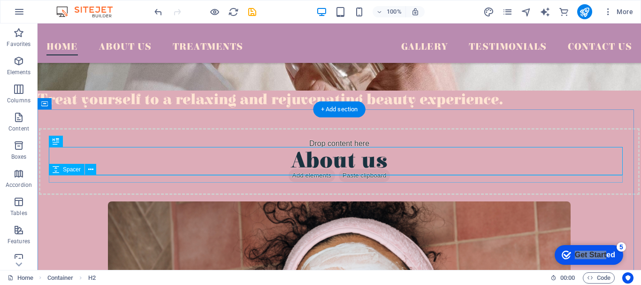
click at [242, 178] on div at bounding box center [339, 179] width 579 height 8
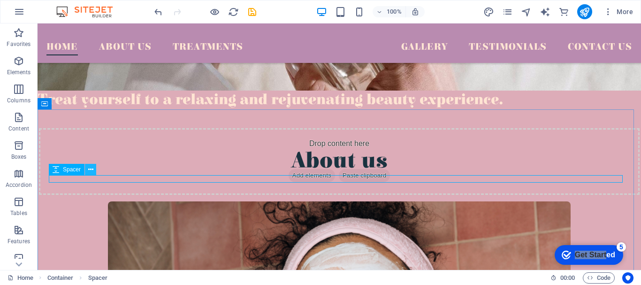
click at [88, 170] on icon at bounding box center [90, 170] width 5 height 10
click at [91, 171] on icon at bounding box center [90, 170] width 5 height 10
click at [90, 178] on icon at bounding box center [90, 177] width 5 height 10
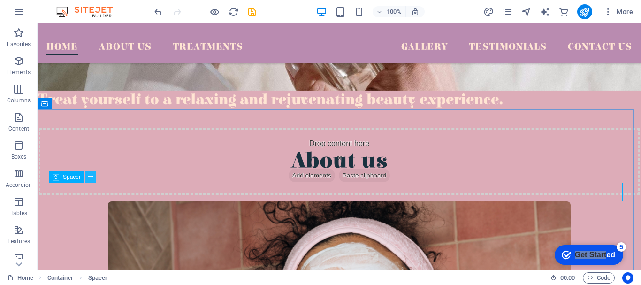
click at [87, 172] on button at bounding box center [90, 176] width 11 height 11
click at [93, 168] on icon at bounding box center [90, 170] width 5 height 10
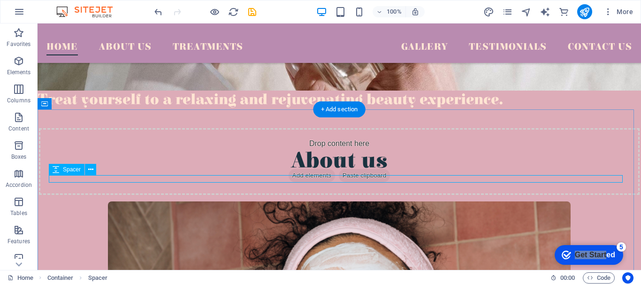
click at [98, 178] on div at bounding box center [339, 179] width 579 height 8
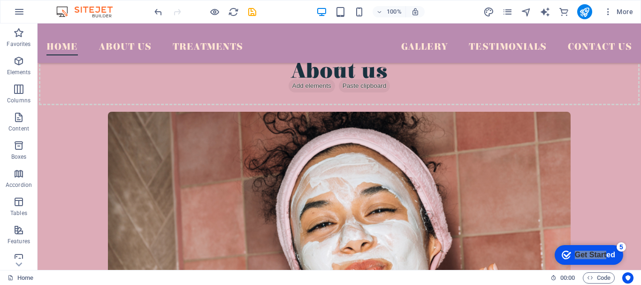
scroll to position [934, 0]
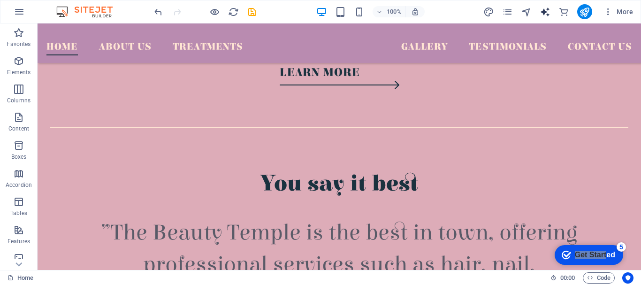
click at [551, 16] on span "text_generator" at bounding box center [545, 12] width 11 height 11
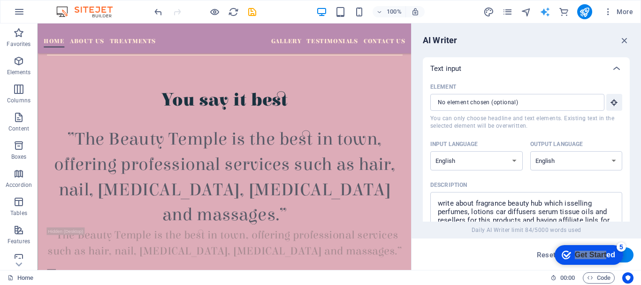
scroll to position [951, 0]
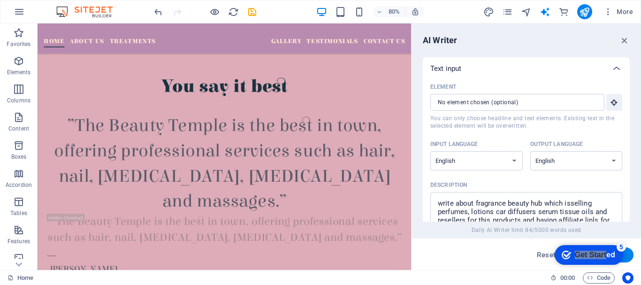
click at [632, 193] on div "AI Writer Text input Element ​ You can only choose headline and text elements. …" at bounding box center [527, 146] width 230 height 247
click at [631, 201] on div "AI Writer Text input Element ​ You can only choose headline and text elements. …" at bounding box center [527, 146] width 230 height 247
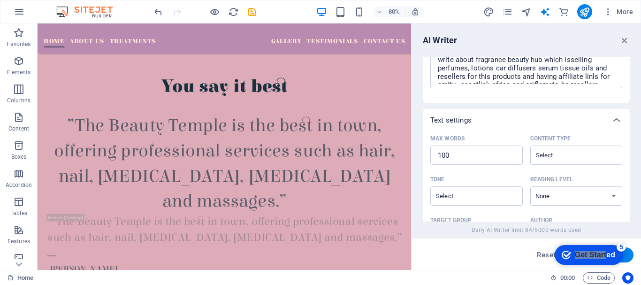
scroll to position [399, 0]
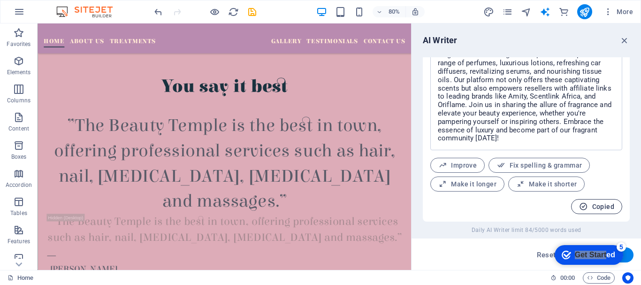
click at [602, 208] on span "Copied" at bounding box center [596, 206] width 35 height 9
click at [578, 202] on button "Copied" at bounding box center [596, 206] width 51 height 15
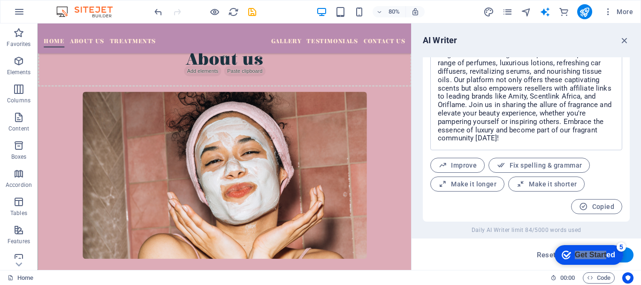
scroll to position [557, 0]
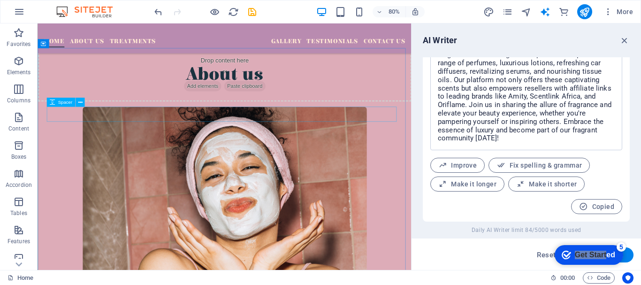
click at [70, 103] on span "Spacer" at bounding box center [65, 102] width 14 height 5
click at [76, 128] on div at bounding box center [271, 118] width 445 height 19
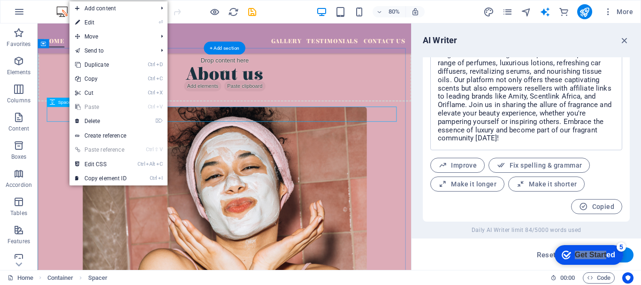
click at [52, 128] on div at bounding box center [271, 118] width 445 height 19
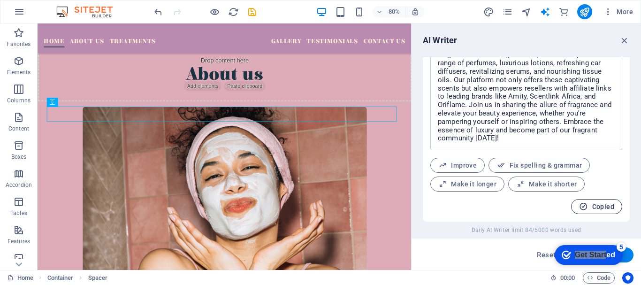
click at [585, 204] on icon "button" at bounding box center [583, 206] width 9 height 9
drag, startPoint x: 585, startPoint y: 204, endPoint x: 566, endPoint y: 208, distance: 19.3
click at [566, 208] on div "Copied" at bounding box center [527, 206] width 192 height 15
click at [605, 202] on span "Copied" at bounding box center [596, 206] width 35 height 9
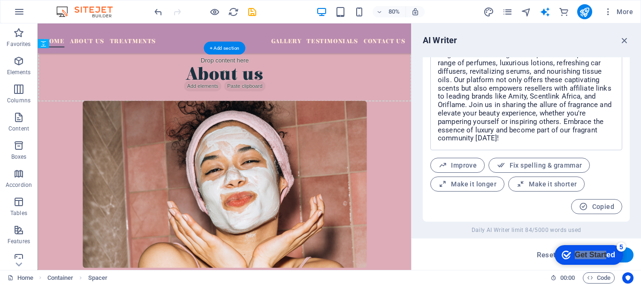
drag, startPoint x: 90, startPoint y: 118, endPoint x: 59, endPoint y: 151, distance: 44.9
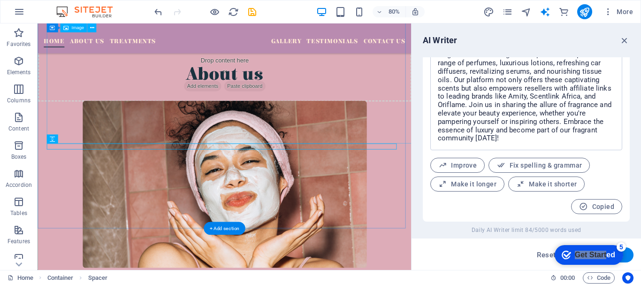
scroll to position [769, 0]
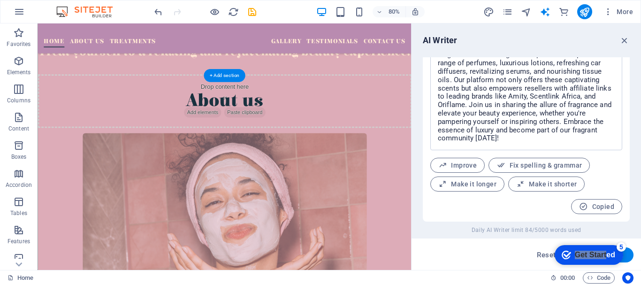
drag, startPoint x: 66, startPoint y: 120, endPoint x: 73, endPoint y: 293, distance: 173.0
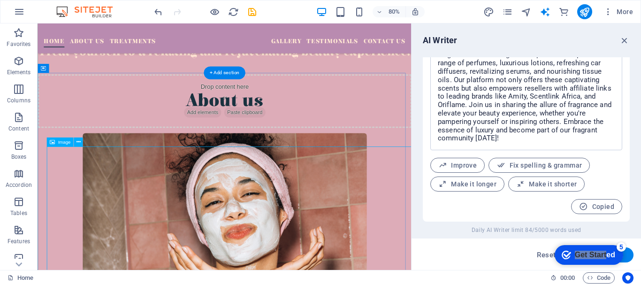
scroll to position [526, 0]
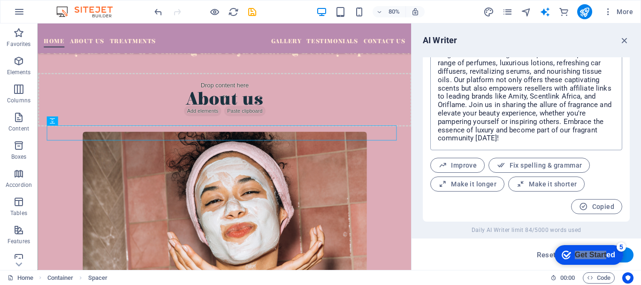
click at [567, 104] on textarea "Discover the ultimate fragrance beauty hub, where elegance meets indulgence! Ex…" at bounding box center [526, 92] width 183 height 106
click at [379, 151] on div at bounding box center [271, 141] width 445 height 19
click at [322, 151] on div at bounding box center [271, 141] width 445 height 19
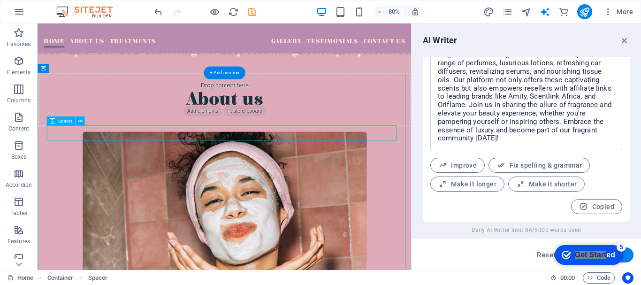
click at [320, 151] on div at bounding box center [271, 141] width 445 height 19
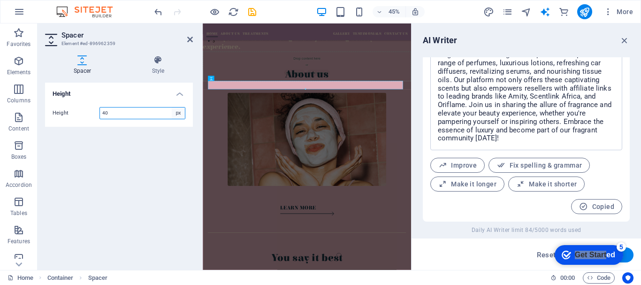
click at [178, 116] on select "px rem vh vw" at bounding box center [178, 113] width 13 height 11
click at [172, 108] on select "px rem vh vw" at bounding box center [178, 113] width 13 height 11
click at [178, 117] on select "px rem vh vw" at bounding box center [178, 113] width 13 height 11
click at [172, 108] on select "px rem vh vw" at bounding box center [178, 113] width 13 height 11
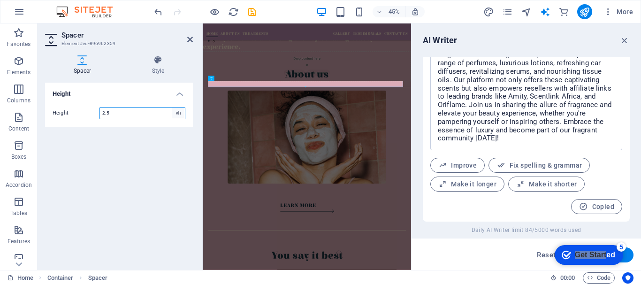
click at [180, 114] on select "px rem vh vw" at bounding box center [178, 113] width 13 height 11
click at [172, 108] on select "px rem vh vw" at bounding box center [178, 113] width 13 height 11
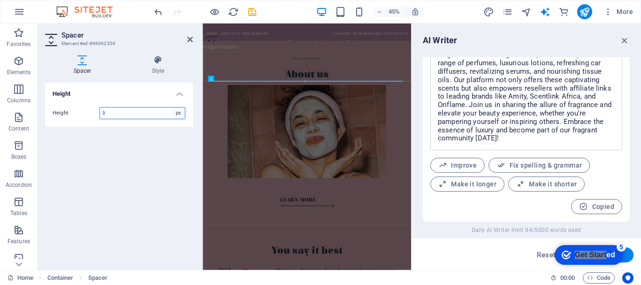
click at [180, 115] on select "px rem vh vw" at bounding box center [178, 113] width 13 height 11
click at [172, 108] on select "px rem vh vw" at bounding box center [178, 113] width 13 height 11
click at [178, 93] on h4 "Height" at bounding box center [119, 91] width 148 height 17
click at [178, 93] on h4 "Height" at bounding box center [119, 94] width 148 height 23
click at [182, 108] on select "px rem vh vw" at bounding box center [178, 113] width 13 height 11
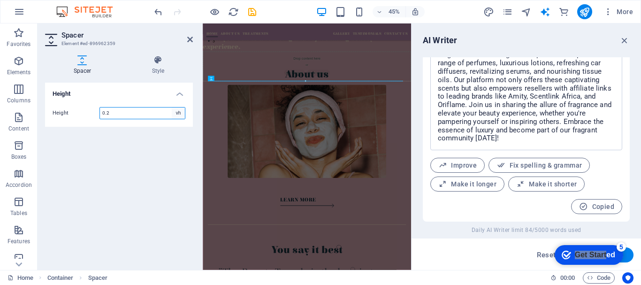
click at [172, 108] on select "px rem vh vw" at bounding box center [178, 113] width 13 height 11
drag, startPoint x: 84, startPoint y: 64, endPoint x: 84, endPoint y: 80, distance: 15.5
click at [84, 80] on div "Spacer Style Height Height 0.2 px rem vh vw Preset Element Layout How this elem…" at bounding box center [119, 158] width 148 height 207
click at [170, 117] on input "0.2" at bounding box center [142, 113] width 85 height 11
click at [184, 110] on select "px rem vh vw" at bounding box center [178, 113] width 13 height 11
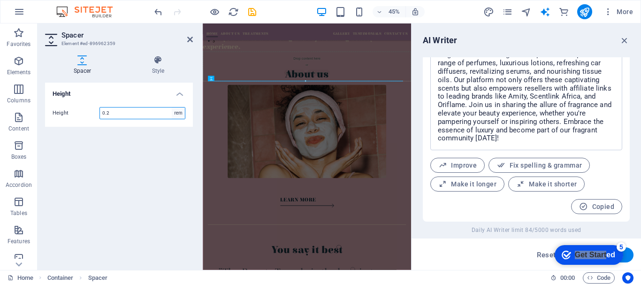
click at [172, 108] on select "px rem vh vw" at bounding box center [178, 113] width 13 height 11
click at [444, 285] on figure at bounding box center [434, 263] width 441 height 207
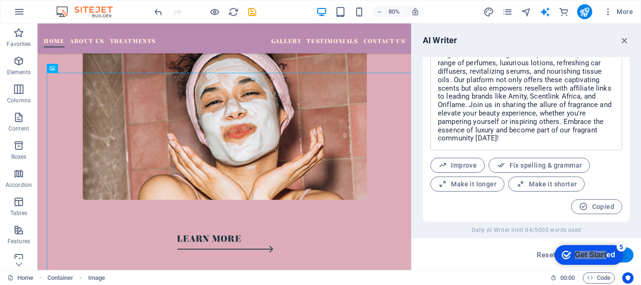
scroll to position [601, 0]
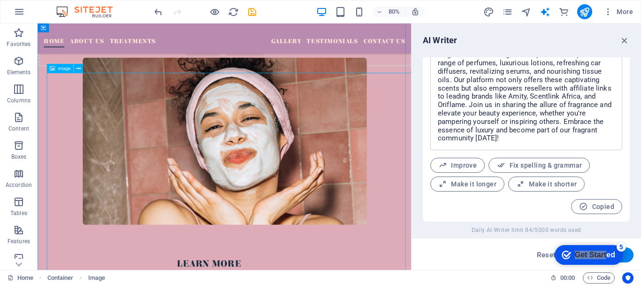
click at [446, 104] on figure at bounding box center [271, 171] width 445 height 209
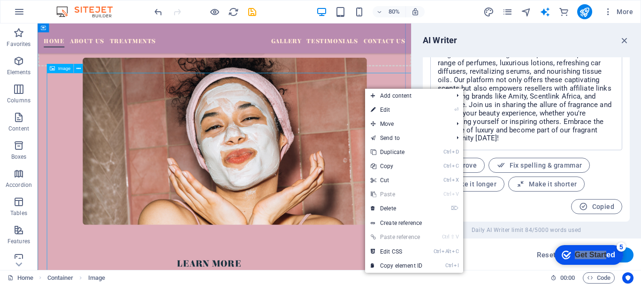
click at [367, 121] on figure at bounding box center [271, 171] width 445 height 209
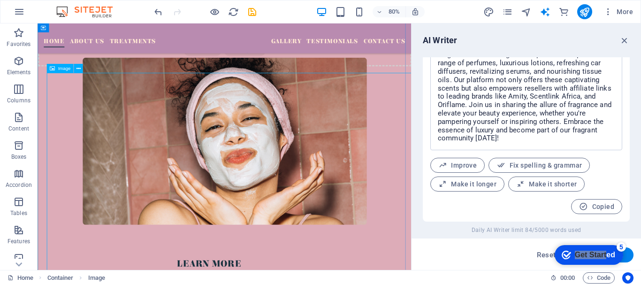
click at [367, 121] on figure at bounding box center [271, 171] width 445 height 209
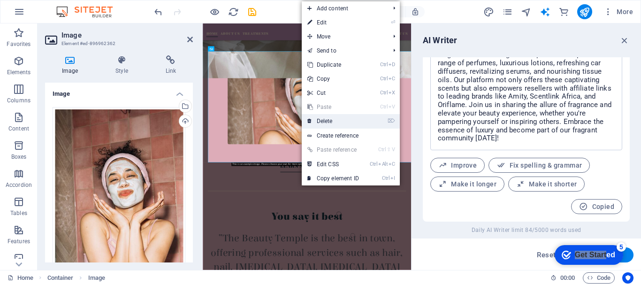
click at [336, 114] on link "⌦ Delete" at bounding box center [333, 121] width 63 height 14
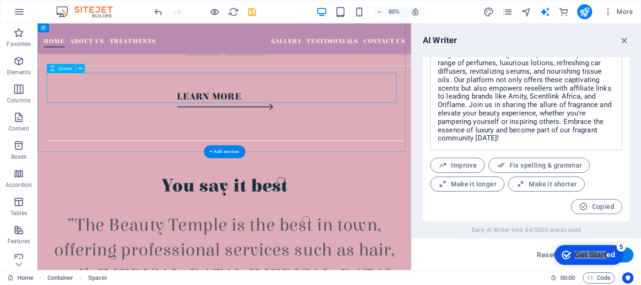
click at [244, 100] on div at bounding box center [271, 86] width 445 height 38
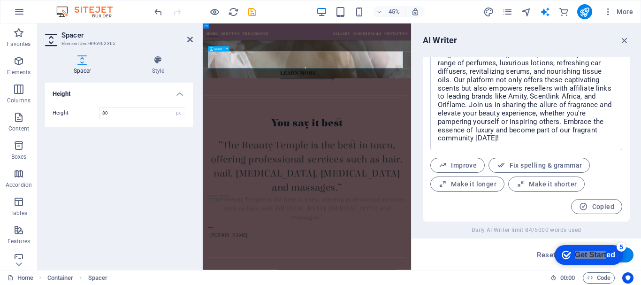
click at [425, 112] on div at bounding box center [434, 104] width 441 height 38
click at [456, 90] on textarea "Discover the ultimate fragrance beauty hub, where elegance meets indulgence! Ex…" at bounding box center [526, 92] width 183 height 106
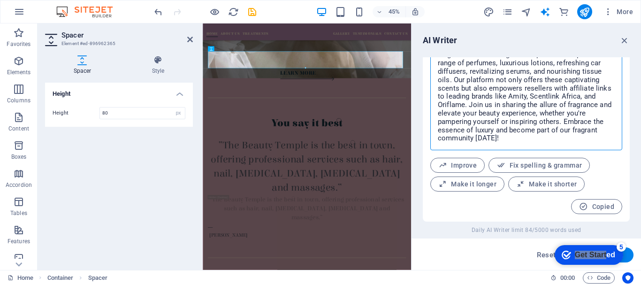
click at [456, 90] on textarea "Discover the ultimate fragrance beauty hub, where elegance meets indulgence! Ex…" at bounding box center [526, 92] width 183 height 106
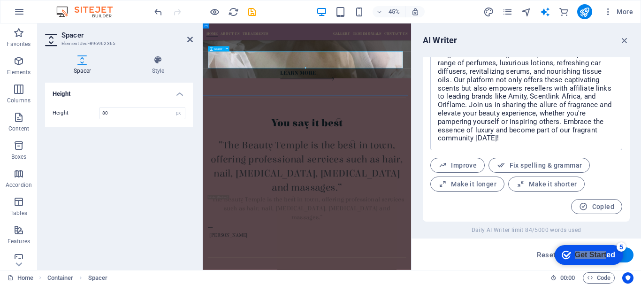
click at [331, 97] on div at bounding box center [434, 104] width 441 height 38
click at [312, 100] on div at bounding box center [434, 104] width 441 height 38
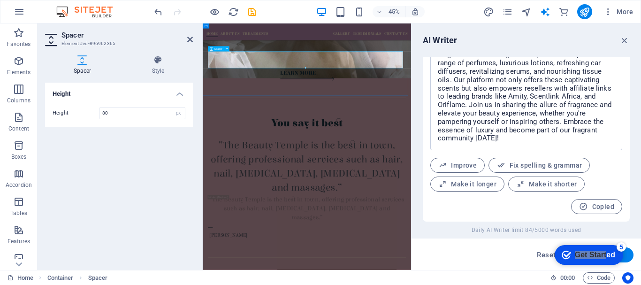
click at [312, 100] on div at bounding box center [434, 104] width 441 height 38
click at [190, 41] on icon at bounding box center [190, 40] width 6 height 8
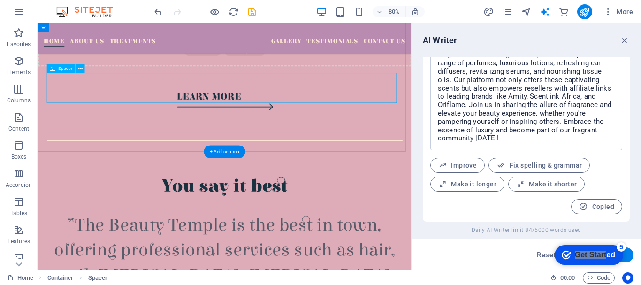
click at [299, 101] on div at bounding box center [271, 86] width 445 height 38
drag, startPoint x: 299, startPoint y: 101, endPoint x: 134, endPoint y: 161, distance: 175.0
click at [134, 161] on div "About us LEARN MORE" at bounding box center [271, 78] width 467 height 173
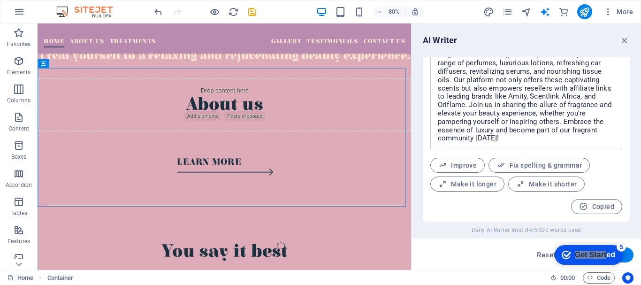
scroll to position [469, 0]
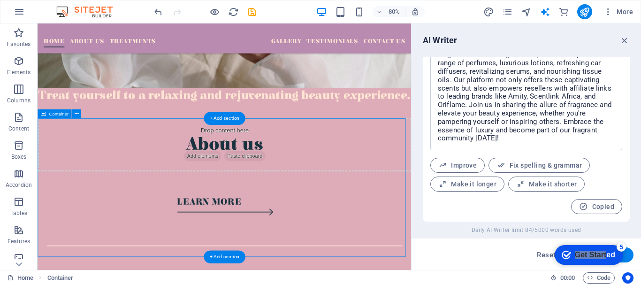
click at [293, 168] on div "About us LEARN MORE" at bounding box center [271, 210] width 467 height 173
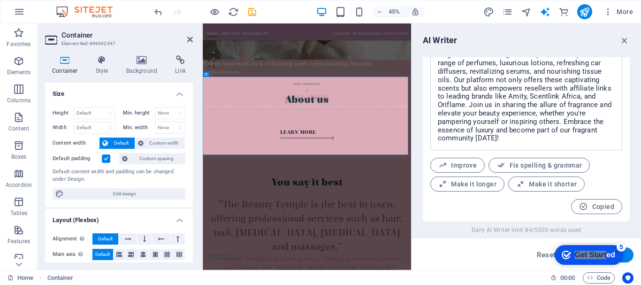
click at [193, 35] on h2 "Container" at bounding box center [127, 35] width 131 height 8
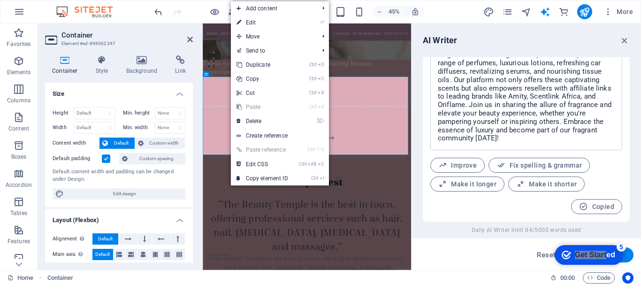
click at [243, 109] on link "Ctrl V Paste" at bounding box center [262, 107] width 63 height 14
click at [232, 121] on link "⌦ Delete" at bounding box center [262, 121] width 63 height 14
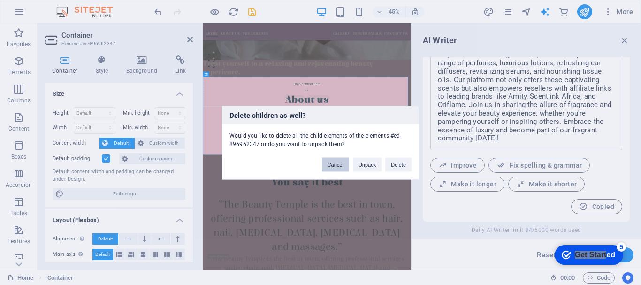
click at [338, 161] on button "Cancel" at bounding box center [335, 164] width 27 height 14
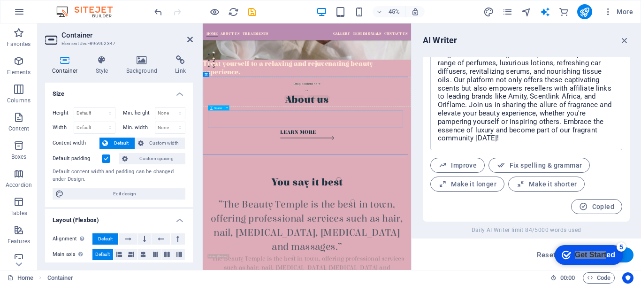
click at [451, 219] on div at bounding box center [434, 236] width 441 height 38
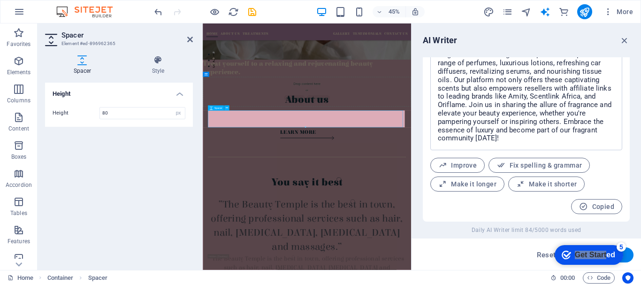
click at [451, 224] on div at bounding box center [434, 236] width 441 height 38
click at [187, 34] on h2 "Spacer" at bounding box center [127, 35] width 131 height 8
click at [190, 37] on icon at bounding box center [190, 40] width 6 height 8
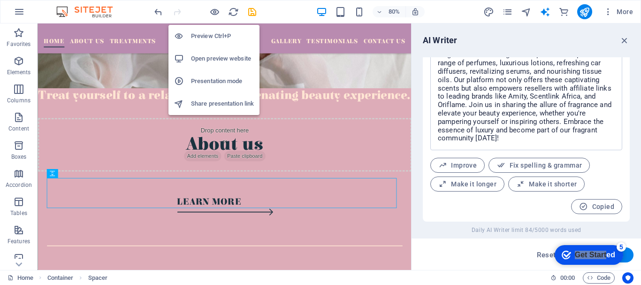
click at [211, 51] on li "Open preview website" at bounding box center [214, 58] width 91 height 23
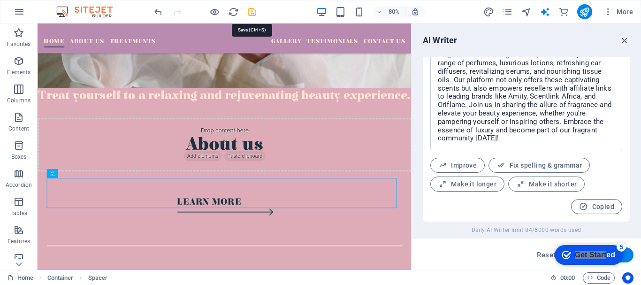
click at [254, 12] on icon "save" at bounding box center [252, 12] width 11 height 11
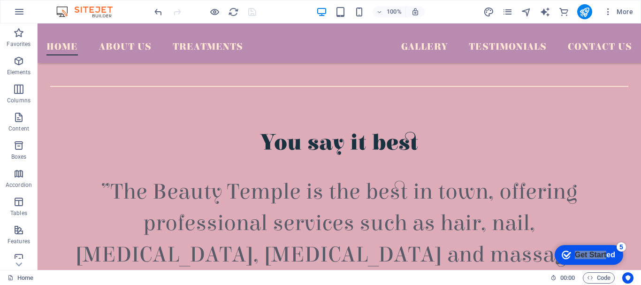
scroll to position [1197, 0]
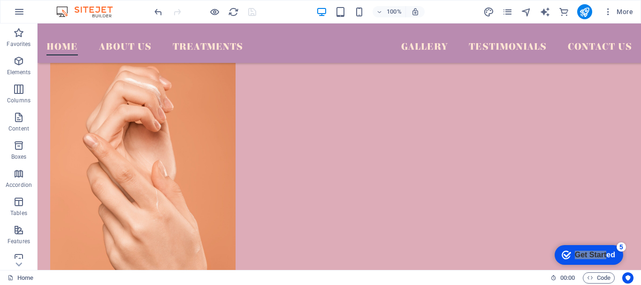
click at [641, 23] on header "100% More" at bounding box center [320, 11] width 641 height 23
click at [635, 23] on header "100% More" at bounding box center [320, 11] width 641 height 23
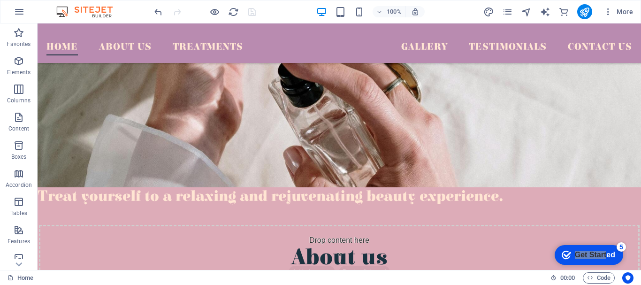
scroll to position [338, 0]
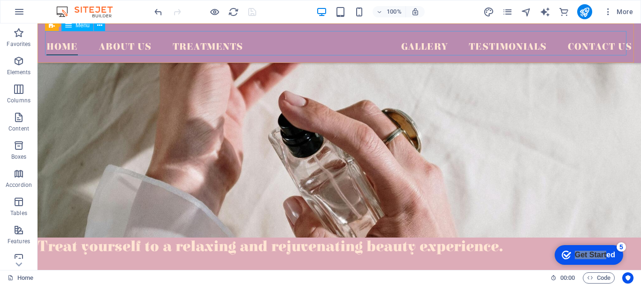
click at [268, 44] on nav "Home About Us Treatments Gallery Testimonials Contact Us" at bounding box center [339, 43] width 586 height 24
click at [269, 45] on nav "Home About Us Treatments Gallery Testimonials Contact Us" at bounding box center [339, 43] width 586 height 24
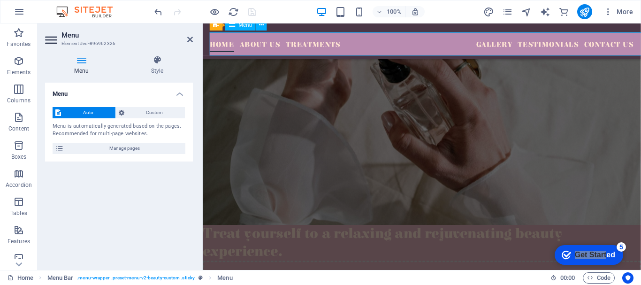
scroll to position [336, 0]
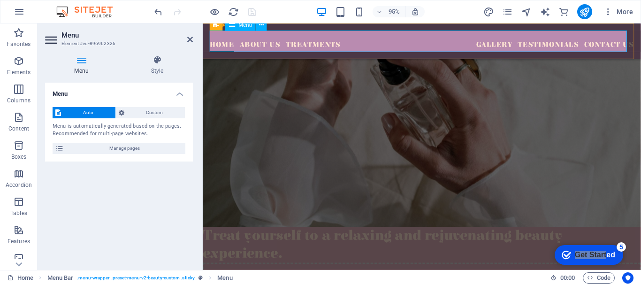
click at [379, 43] on nav "Home About Us Treatments Gallery Testimonials Contact Us" at bounding box center [433, 42] width 447 height 23
click at [349, 41] on nav "Home About Us Treatments Gallery Testimonials Contact Us" at bounding box center [433, 42] width 447 height 23
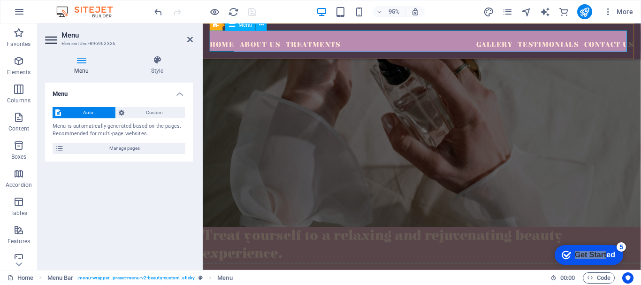
click at [349, 41] on nav "Home About Us Treatments Gallery Testimonials Contact Us" at bounding box center [433, 42] width 447 height 23
click at [166, 112] on span "Custom" at bounding box center [154, 112] width 55 height 11
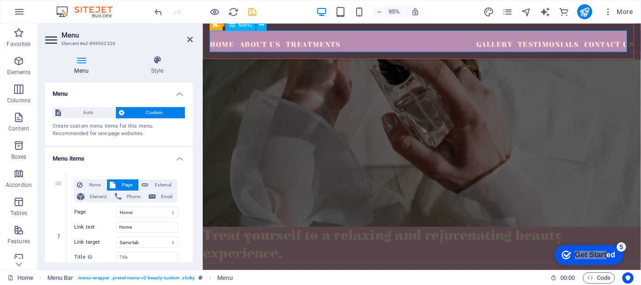
click at [355, 40] on nav "Home About Us Treatments Gallery Testimonials Contact Us" at bounding box center [433, 42] width 447 height 23
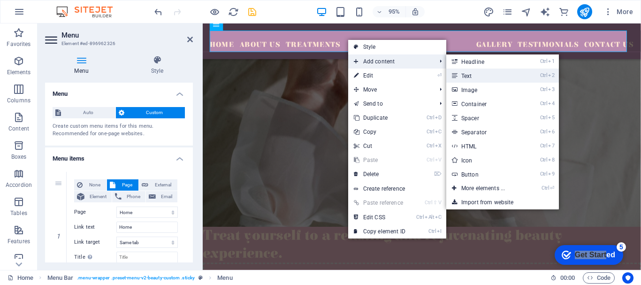
click at [474, 74] on link "Ctrl 2 Text" at bounding box center [485, 76] width 77 height 14
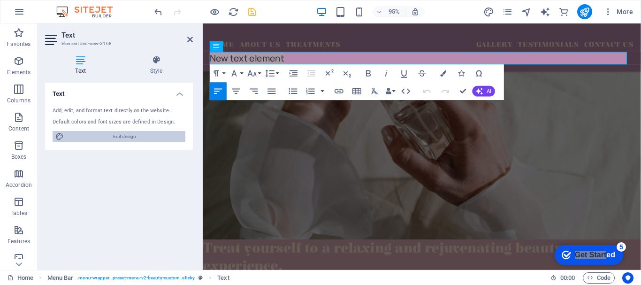
click at [140, 138] on span "Edit design" at bounding box center [125, 136] width 116 height 11
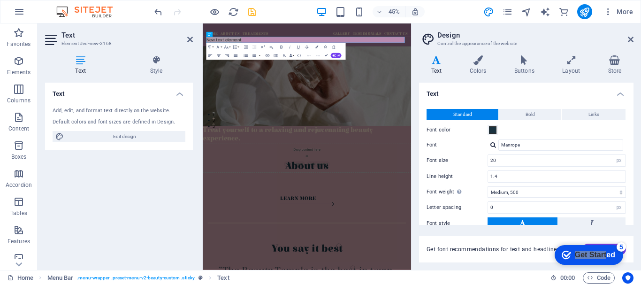
click at [84, 67] on h4 "Text" at bounding box center [82, 65] width 75 height 20
click at [152, 68] on h4 "Style" at bounding box center [156, 65] width 73 height 20
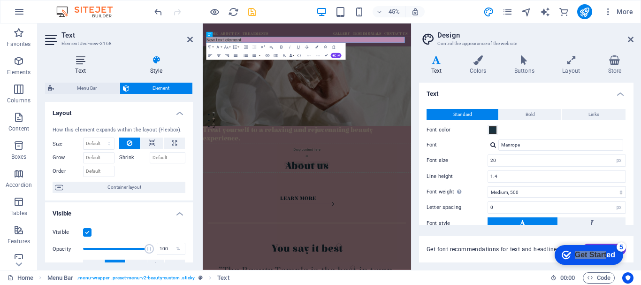
click at [76, 66] on h4 "Text" at bounding box center [82, 65] width 75 height 20
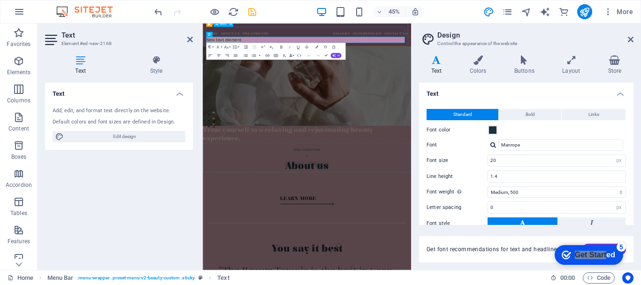
click at [357, 49] on nav "Home About Us Treatments Gallery Testimonials Contact Us" at bounding box center [434, 42] width 448 height 23
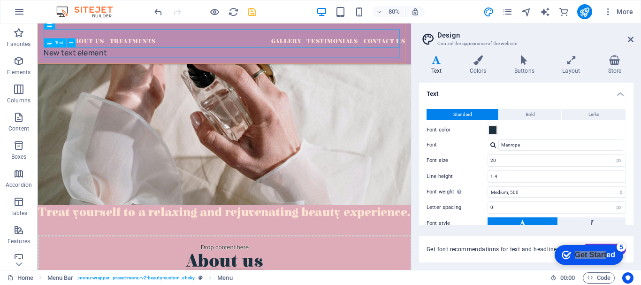
click at [209, 62] on div "New text element" at bounding box center [271, 60] width 452 height 13
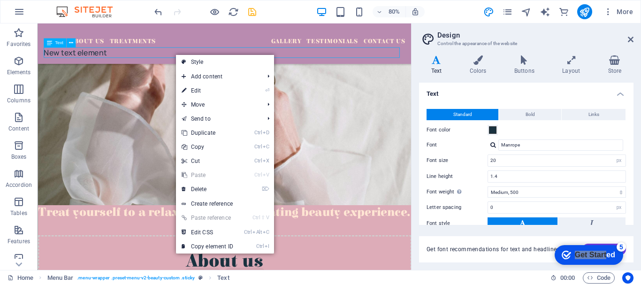
click at [191, 62] on div "New text element" at bounding box center [271, 60] width 452 height 13
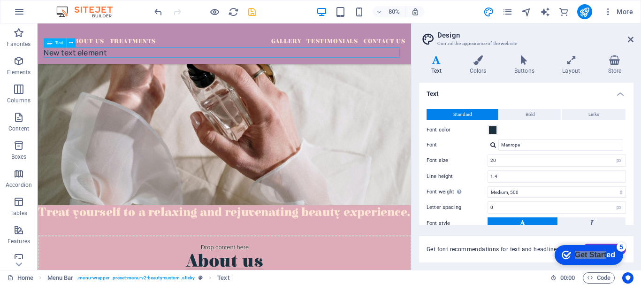
click at [191, 62] on div "New text element" at bounding box center [271, 60] width 452 height 13
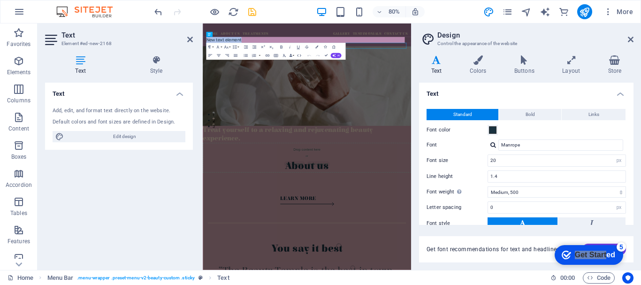
scroll to position [323, 0]
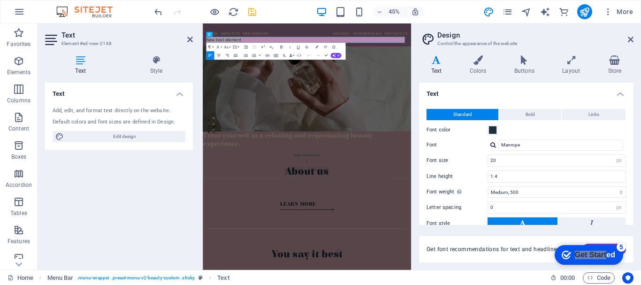
click at [185, 36] on h2 "Text" at bounding box center [127, 35] width 131 height 8
click at [191, 39] on icon at bounding box center [190, 40] width 6 height 8
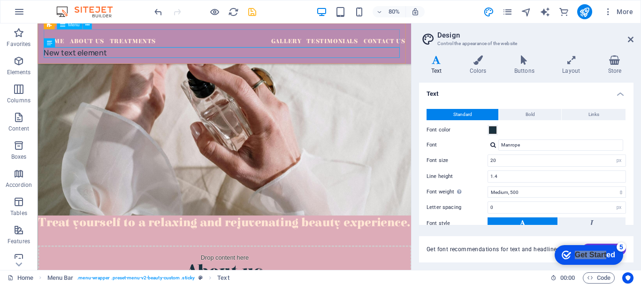
click at [336, 34] on nav "Home About Us Treatments Gallery Testimonials Contact Us" at bounding box center [271, 42] width 452 height 23
click at [296, 38] on nav "Home About Us Treatments Gallery Testimonials Contact Us" at bounding box center [271, 42] width 452 height 23
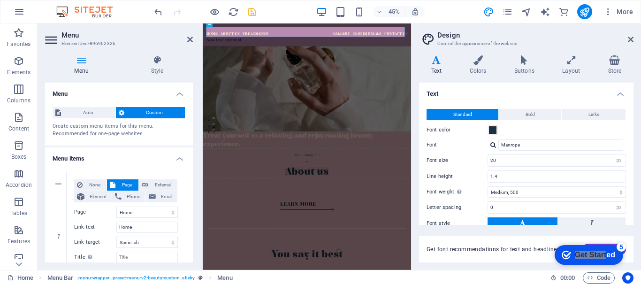
click at [635, 202] on div "Variants Text Colors Buttons Layout Store Text Standard Bold Links Font color F…" at bounding box center [527, 159] width 230 height 222
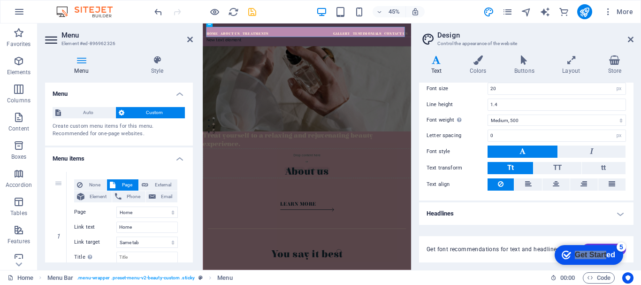
click at [623, 213] on h4 "Headlines" at bounding box center [526, 213] width 215 height 23
click at [620, 215] on h4 "Headlines" at bounding box center [526, 210] width 215 height 17
click at [620, 215] on h4 "Headlines" at bounding box center [526, 213] width 215 height 23
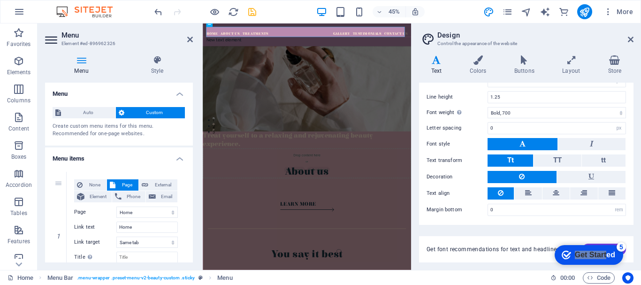
scroll to position [271, 0]
click at [614, 55] on icon at bounding box center [615, 59] width 38 height 9
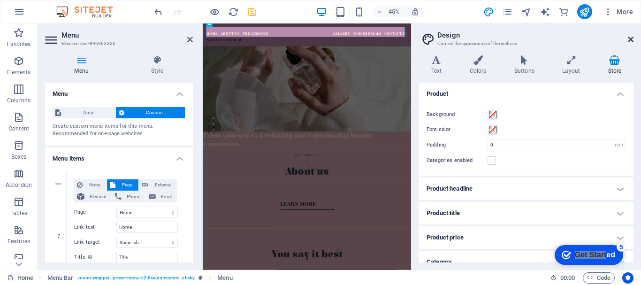
click at [630, 41] on icon at bounding box center [631, 40] width 6 height 8
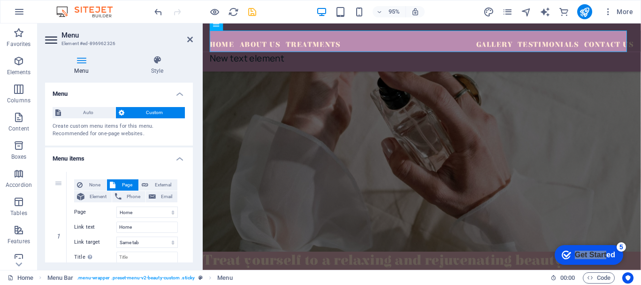
click at [187, 35] on h2 "Menu" at bounding box center [127, 35] width 131 height 8
click at [192, 41] on icon at bounding box center [190, 40] width 6 height 8
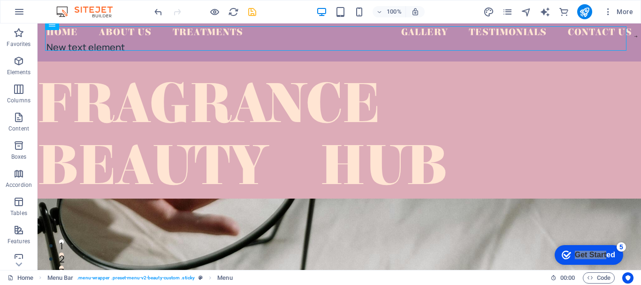
scroll to position [0, 0]
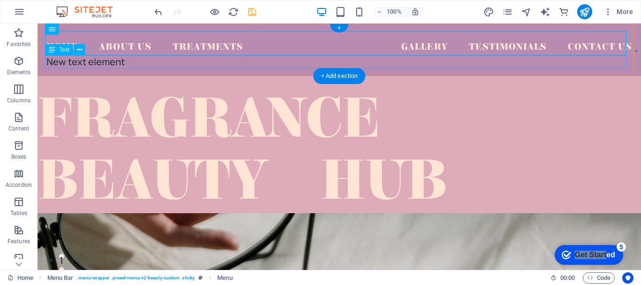
click at [225, 55] on div "New text element" at bounding box center [339, 61] width 586 height 13
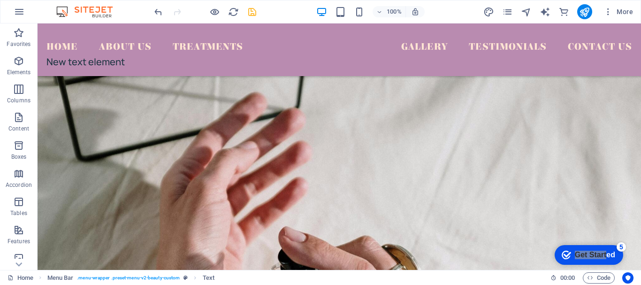
scroll to position [432, 0]
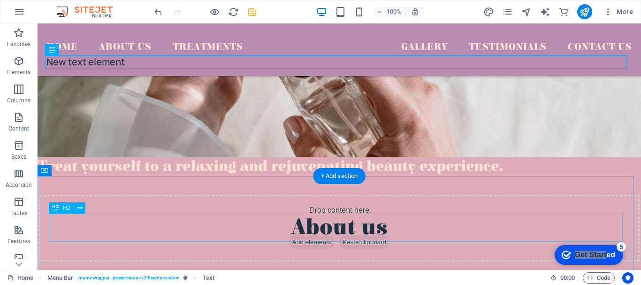
click at [503, 223] on div "About us" at bounding box center [339, 228] width 579 height 28
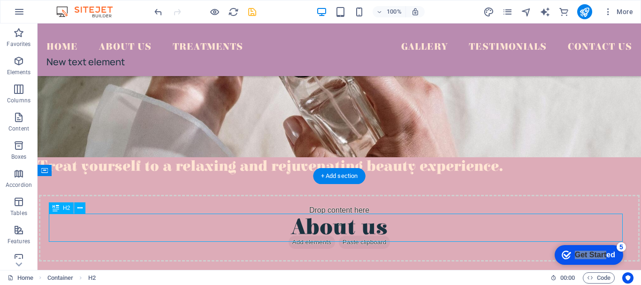
click at [503, 223] on div "About us" at bounding box center [339, 228] width 579 height 28
click at [353, 243] on div at bounding box center [339, 247] width 579 height 8
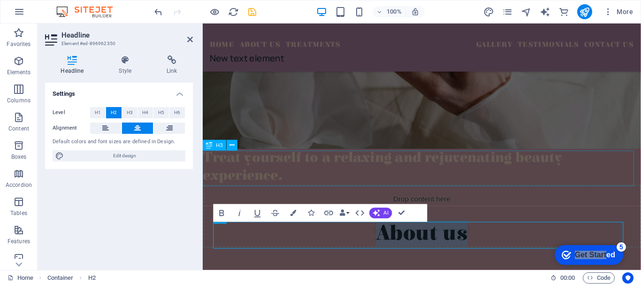
scroll to position [430, 0]
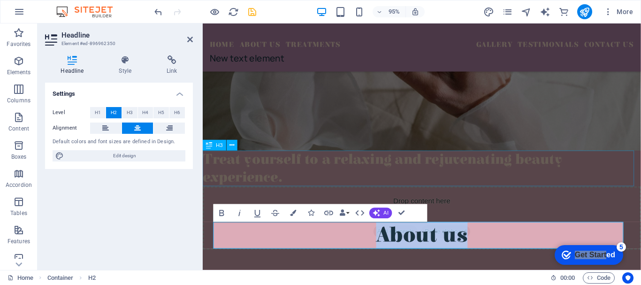
click at [480, 165] on div "Treat yourself to a relaxing and rejuvenating beauty experience." at bounding box center [434, 176] width 462 height 38
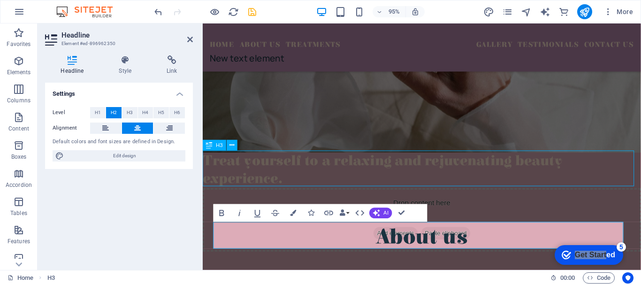
click at [632, 159] on div "Treat yourself to a relaxing and rejuvenating beauty experience." at bounding box center [434, 178] width 462 height 38
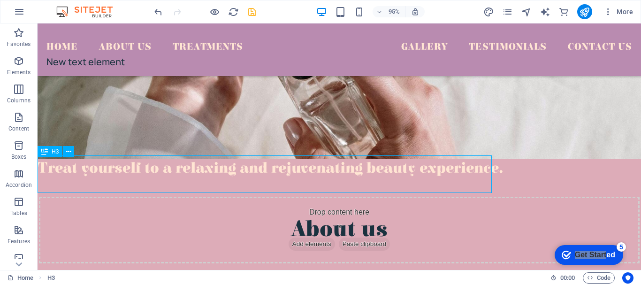
click at [466, 159] on div "Treat yourself to a relaxing and rejuvenating beauty experience." at bounding box center [340, 168] width 604 height 19
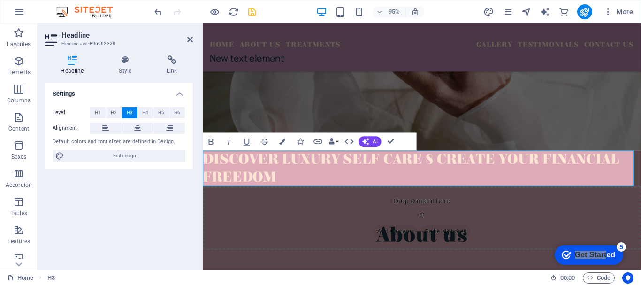
click at [237, 162] on span "DISCOVER LUXURY SELF CARE 8 CREATE YOUR FINANCIAL FREEDOM" at bounding box center [422, 176] width 439 height 36
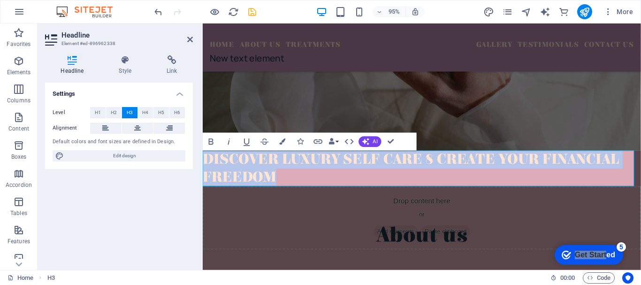
click at [237, 162] on span "DISCOVER LUXURY SELF CARE 8 CREATE YOUR FINANCIAL FREEDOM" at bounding box center [422, 176] width 439 height 36
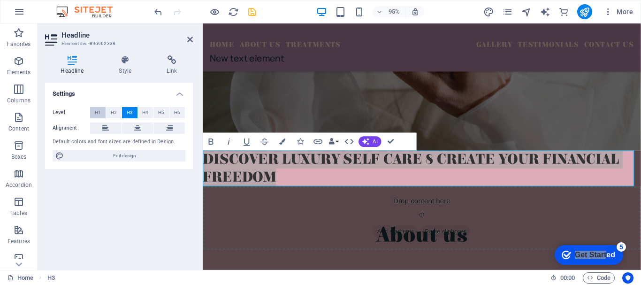
click at [100, 114] on span "H1" at bounding box center [98, 112] width 6 height 11
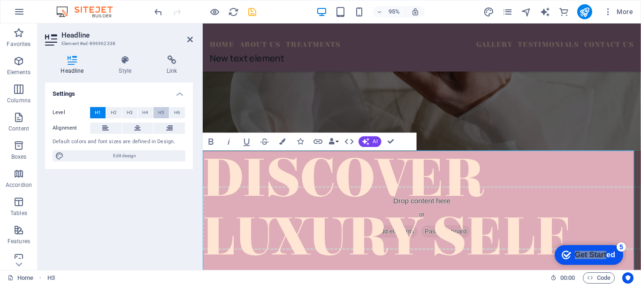
click at [162, 116] on span "H5" at bounding box center [161, 112] width 6 height 11
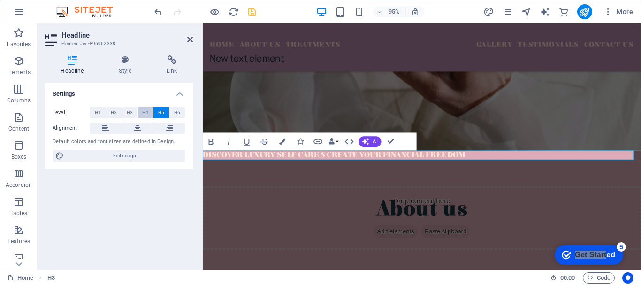
click at [149, 114] on button "H4" at bounding box center [145, 112] width 15 height 11
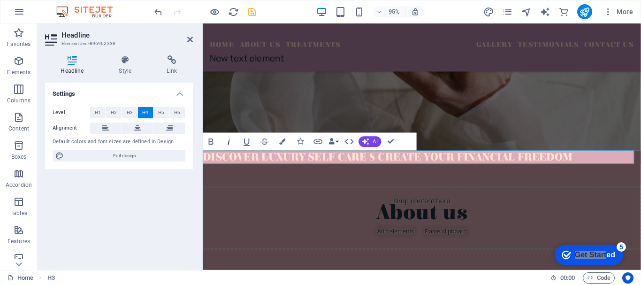
click at [233, 142] on icon "button" at bounding box center [229, 141] width 11 height 11
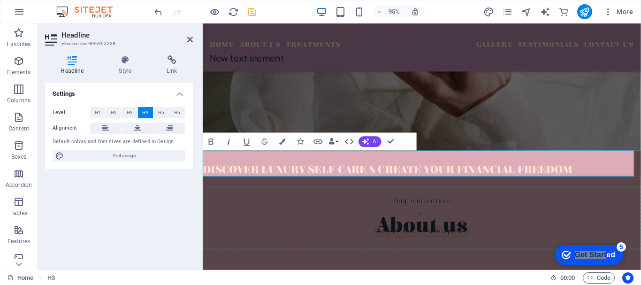
click at [233, 142] on icon "button" at bounding box center [229, 141] width 11 height 11
click at [116, 61] on icon at bounding box center [125, 59] width 44 height 9
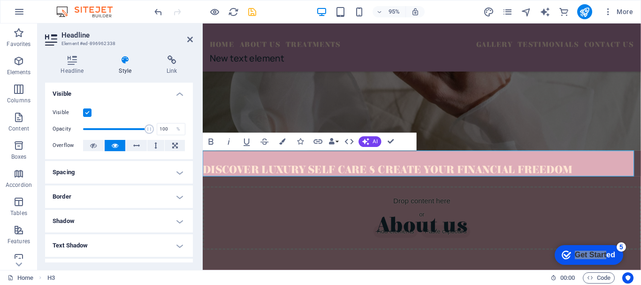
click at [191, 210] on h4 "Shadow" at bounding box center [119, 221] width 148 height 23
click at [194, 200] on div "Headline Style Link Settings Level H1 H2 H3 H4 H5 H6 Alignment Default colors a…" at bounding box center [119, 159] width 163 height 222
click at [194, 205] on div "Headline Style Link Settings Level H1 H2 H3 H4 H5 H6 Alignment Default colors a…" at bounding box center [119, 159] width 163 height 222
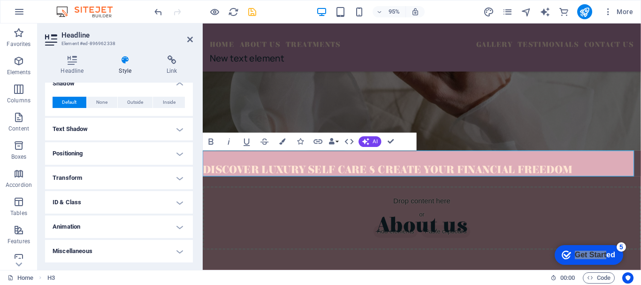
click at [71, 179] on h4 "Transform" at bounding box center [119, 178] width 148 height 23
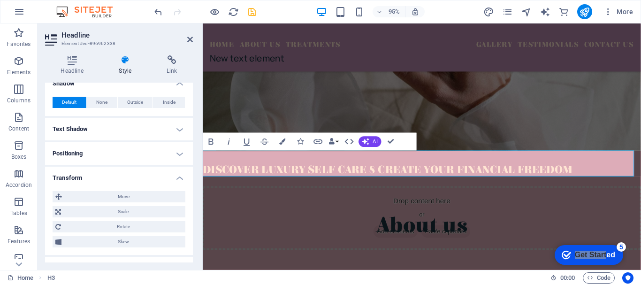
click at [172, 177] on h4 "Transform" at bounding box center [119, 175] width 148 height 17
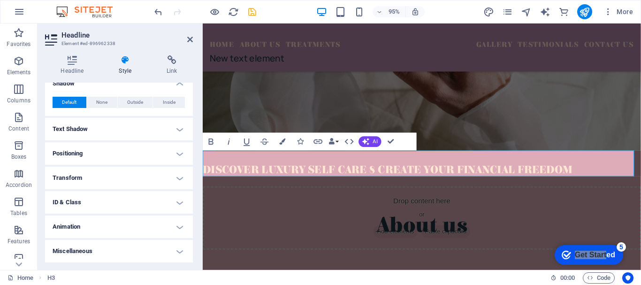
click at [135, 74] on h4 "Style" at bounding box center [127, 65] width 48 height 20
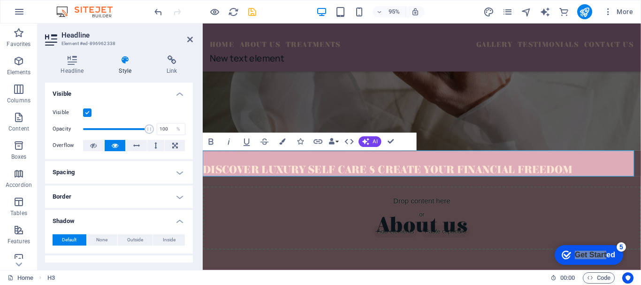
click at [232, 175] on span "DISCOVER LUXURY SELF CARE 8 CREATE YOUR FINANCIAL FREEDOM" at bounding box center [397, 177] width 389 height 13
click at [282, 176] on span "DISCOVER LUXURY SELF CARE 8 CREATE YOUR FINANCIAL FREEDOM" at bounding box center [397, 177] width 389 height 13
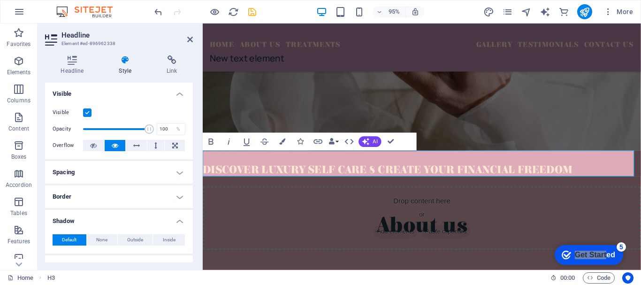
click at [282, 174] on span "DISCOVER LUXURY SELF CARE 8 CREATE YOUR FINANCIAL FREEDOM" at bounding box center [397, 177] width 389 height 13
click at [282, 173] on span "DISCOVER LUXURY SELF CARE 8 CREATE YOUR FINANCIAL FREEDOM" at bounding box center [397, 177] width 389 height 13
click at [277, 178] on span "DISCOVER LUXURY SELF CARE 8 CREATE YOUR FINANCIAL FREEDOM" at bounding box center [397, 177] width 389 height 13
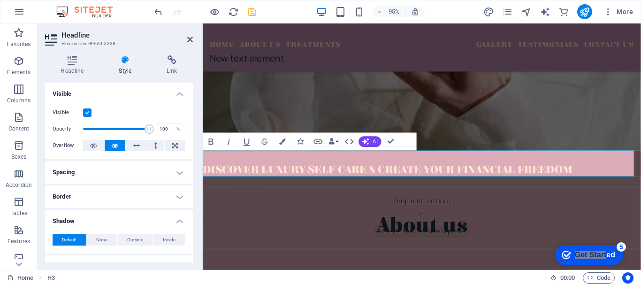
click at [277, 178] on span "DISCOVER LUXURY SELF CARE 8 CREATE YOUR FINANCIAL FREEDOM" at bounding box center [397, 177] width 389 height 13
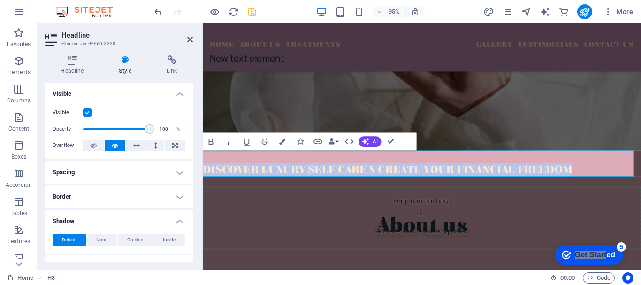
click at [228, 144] on icon "button" at bounding box center [229, 141] width 11 height 11
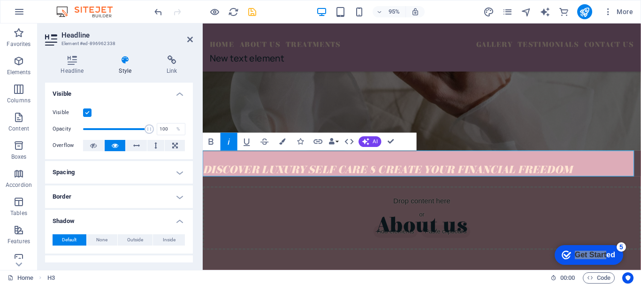
click at [629, 175] on h4 "DISCOVER LUXURY SELF CARE 8 CREATE YOUR FINANCIAL FREEDOM" at bounding box center [434, 177] width 462 height 14
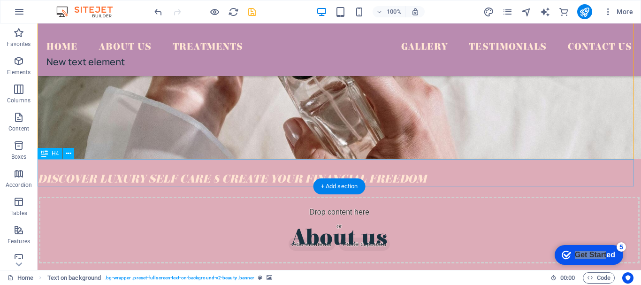
click at [298, 171] on div "​​​​​ DISCOVER LUXURY SELF CARE 8 CREATE YOUR FINANCIAL FREEDOM" at bounding box center [340, 172] width 604 height 27
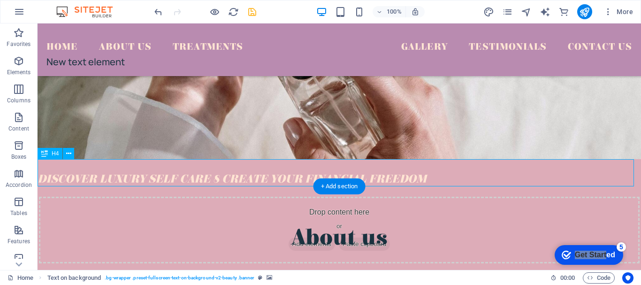
click at [298, 171] on div "​​​​​ DISCOVER LUXURY SELF CARE 8 CREATE YOUR FINANCIAL FREEDOM" at bounding box center [340, 172] width 604 height 27
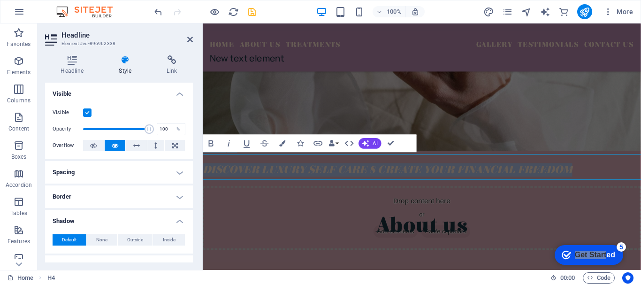
scroll to position [428, 0]
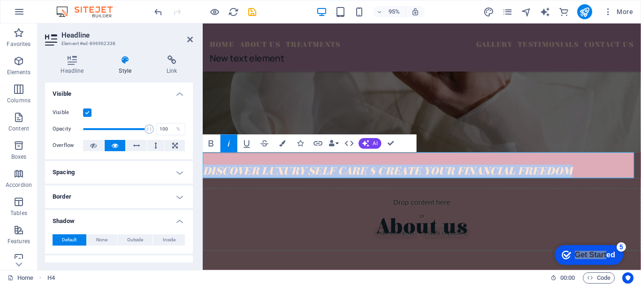
scroll to position [428, 0]
click at [567, 184] on em "DISCOVER LUXURY SELF CARE 8 CREATE YOUR FINANCIAL FREEDOM" at bounding box center [397, 179] width 389 height 13
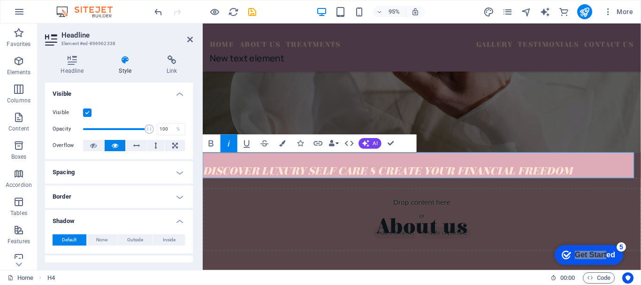
click at [567, 184] on em "DISCOVER LUXURY SELF CARE 8 CREATE YOUR FINANCIAL FREEDOM" at bounding box center [397, 179] width 389 height 13
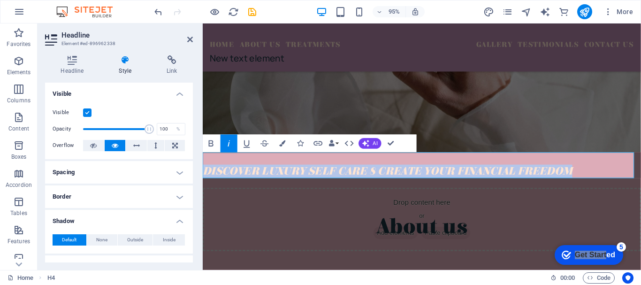
click at [567, 184] on em "DISCOVER LUXURY SELF CARE 8 CREATE YOUR FINANCIAL FREEDOM" at bounding box center [397, 179] width 389 height 13
click at [595, 175] on h4 "DISCOVER LUXURY SELF CARE 8 CREATE YOUR FINANCIAL FREEDOM" at bounding box center [434, 179] width 462 height 14
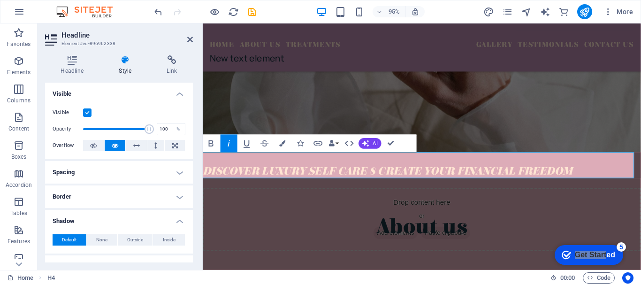
click at [595, 175] on h4 "DISCOVER LUXURY SELF CARE 8 CREATE YOUR FINANCIAL FREEDOM" at bounding box center [434, 179] width 462 height 14
click at [592, 177] on h4 "DISCOVER LUXURY SELF CARE 8 CREATE YOUR FINANCIAL FREEDOM" at bounding box center [434, 179] width 462 height 14
drag, startPoint x: 586, startPoint y: 178, endPoint x: 609, endPoint y: 171, distance: 24.1
click at [609, 171] on div "​​​​​ DISCOVER LUXURY SELF CARE 8 CREATE YOUR FINANCIAL FREEDOM" at bounding box center [434, 172] width 462 height 27
click at [555, 177] on em "DISCOVER LUXURY SELF CARE 8 CREATE YOUR FINANCIAL FREEDOM" at bounding box center [397, 179] width 389 height 13
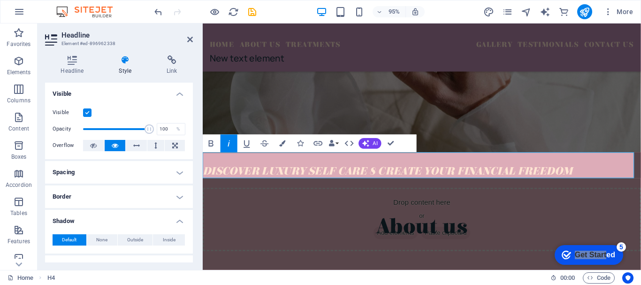
click at [327, 181] on em "DISCOVER LUXURY SELF CARE 8 CREATE YOUR FINANCIAL FREEDOM" at bounding box center [397, 179] width 389 height 13
click at [251, 8] on icon "save" at bounding box center [252, 12] width 11 height 11
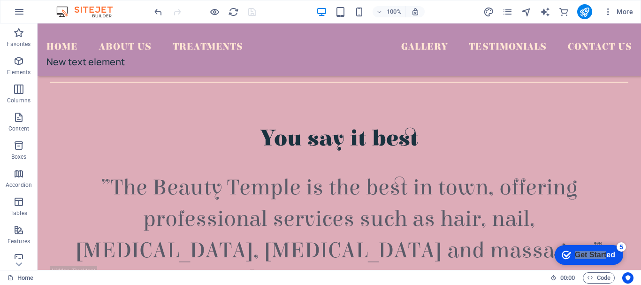
scroll to position [0, 0]
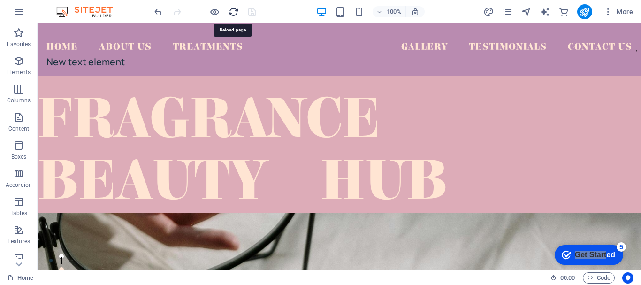
click at [237, 15] on icon "reload" at bounding box center [233, 12] width 11 height 11
click at [239, 12] on div at bounding box center [205, 11] width 105 height 15
click at [232, 12] on icon "reload" at bounding box center [233, 12] width 11 height 11
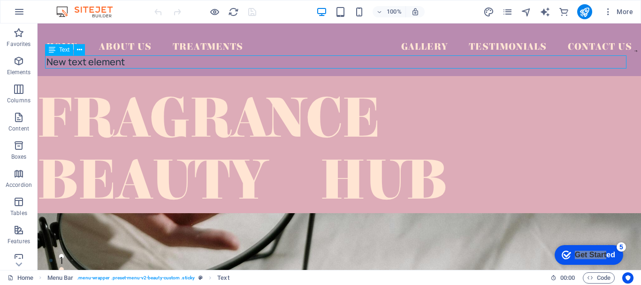
click at [144, 58] on div "Menu Bar Menu Bar Menu H1 Container Text" at bounding box center [340, 146] width 604 height 247
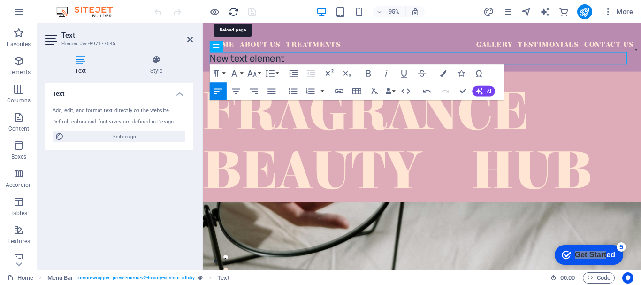
click at [235, 11] on icon "reload" at bounding box center [233, 12] width 11 height 11
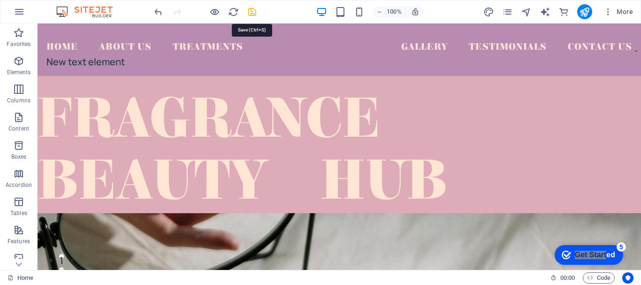
click at [250, 13] on icon "save" at bounding box center [252, 12] width 11 height 11
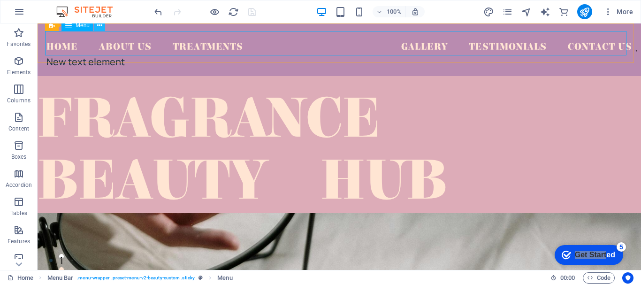
click at [100, 29] on icon at bounding box center [99, 26] width 5 height 10
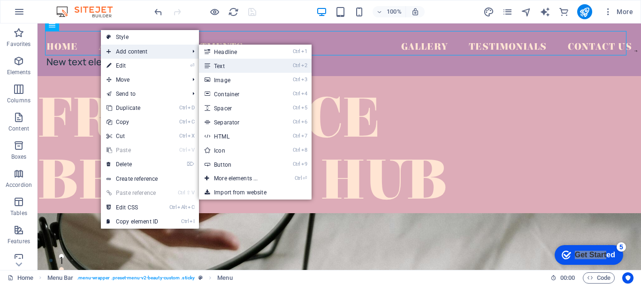
click at [257, 61] on link "Ctrl 2 Text" at bounding box center [237, 66] width 77 height 14
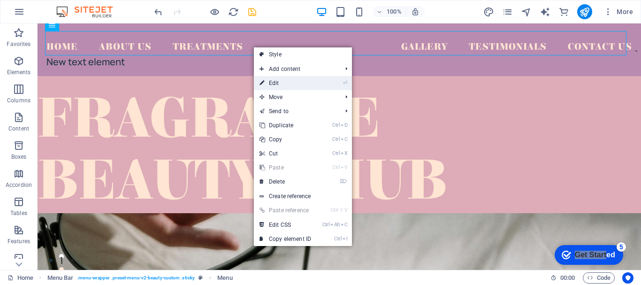
click at [280, 89] on link "⏎ Edit" at bounding box center [285, 83] width 63 height 14
select select
select select "1"
select select
select select "2"
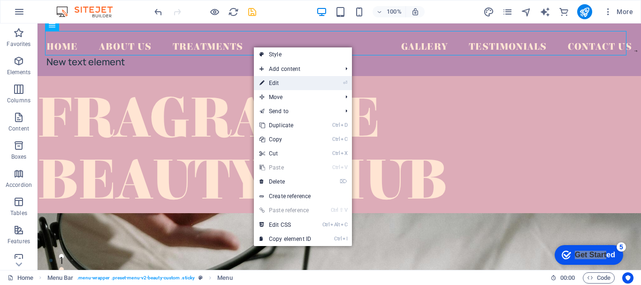
select select
select select "3"
select select
select select "4"
select select
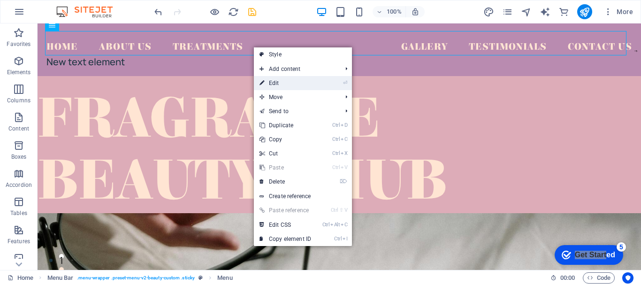
select select "5"
select select
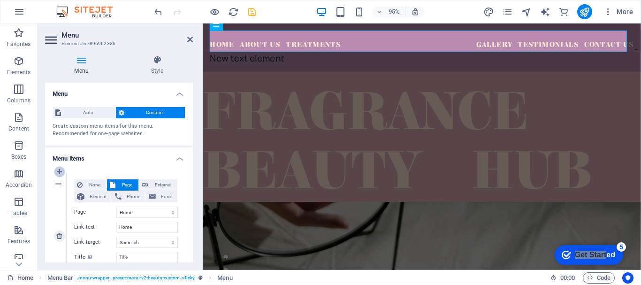
click at [59, 175] on icon at bounding box center [59, 172] width 5 height 7
select select
select select "0"
type input "Home"
select select
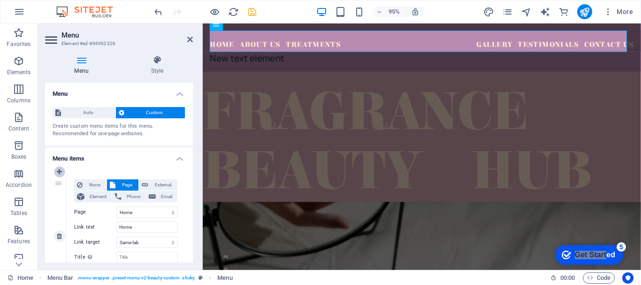
select select "1"
type input "About Us"
select select
select select "2"
type input "Treatments"
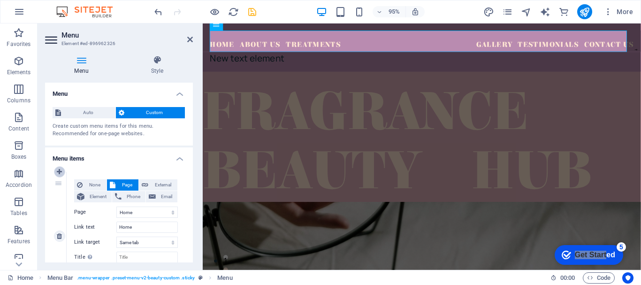
select select
select select "3"
type input "Gallery"
select select
select select "4"
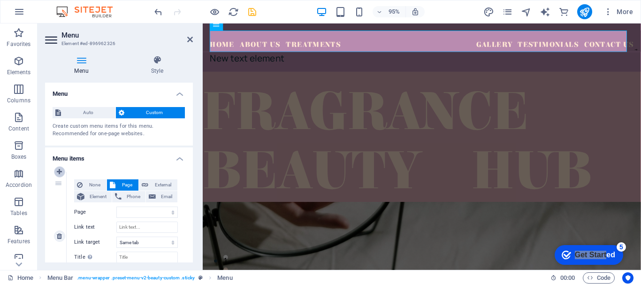
type input "Testimonials"
select select
select select "5"
select select
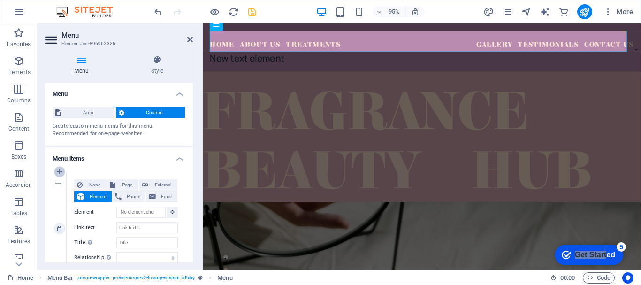
click at [59, 175] on icon at bounding box center [59, 172] width 5 height 7
select select
select select "0"
type input "Home"
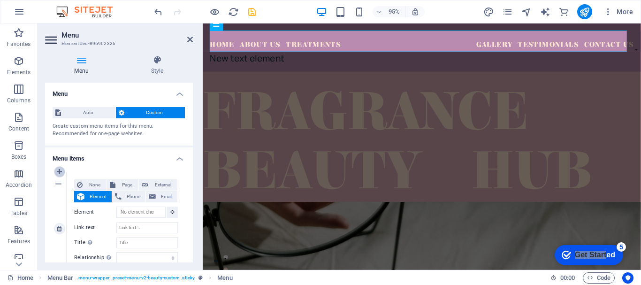
select select
select select "1"
type input "About Us"
select select
select select "2"
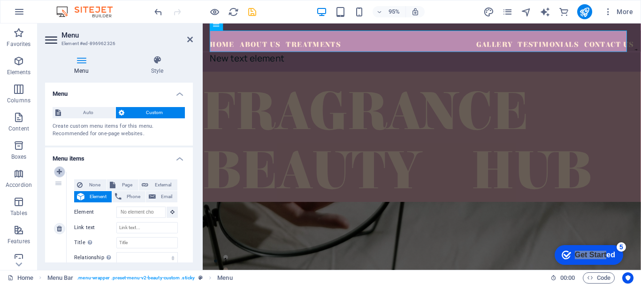
type input "Treatments"
select select
select select "3"
type input "Gallery"
select select
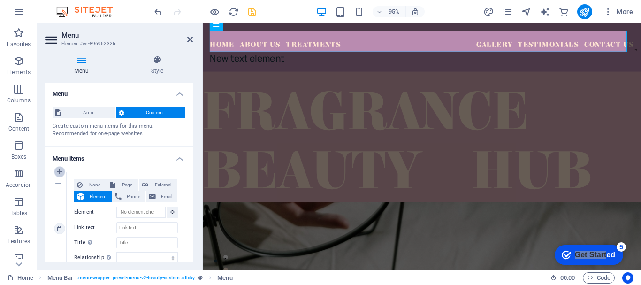
select select "4"
type input "Testimonials"
select select
select select "5"
select select
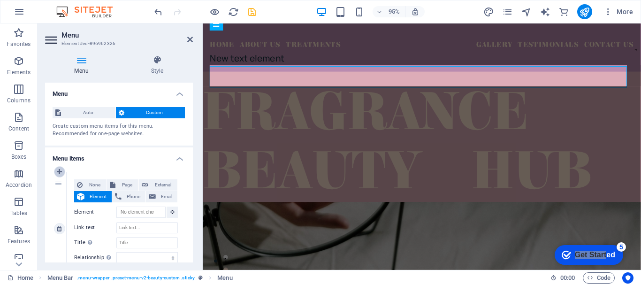
click at [60, 174] on icon at bounding box center [59, 172] width 5 height 7
select select
select select "0"
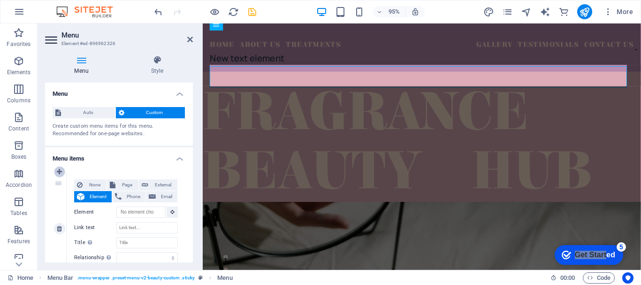
type input "Home"
select select
select select "1"
type input "About Us"
select select
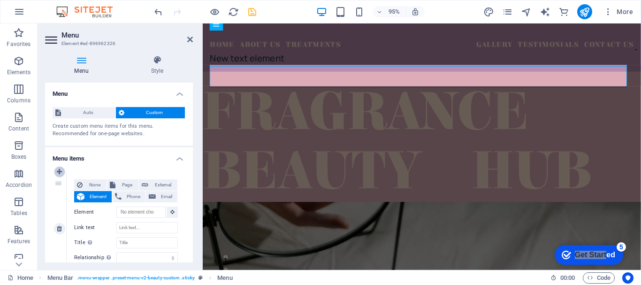
select select "2"
type input "Treatments"
select select
select select "3"
type input "Gallery"
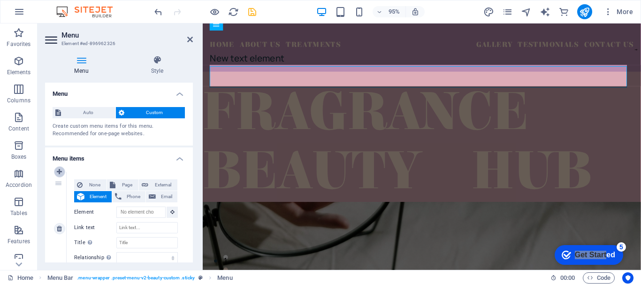
select select
select select "4"
type input "Testimonials"
select select
select select "5"
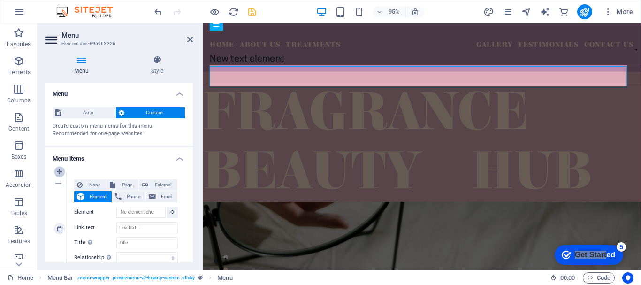
select select
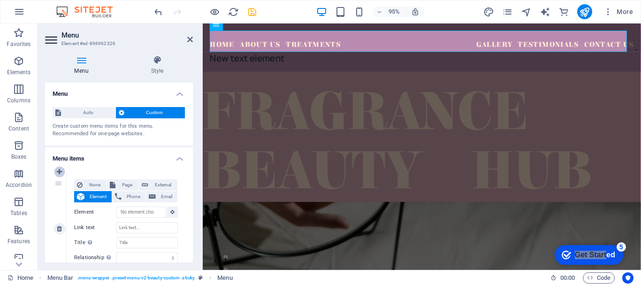
click at [60, 174] on icon at bounding box center [59, 172] width 5 height 7
select select
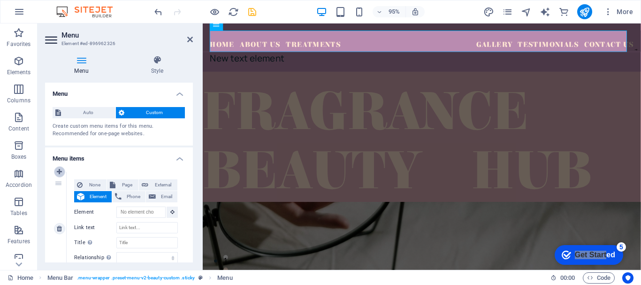
select select "0"
type input "Home"
select select
select select "1"
type input "About Us"
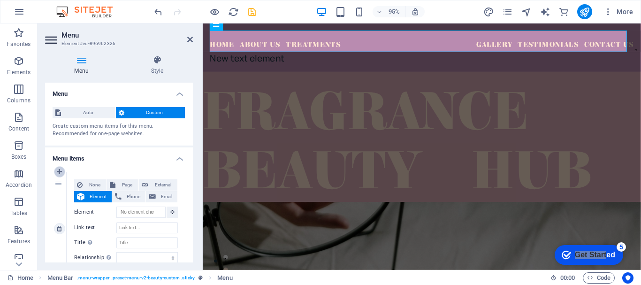
select select
select select "2"
type input "Treatments"
select select
select select "3"
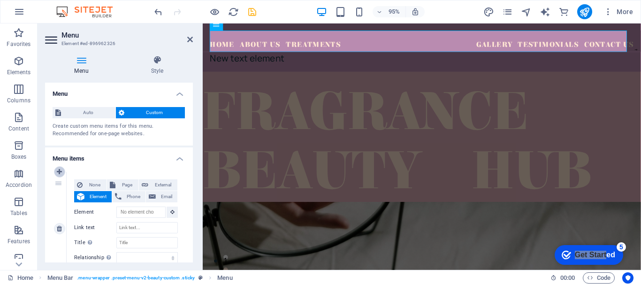
type input "Gallery"
select select
select select "4"
type input "Testimonials"
select select
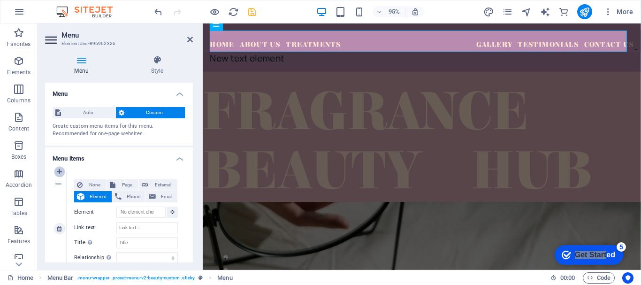
select select "5"
select select
drag, startPoint x: 60, startPoint y: 187, endPoint x: 135, endPoint y: 161, distance: 79.9
select select
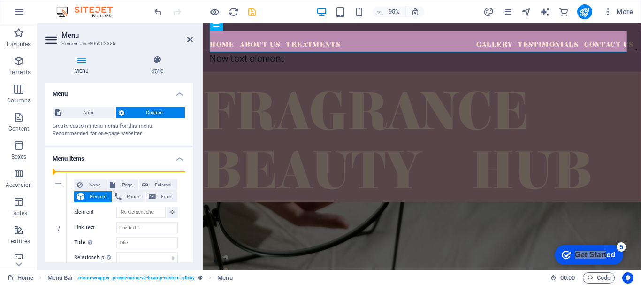
select select
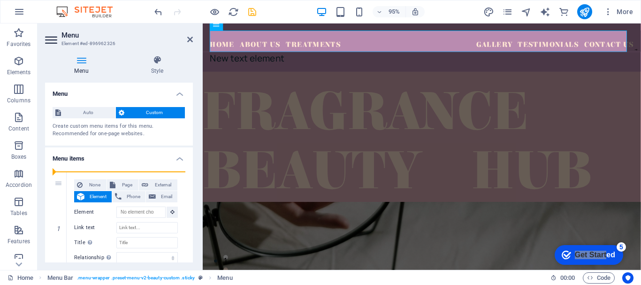
select select
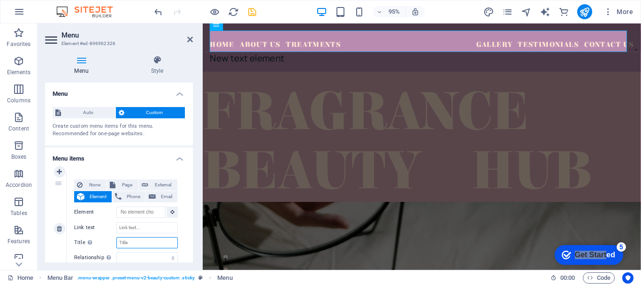
click at [153, 247] on input "Title Additional link description, should not be the same as the link text. The…" at bounding box center [147, 242] width 62 height 11
type input "OU"
select select
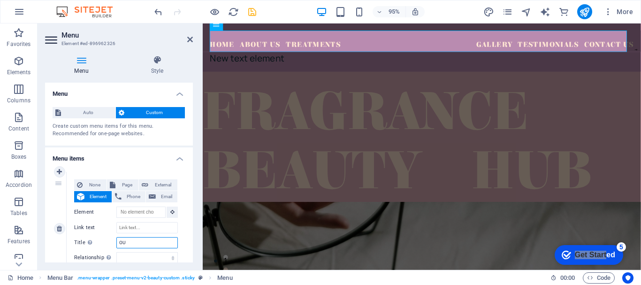
select select
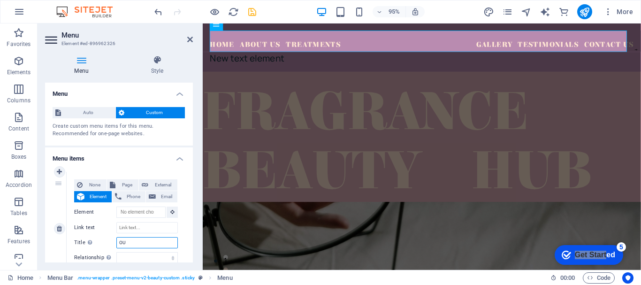
select select
type input "O"
select select
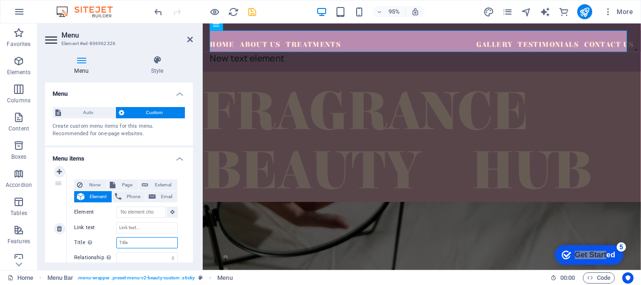
select select
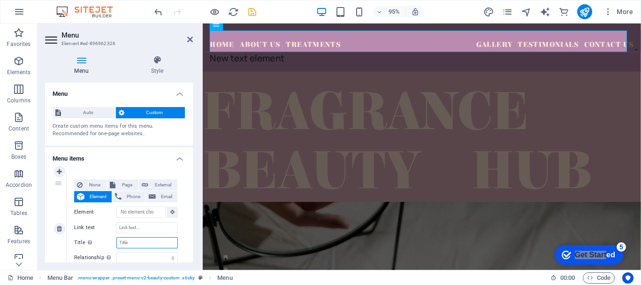
select select
type input "OUR"
select select
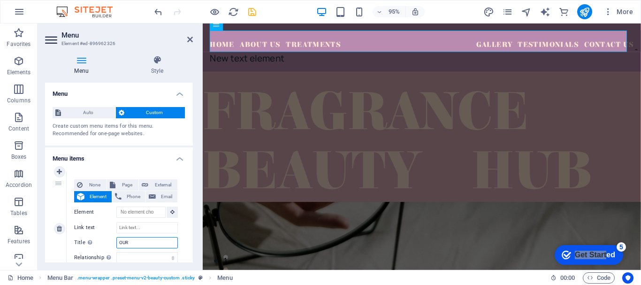
select select
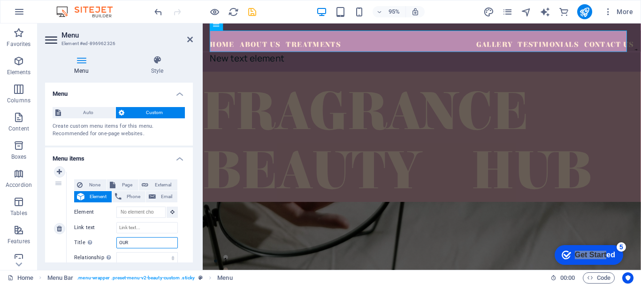
select select
type input "OURPR"
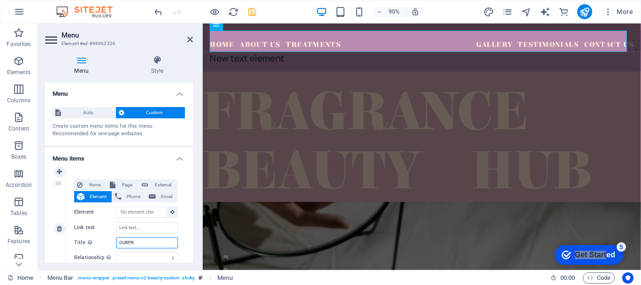
select select
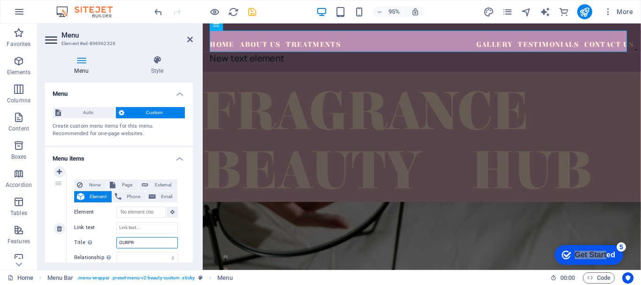
select select
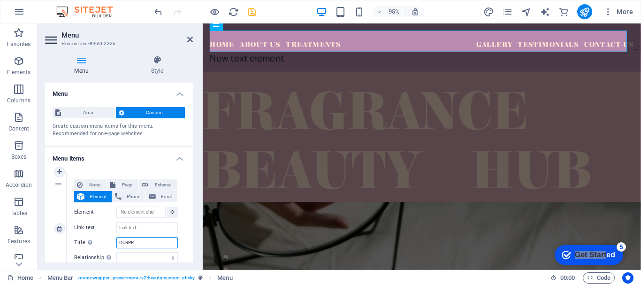
type input "OURPRO"
select select
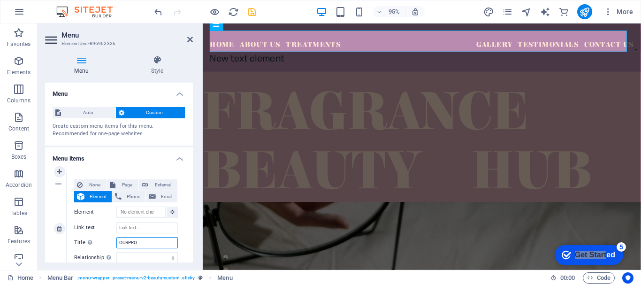
select select
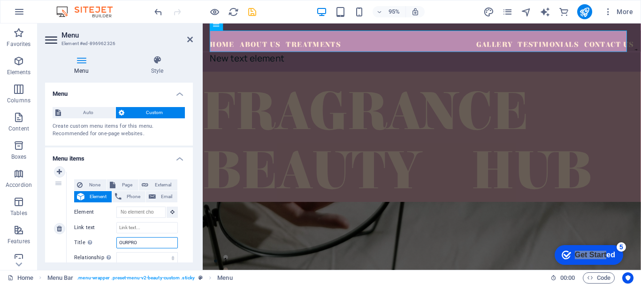
select select
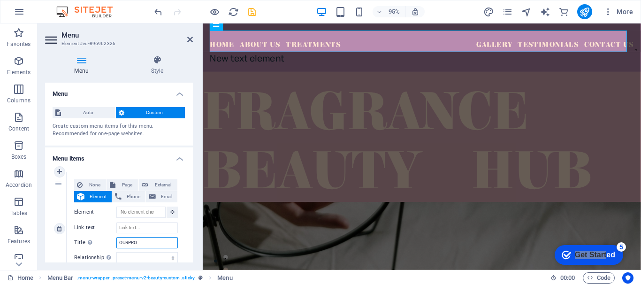
select select
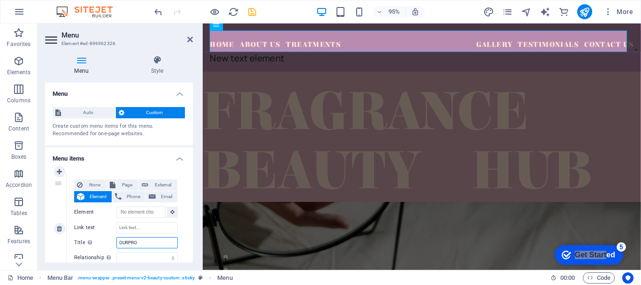
select select
type input "OURPRODUC"
select select
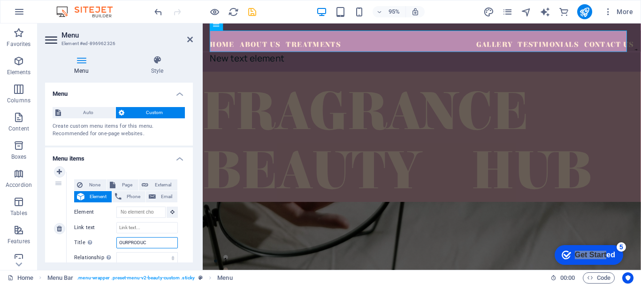
select select
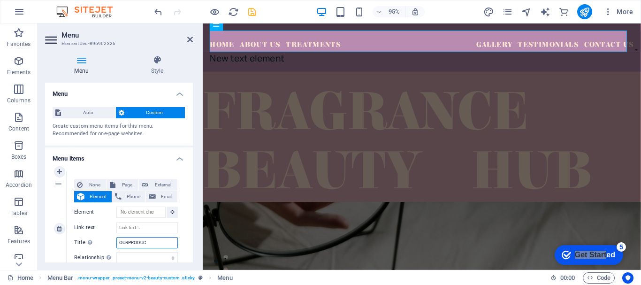
select select
type input "OURPRODUCTS"
select select
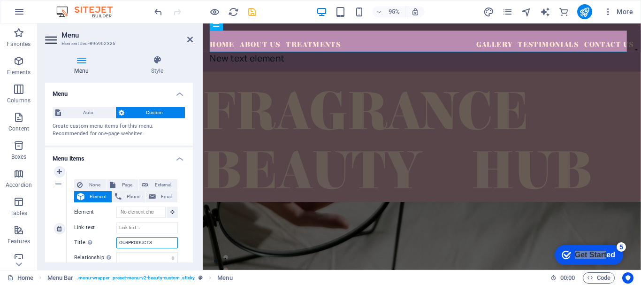
select select
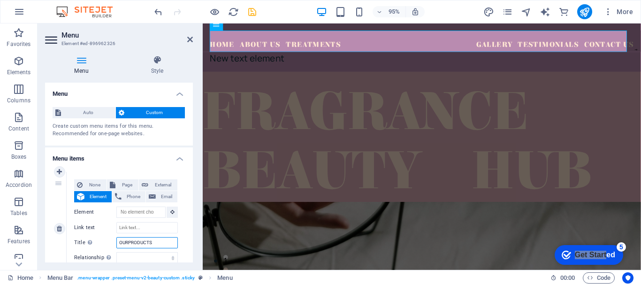
select select
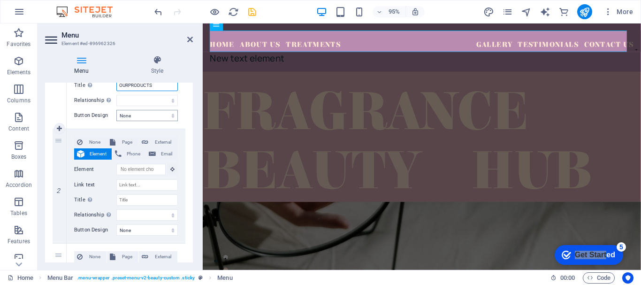
type input "OURPRODUCTS"
click at [164, 116] on select "None Default Primary Secondary" at bounding box center [147, 115] width 62 height 11
select select "default"
click at [116, 110] on select "None Default Primary Secondary" at bounding box center [147, 115] width 62 height 11
select select
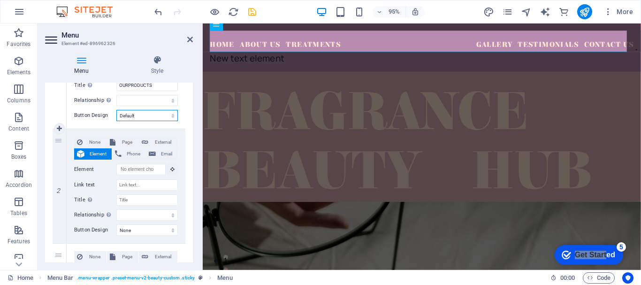
select select
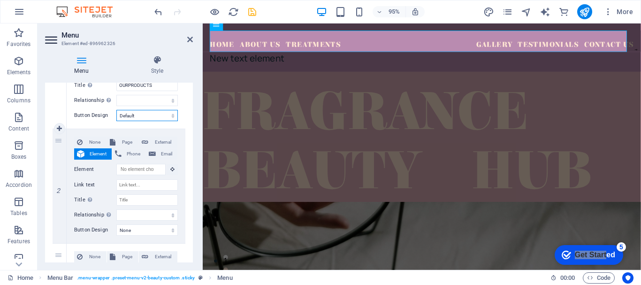
select select
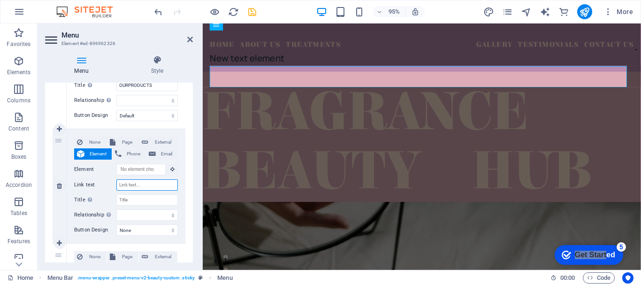
click at [147, 187] on input "Link text" at bounding box center [147, 184] width 62 height 11
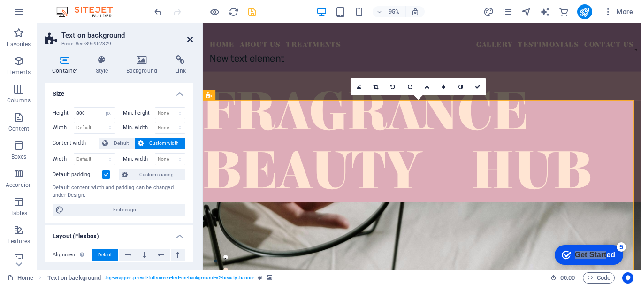
click at [191, 37] on icon at bounding box center [190, 40] width 6 height 8
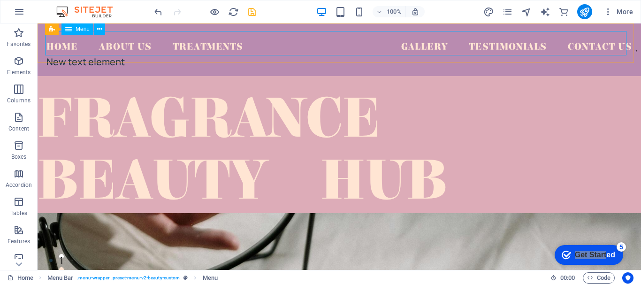
click at [83, 29] on span "Menu" at bounding box center [83, 29] width 14 height 6
click at [73, 29] on div "Menu" at bounding box center [78, 28] width 32 height 11
click at [89, 28] on button at bounding box center [85, 28] width 11 height 11
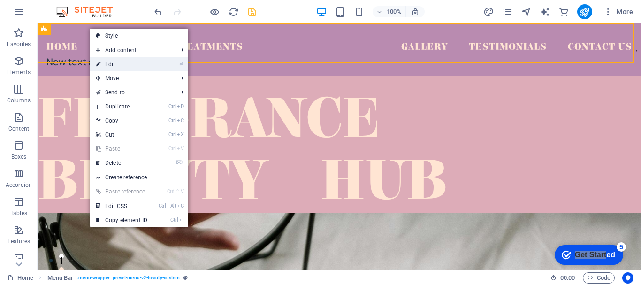
click at [157, 64] on li "⏎ Edit" at bounding box center [139, 64] width 98 height 14
click at [109, 62] on link "⏎ Edit" at bounding box center [121, 64] width 63 height 14
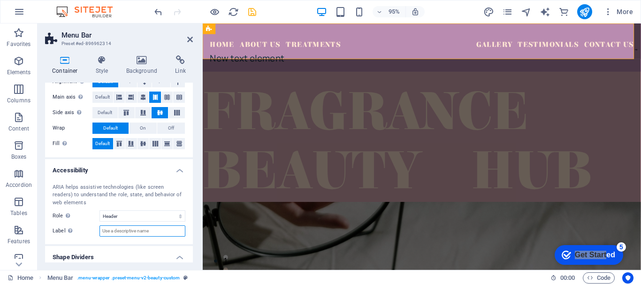
click at [139, 235] on input "Label Use the ARIA label to provide a clear and descriptive name for elements t…" at bounding box center [143, 230] width 86 height 11
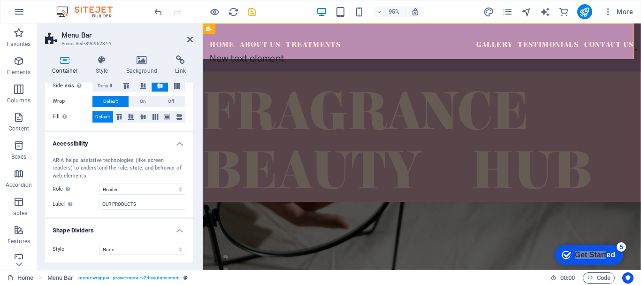
click at [190, 109] on div "Alignment Determines the flex direction. Default Main axis Determine how elemen…" at bounding box center [119, 86] width 148 height 89
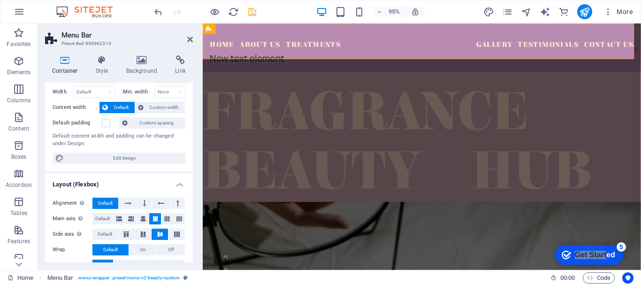
scroll to position [27, 0]
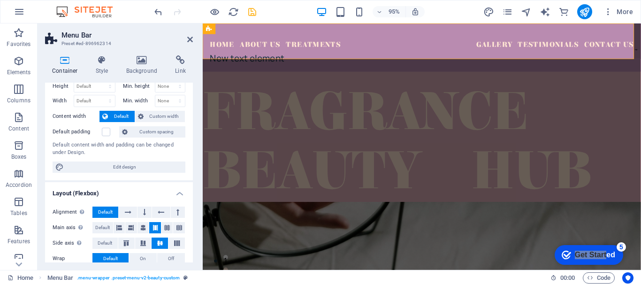
click at [194, 90] on div "Container Style Background Link Size Height Default px rem % vh vw Min. height …" at bounding box center [119, 159] width 163 height 222
click at [261, 31] on icon at bounding box center [261, 28] width 5 height 9
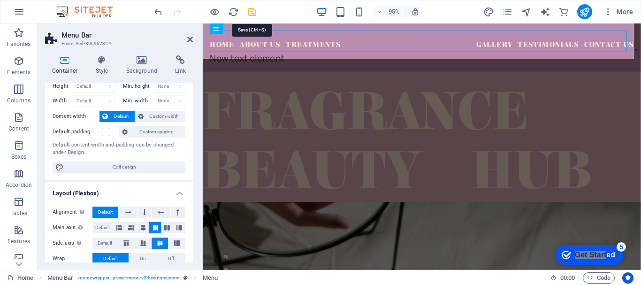
click at [252, 15] on icon "save" at bounding box center [252, 12] width 11 height 11
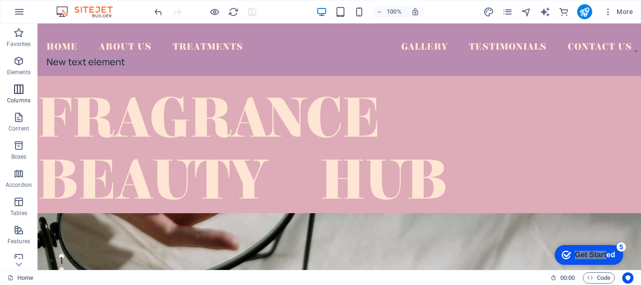
drag, startPoint x: 13, startPoint y: 91, endPoint x: 23, endPoint y: 94, distance: 10.4
click at [13, 91] on icon "button" at bounding box center [18, 89] width 11 height 11
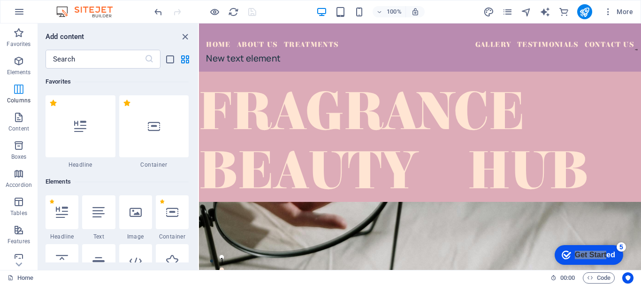
click at [23, 94] on icon "button" at bounding box center [18, 89] width 11 height 11
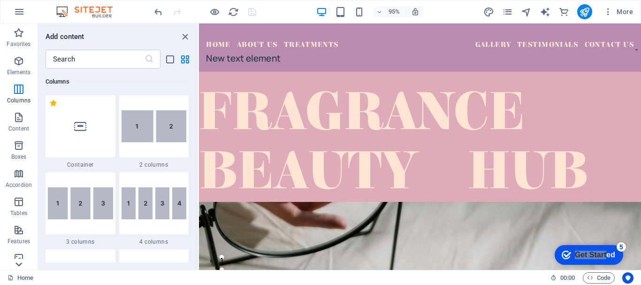
click at [21, 36] on icon at bounding box center [18, 29] width 13 height 13
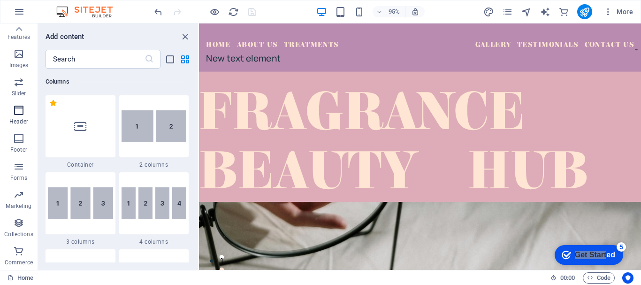
click at [25, 118] on p "Header" at bounding box center [18, 122] width 19 height 8
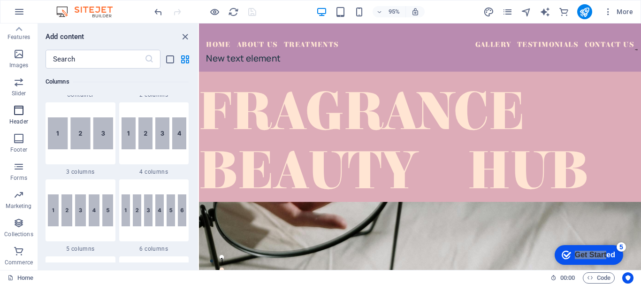
scroll to position [5655, 0]
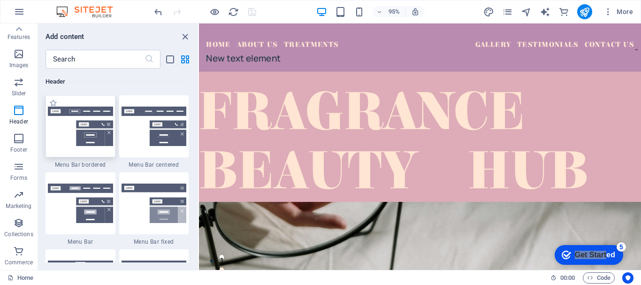
click at [82, 122] on img at bounding box center [80, 126] width 65 height 39
click at [87, 146] on div at bounding box center [81, 126] width 70 height 62
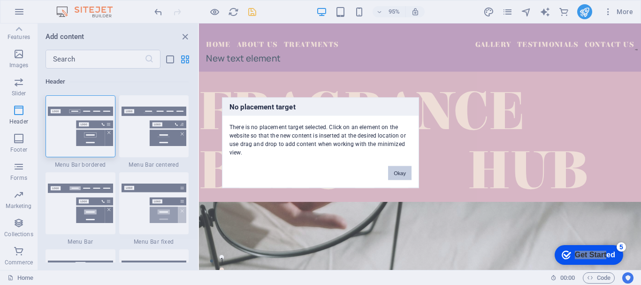
click at [395, 173] on button "Okay" at bounding box center [399, 173] width 23 height 14
